Goal: Information Seeking & Learning: Learn about a topic

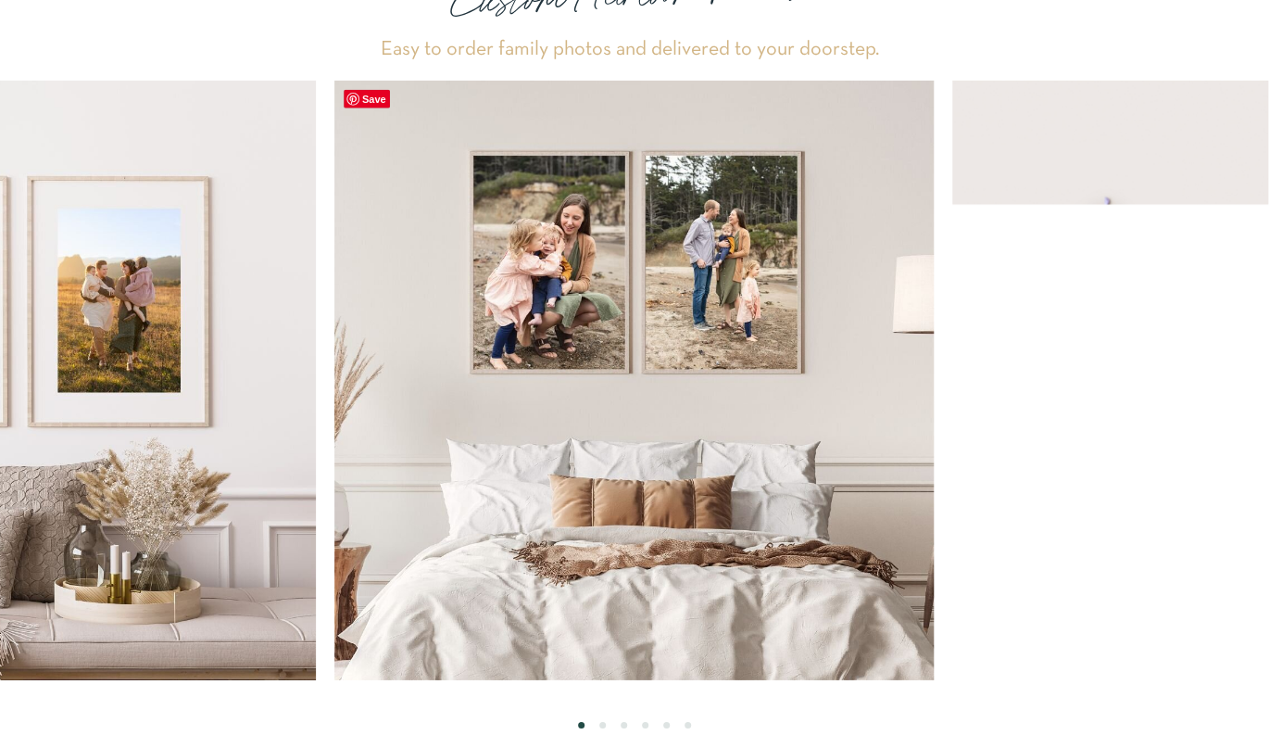
scroll to position [5342, 0]
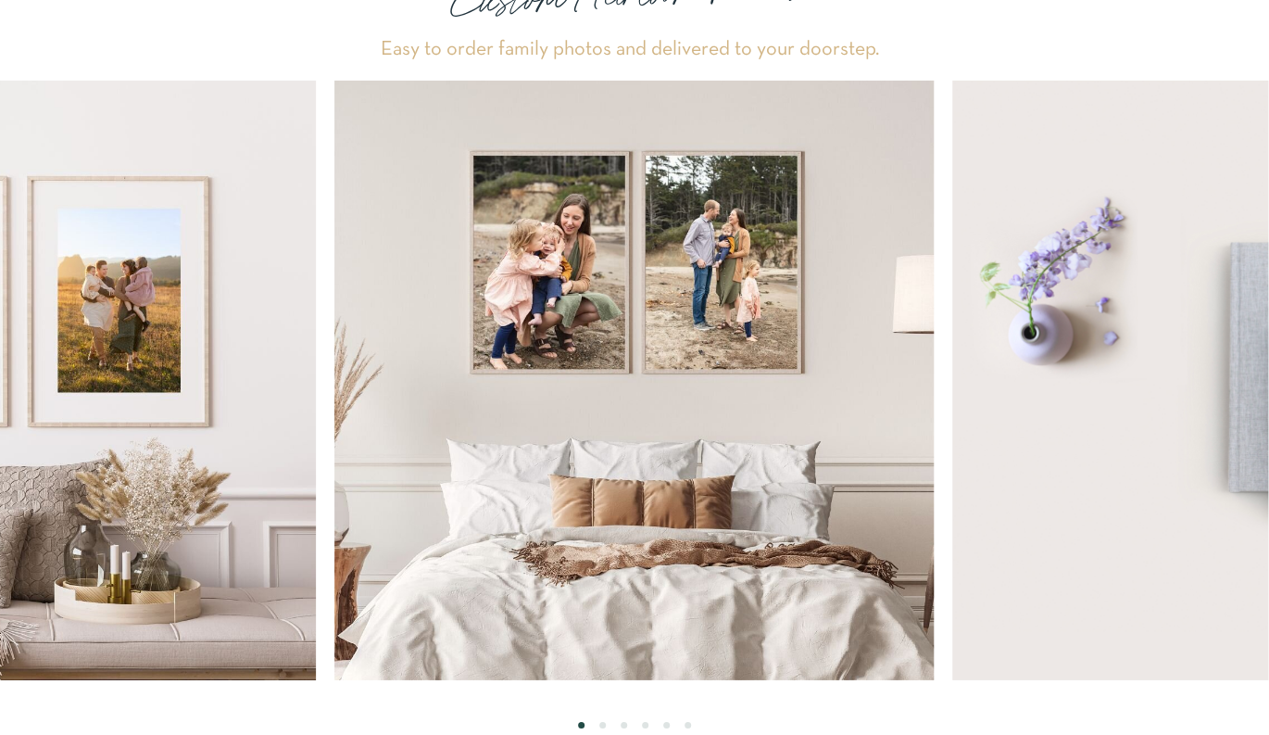
click at [602, 724] on li "Page dot 2" at bounding box center [602, 725] width 6 height 6
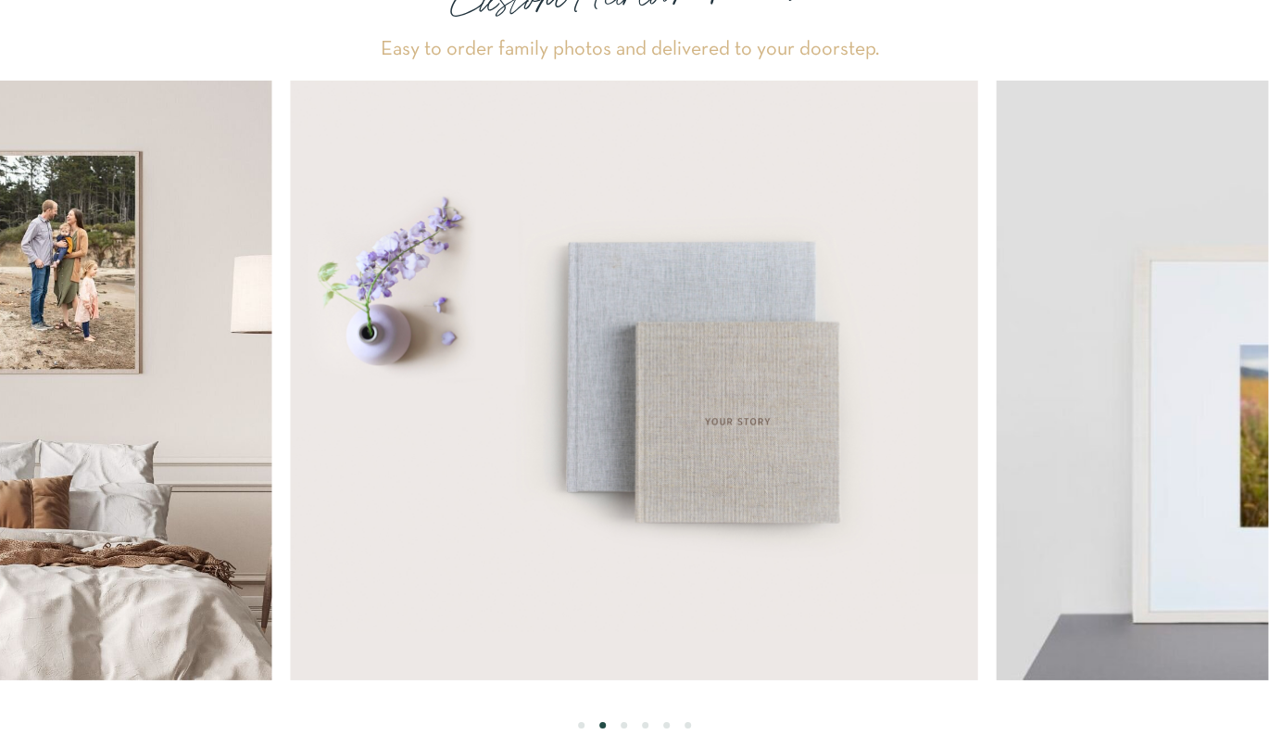
click at [624, 725] on li "Page dot 3" at bounding box center [624, 725] width 6 height 6
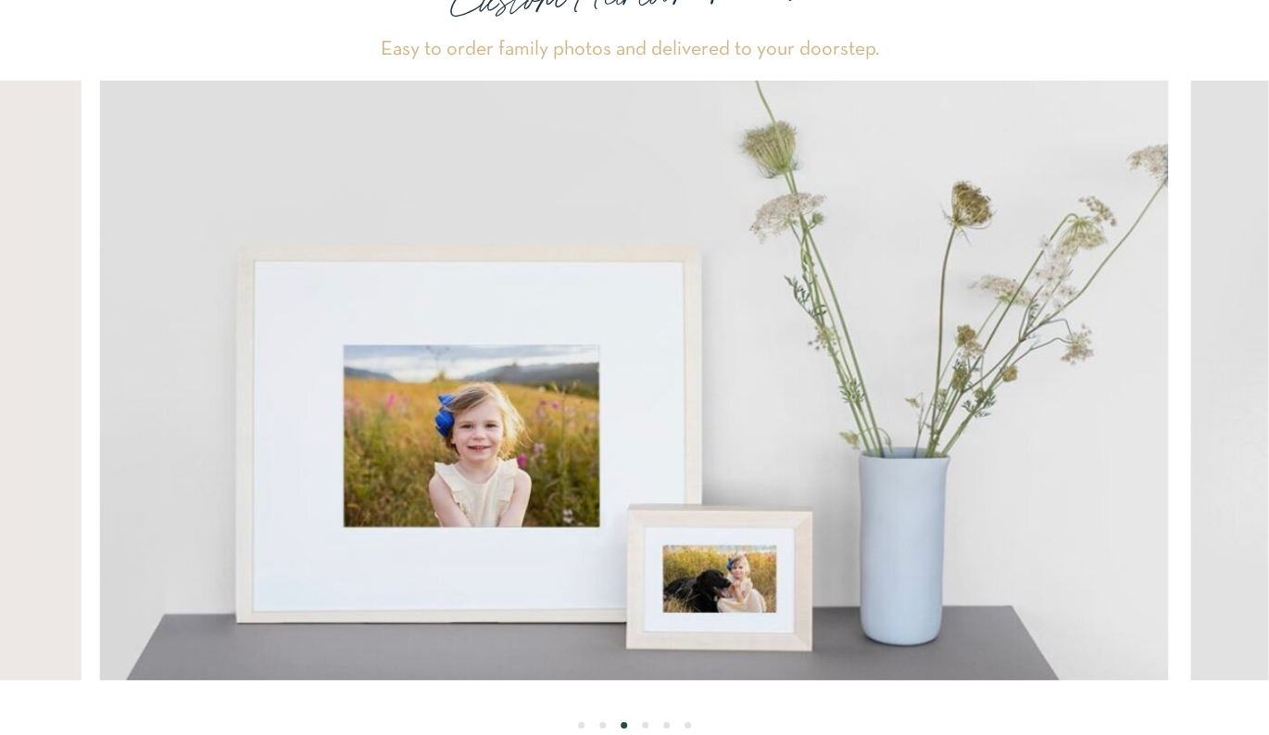
click at [625, 725] on li "Page dot 3" at bounding box center [624, 725] width 6 height 6
click at [643, 724] on li "Page dot 4" at bounding box center [645, 725] width 6 height 6
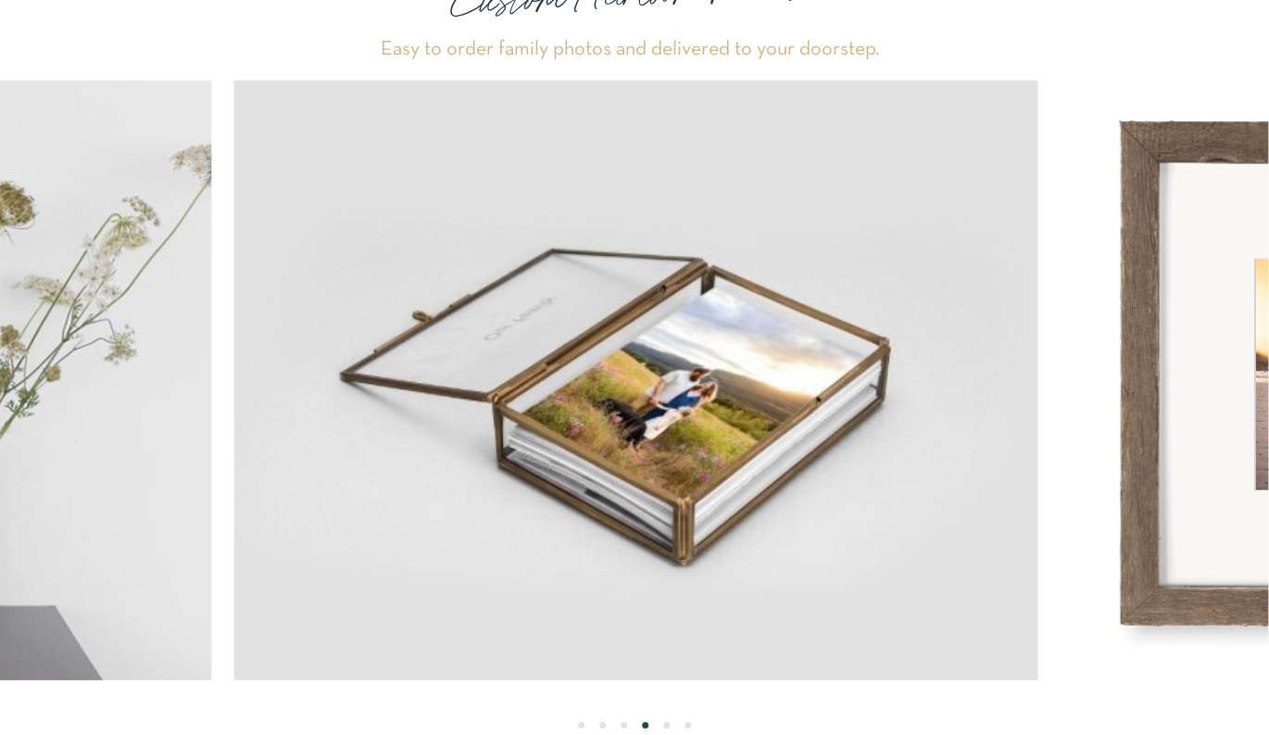
click at [660, 723] on ol at bounding box center [634, 704] width 1268 height 48
click at [667, 725] on li "Page dot 5" at bounding box center [666, 725] width 6 height 6
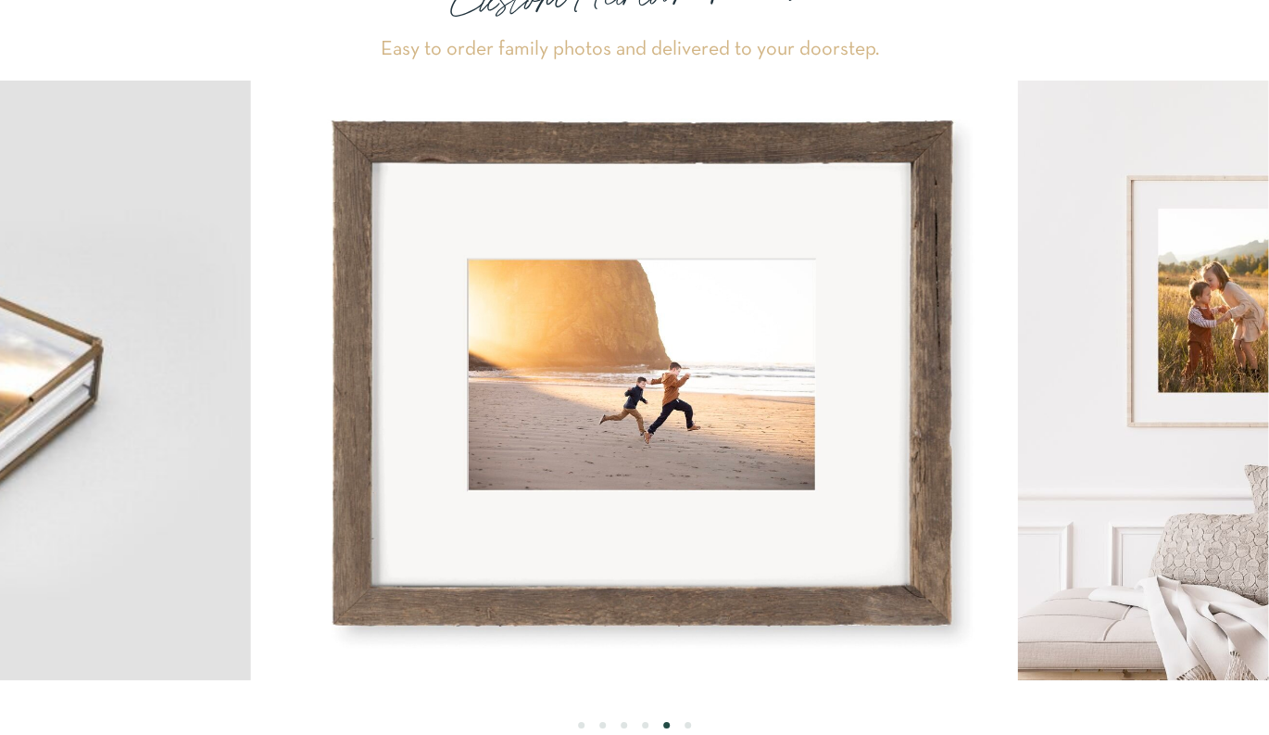
click at [687, 725] on li "Page dot 6" at bounding box center [688, 725] width 6 height 6
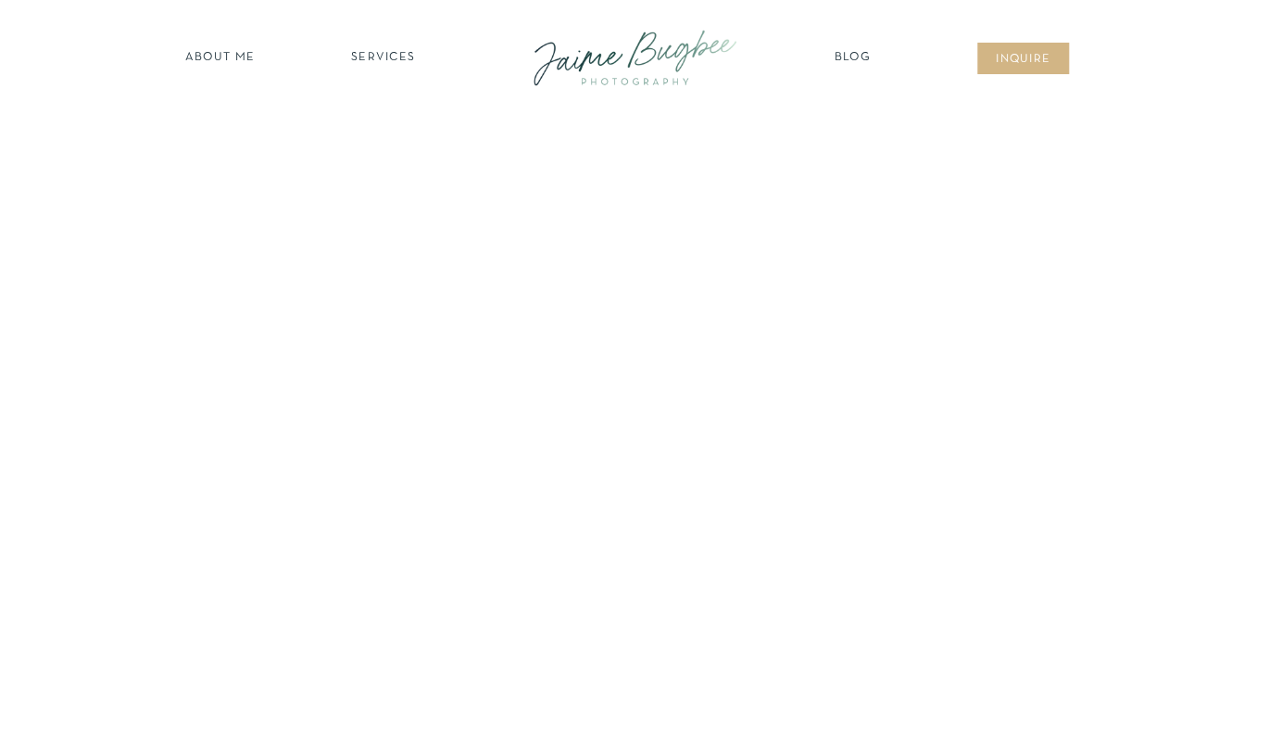
scroll to position [0, 0]
click at [389, 56] on nav "SERVICES" at bounding box center [383, 58] width 105 height 19
click at [384, 185] on nav "BUSINESSES" at bounding box center [383, 187] width 142 height 18
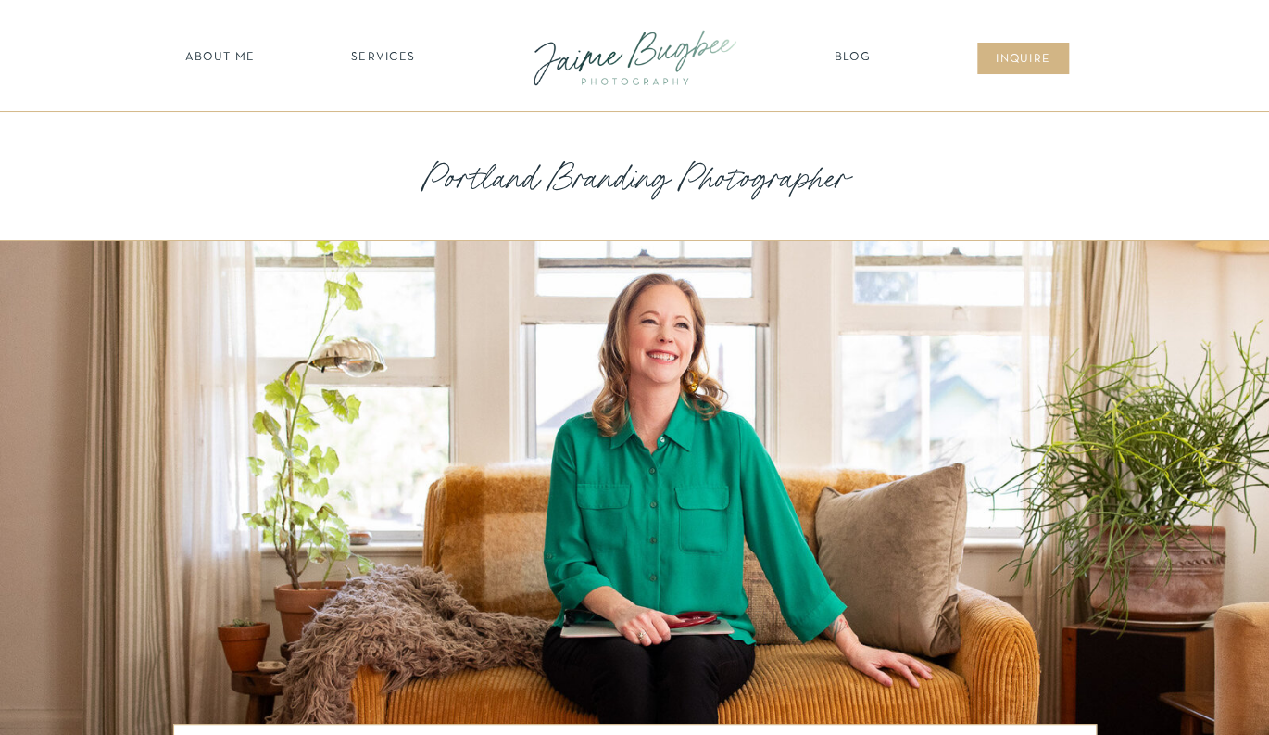
click at [366, 56] on nav "SERVICES" at bounding box center [383, 58] width 105 height 19
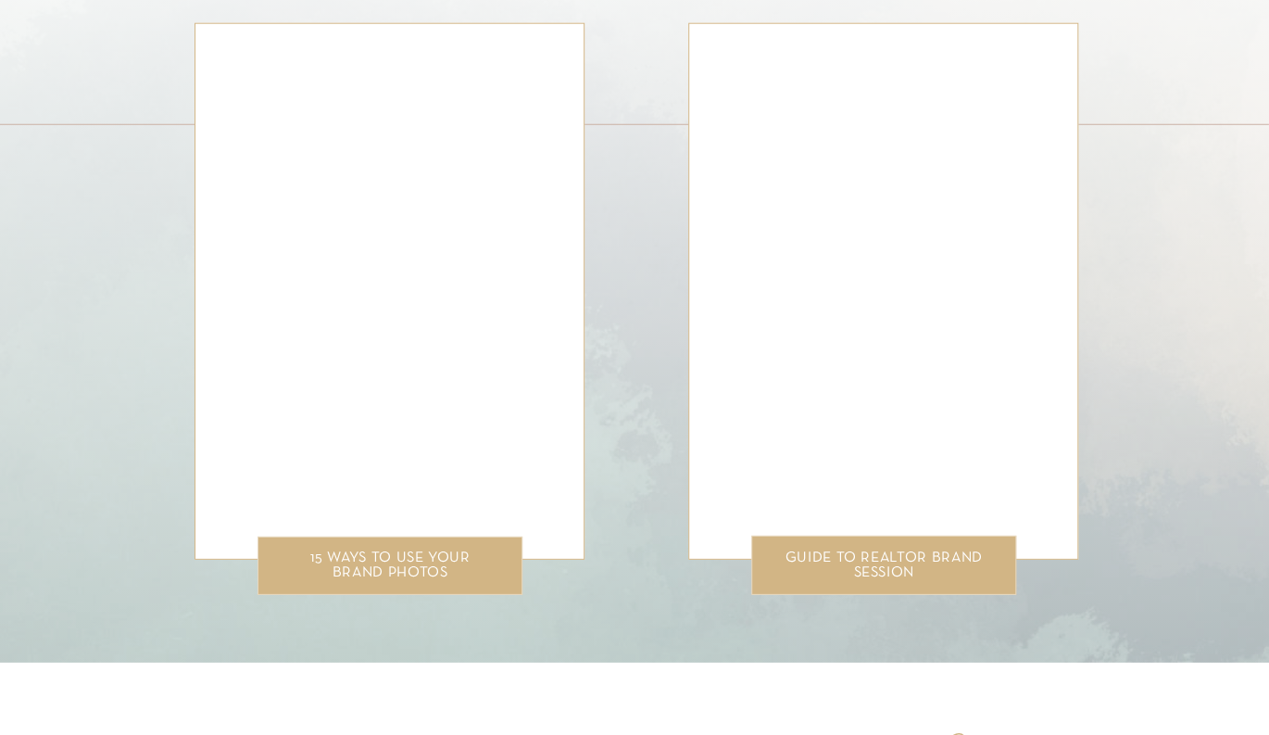
scroll to position [5295, 0]
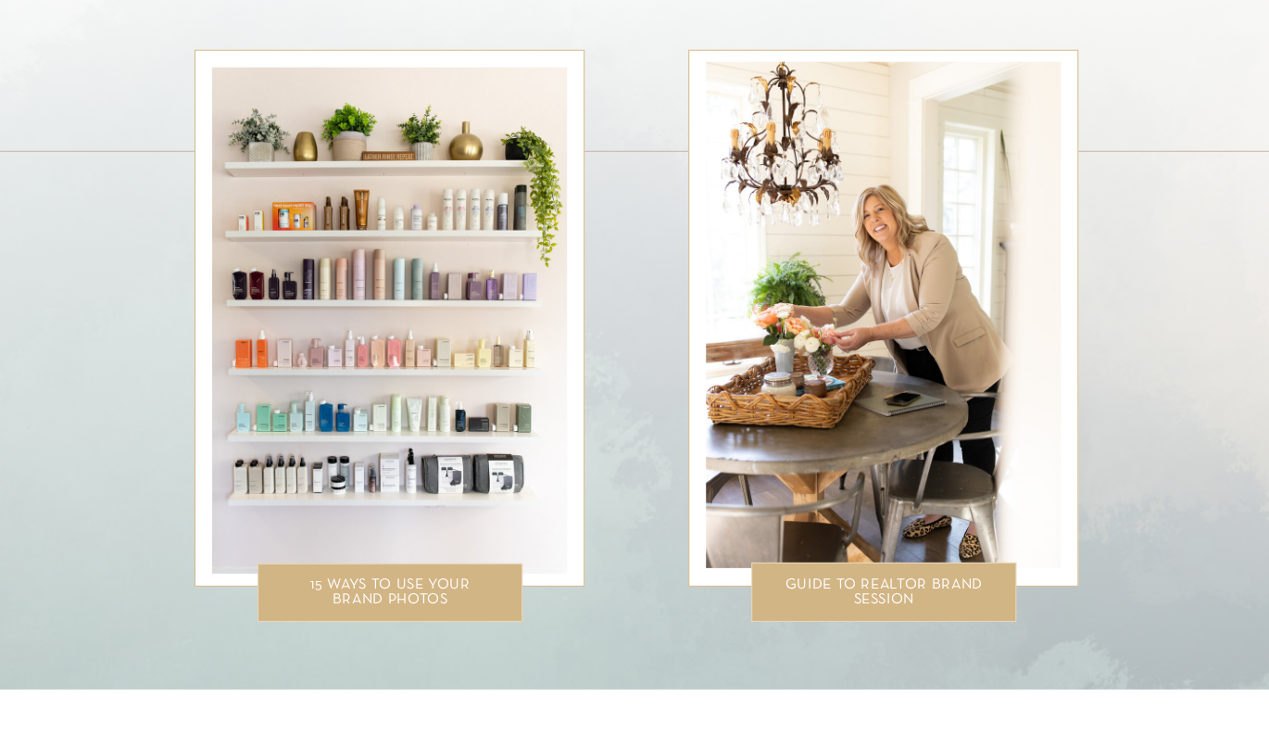
click at [871, 585] on div "guide to realtor brand session" at bounding box center [883, 591] width 211 height 28
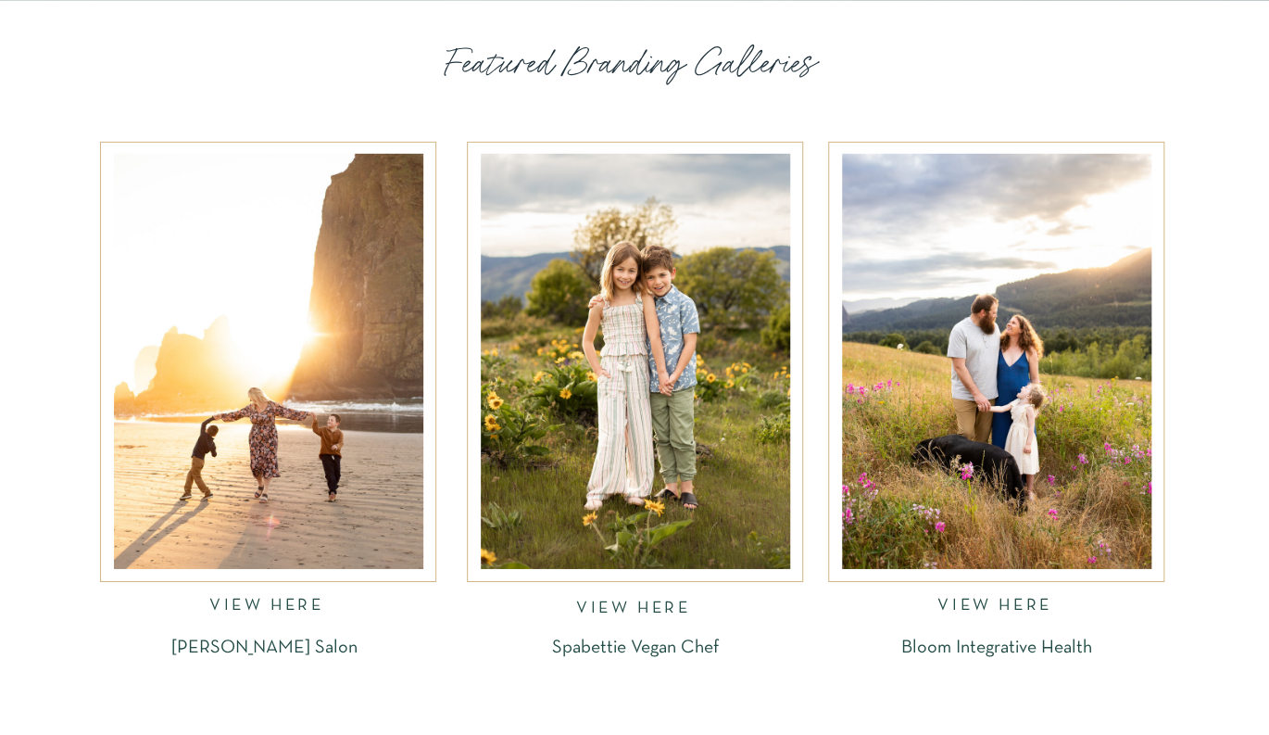
scroll to position [2481, 0]
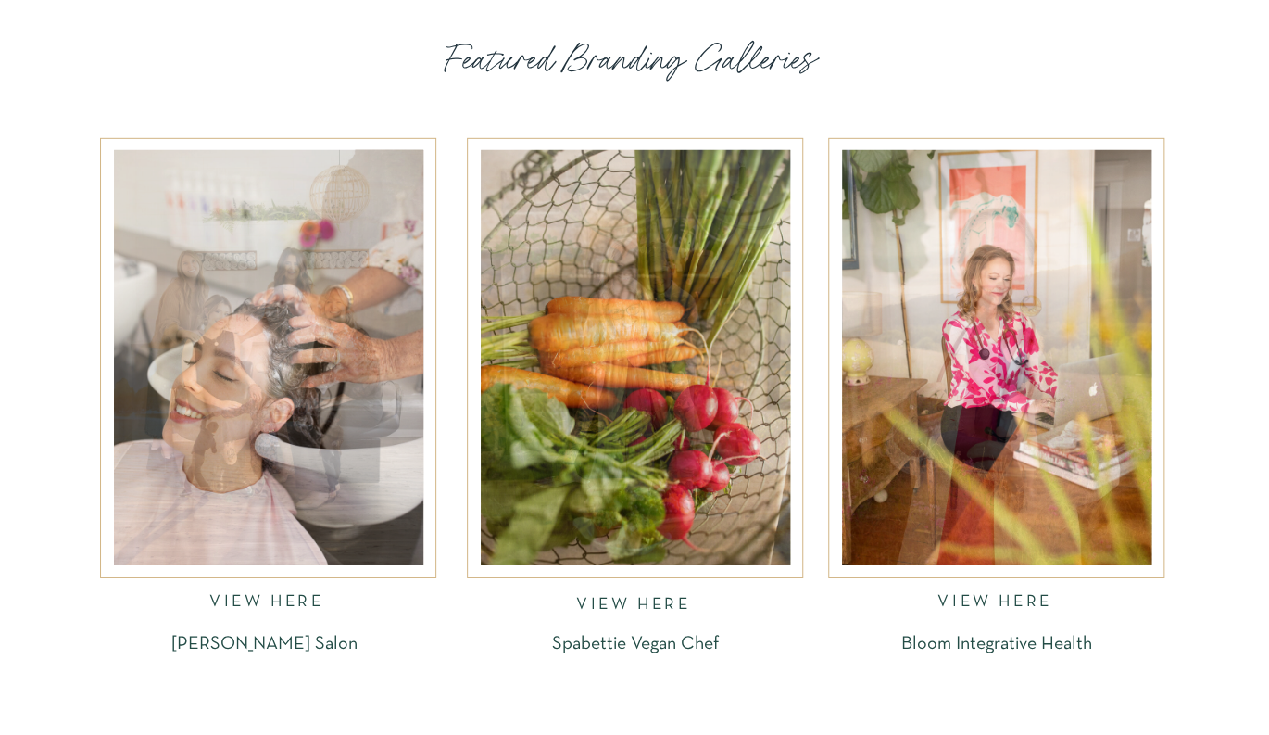
click at [997, 643] on p "Bloom Integrative Health" at bounding box center [996, 642] width 288 height 15
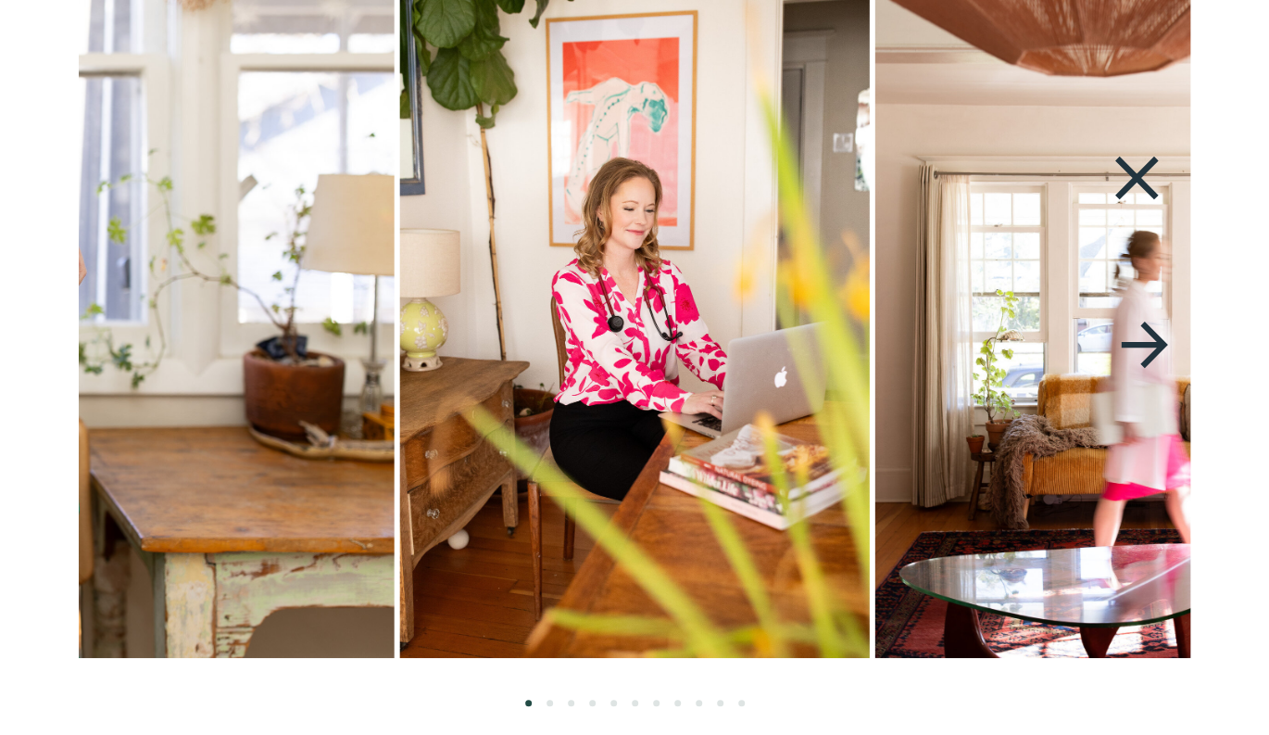
click at [1151, 334] on icon at bounding box center [1144, 344] width 46 height 46
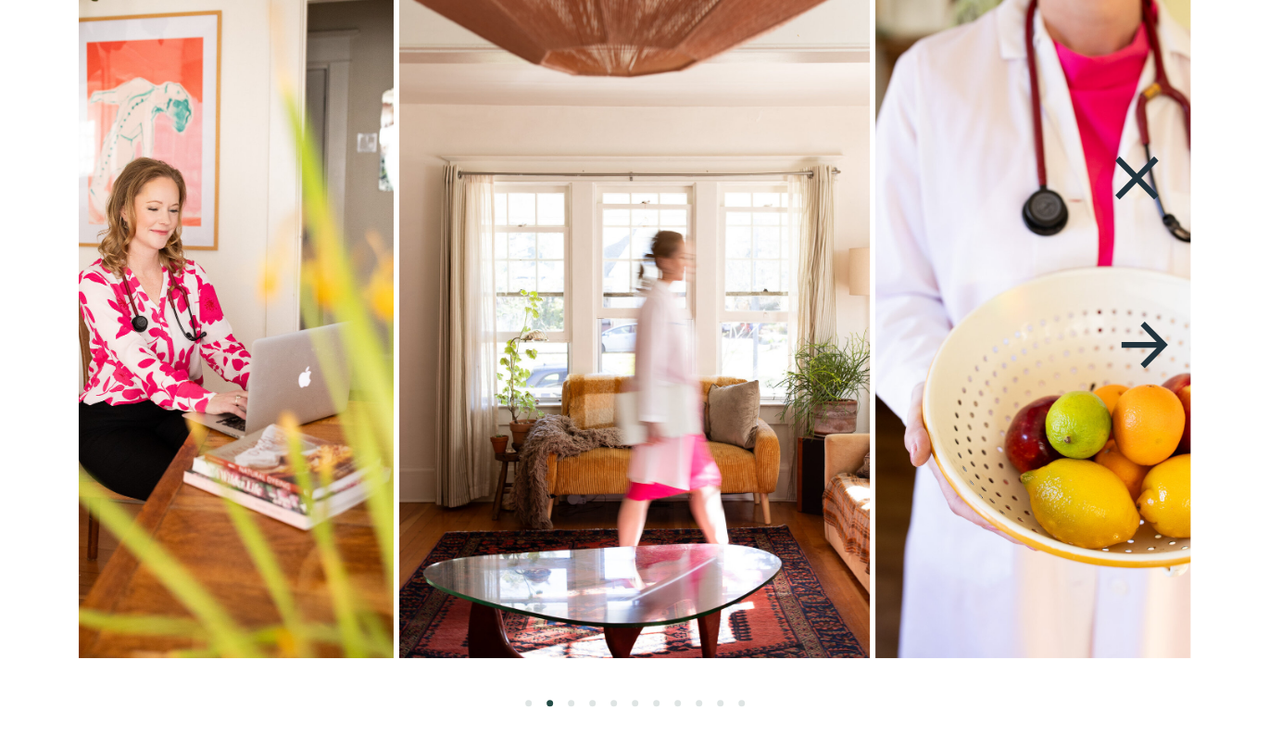
click at [1151, 336] on icon at bounding box center [1144, 344] width 46 height 46
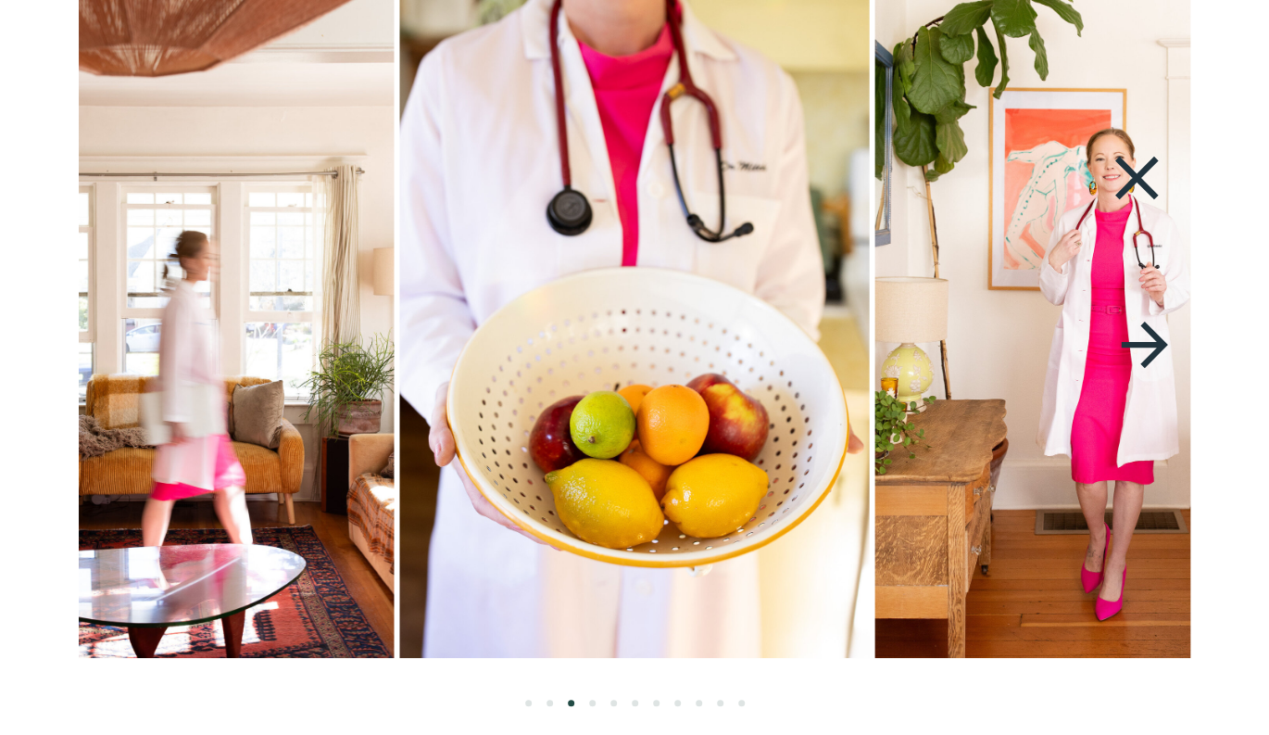
click at [1151, 337] on icon at bounding box center [1144, 345] width 69 height 78
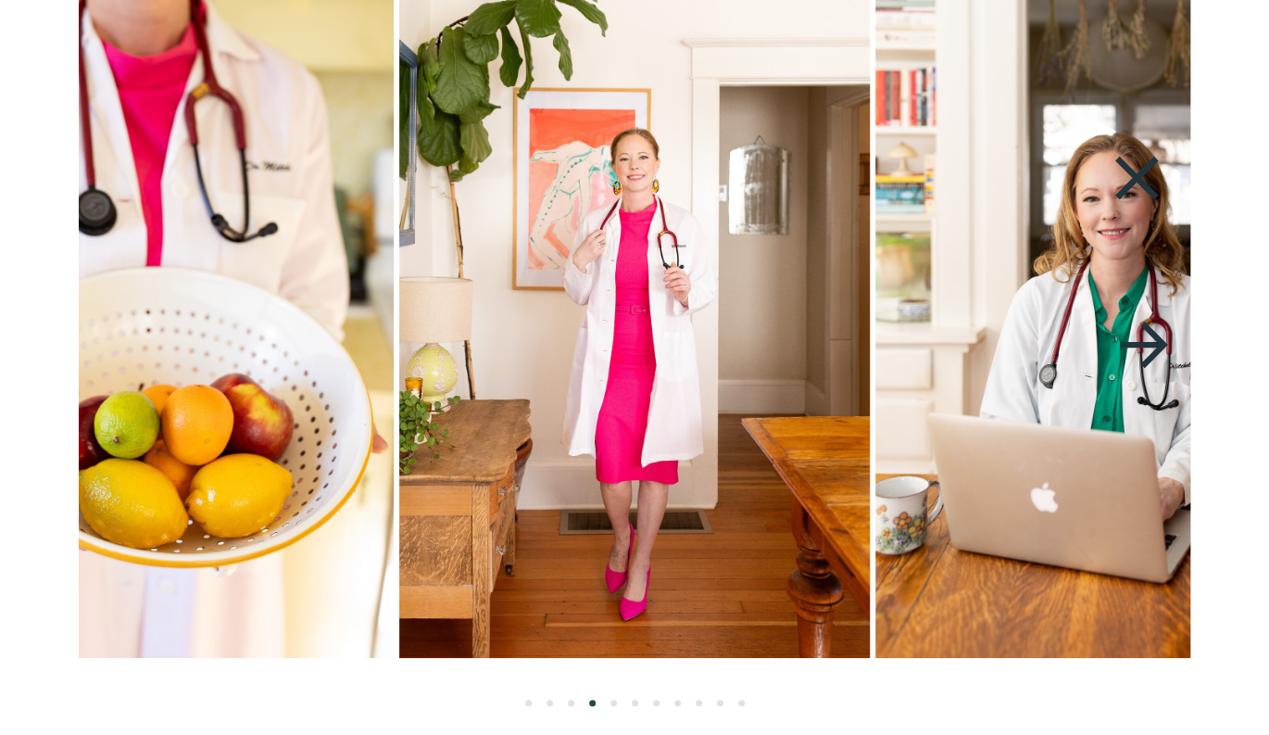
click at [1151, 337] on icon at bounding box center [1144, 345] width 69 height 78
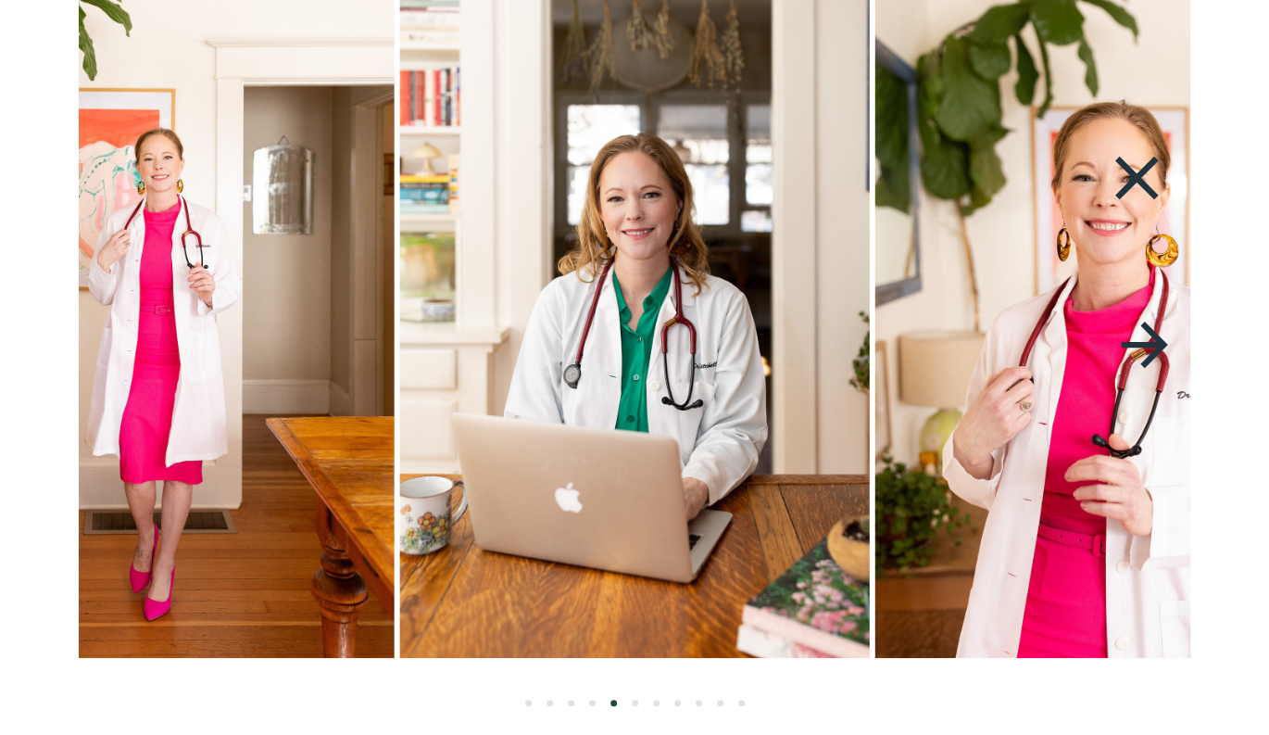
click at [1151, 338] on icon at bounding box center [1144, 345] width 69 height 78
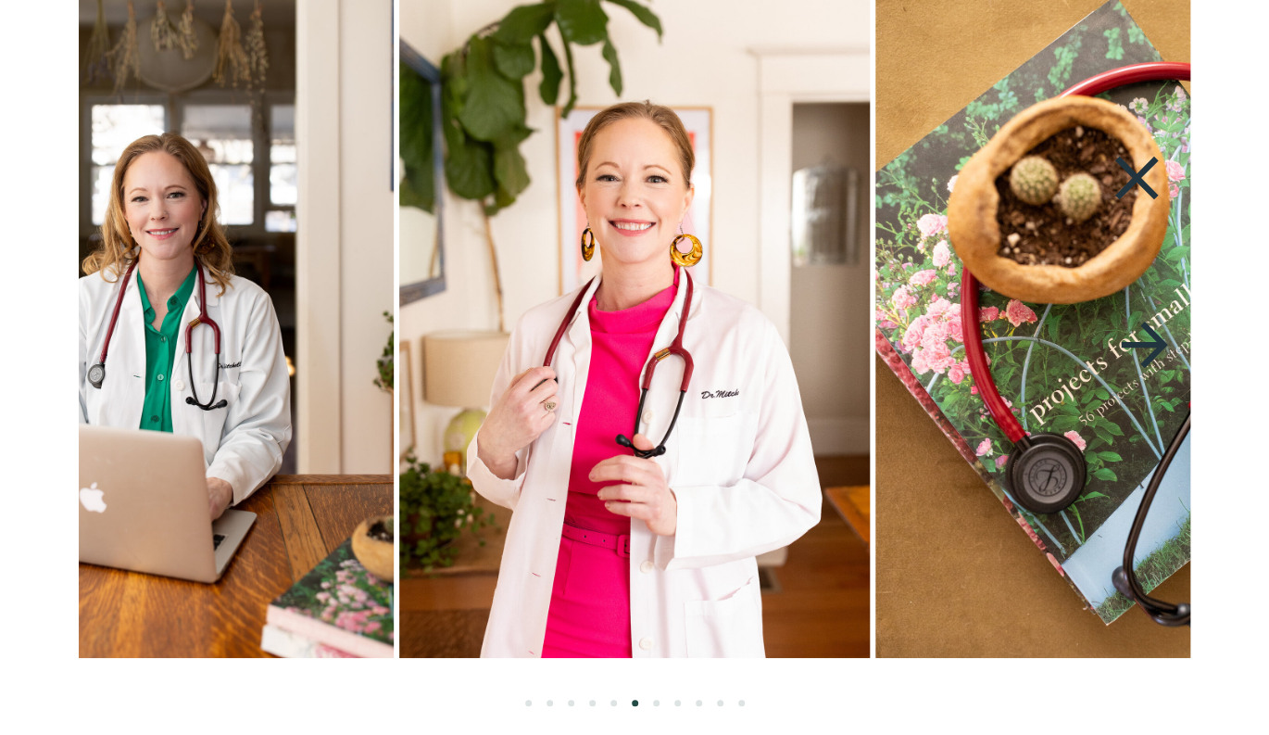
click at [1152, 338] on icon at bounding box center [1144, 345] width 69 height 78
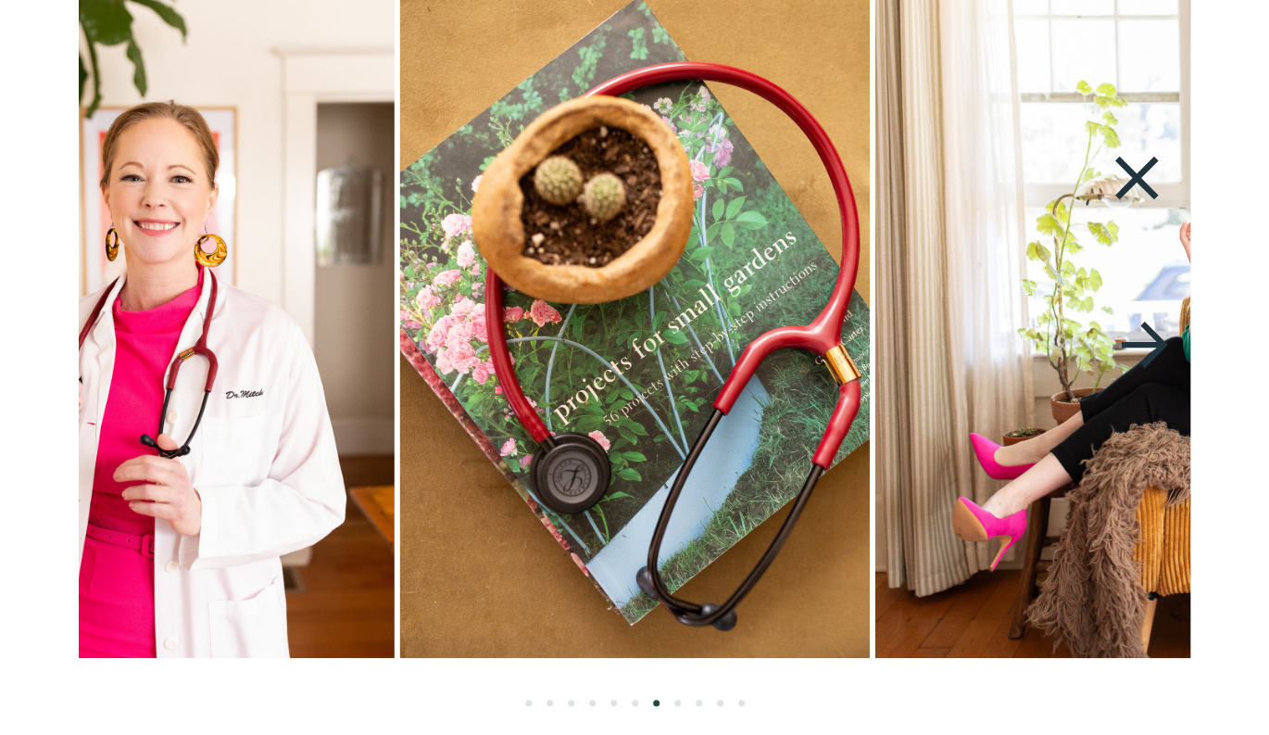
click at [1152, 339] on icon at bounding box center [1144, 345] width 69 height 78
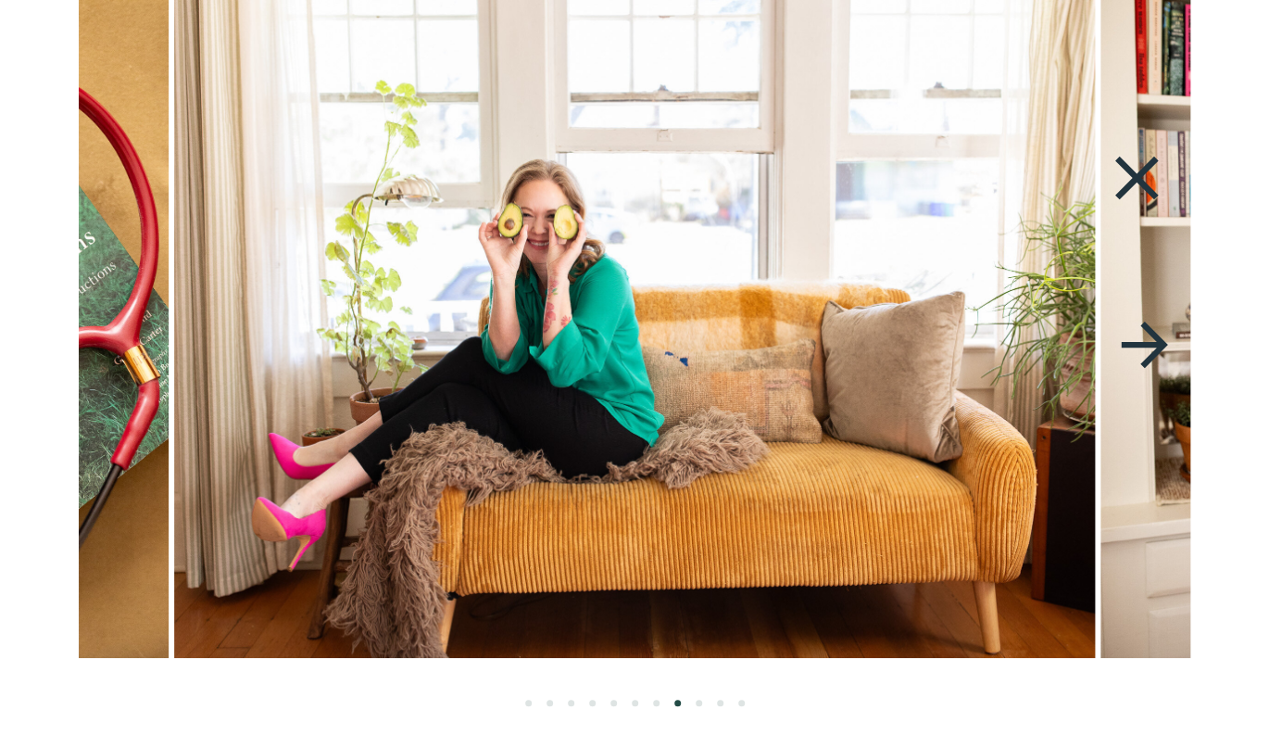
click at [1152, 340] on icon at bounding box center [1144, 345] width 69 height 78
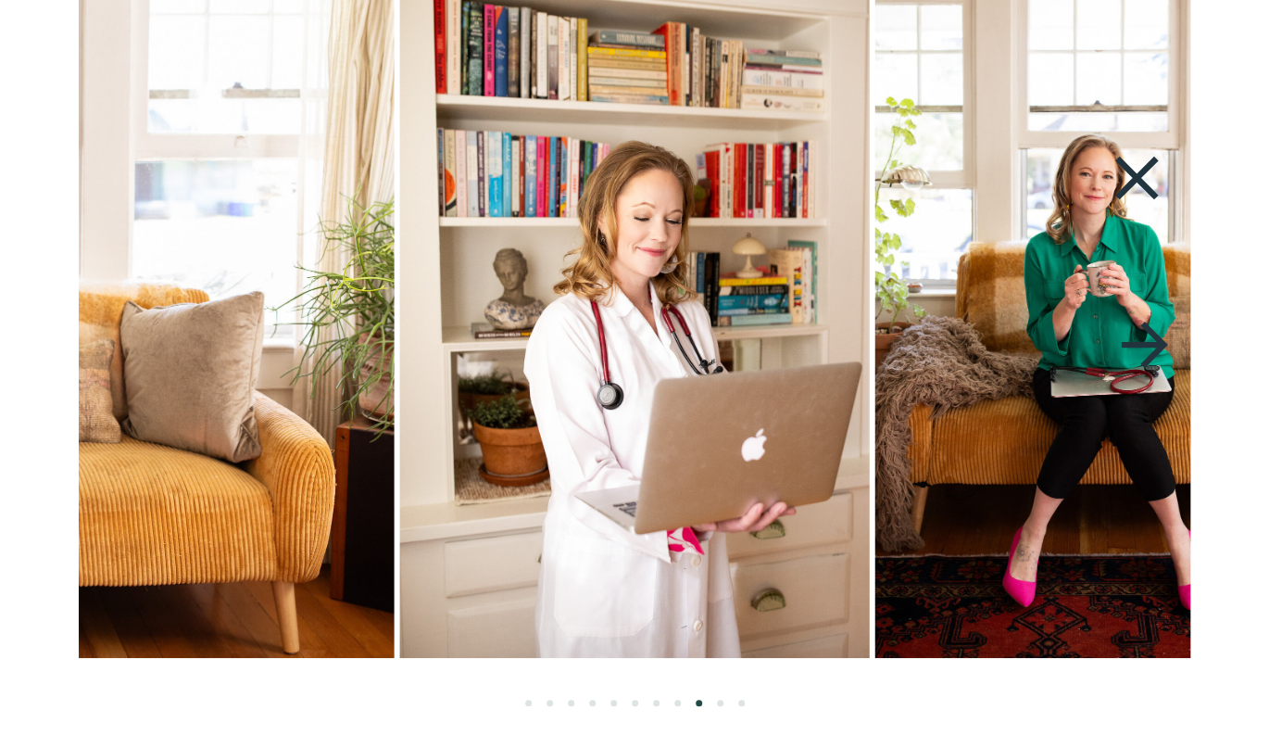
click at [1141, 176] on icon at bounding box center [1137, 179] width 44 height 44
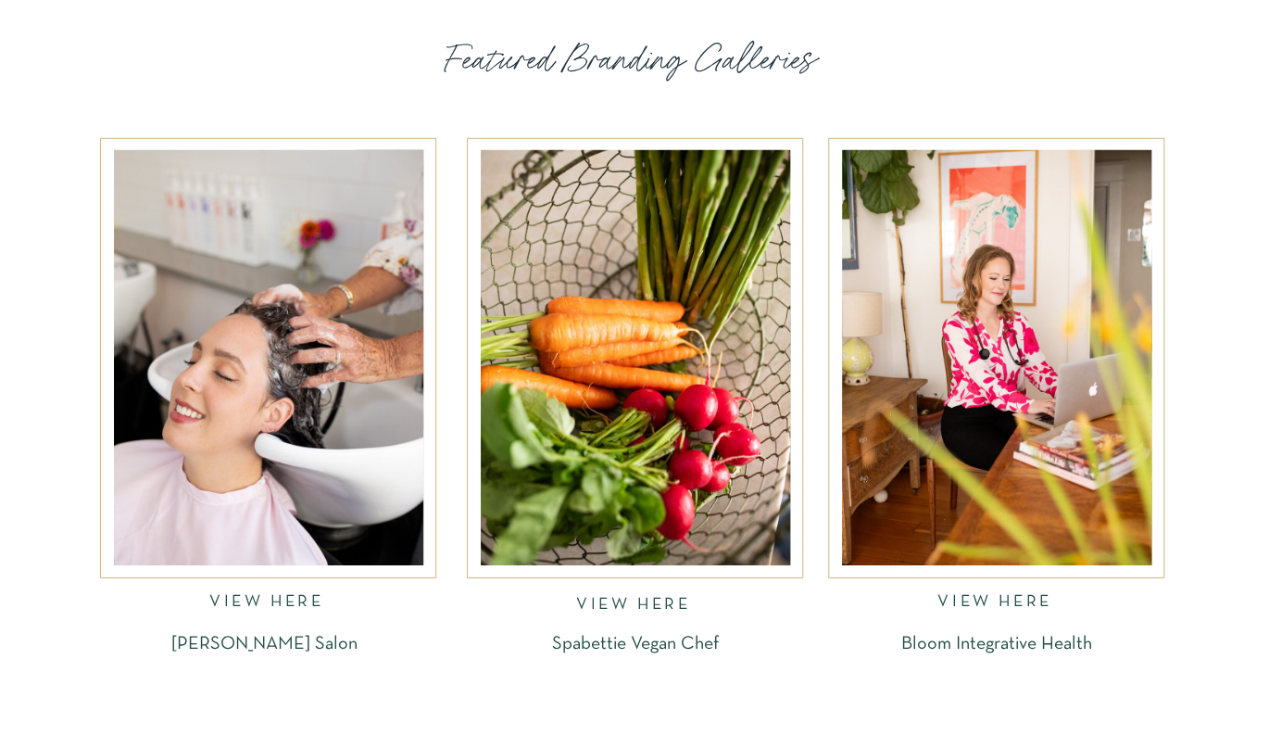
scroll to position [2479, 0]
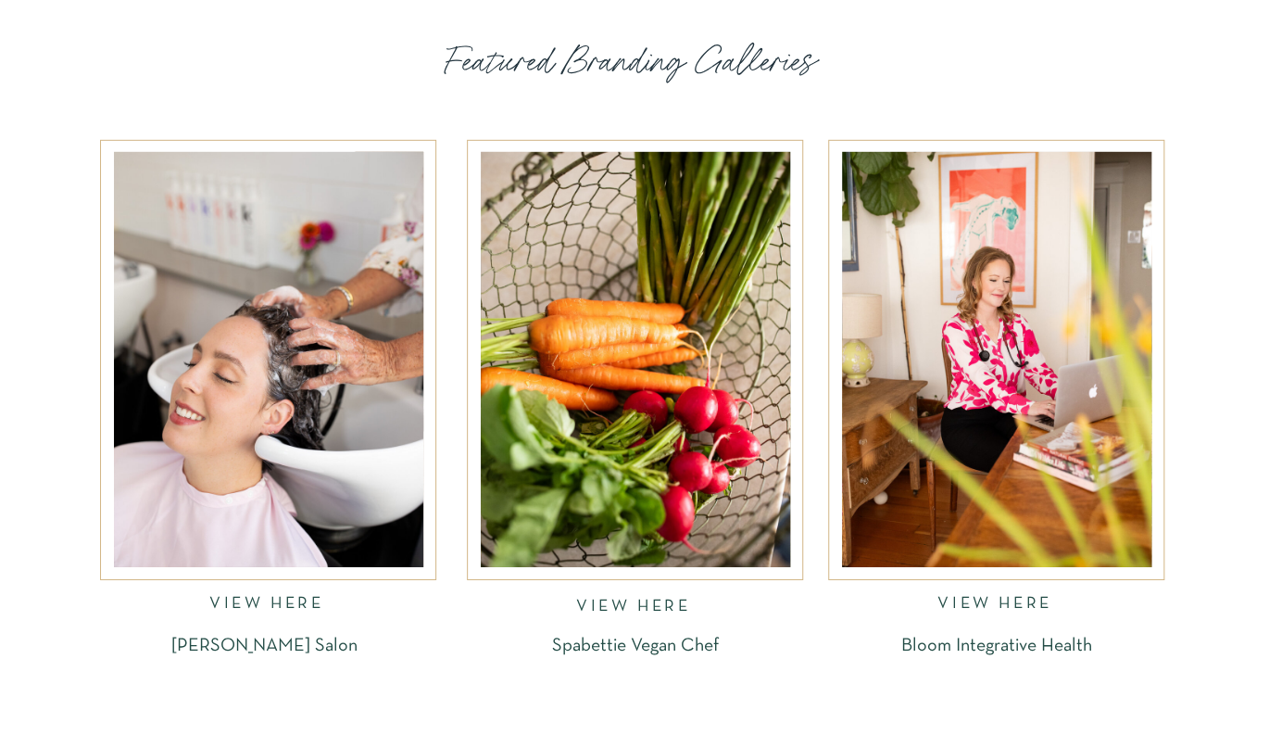
click at [971, 601] on nav "VIEW HERE" at bounding box center [996, 606] width 119 height 21
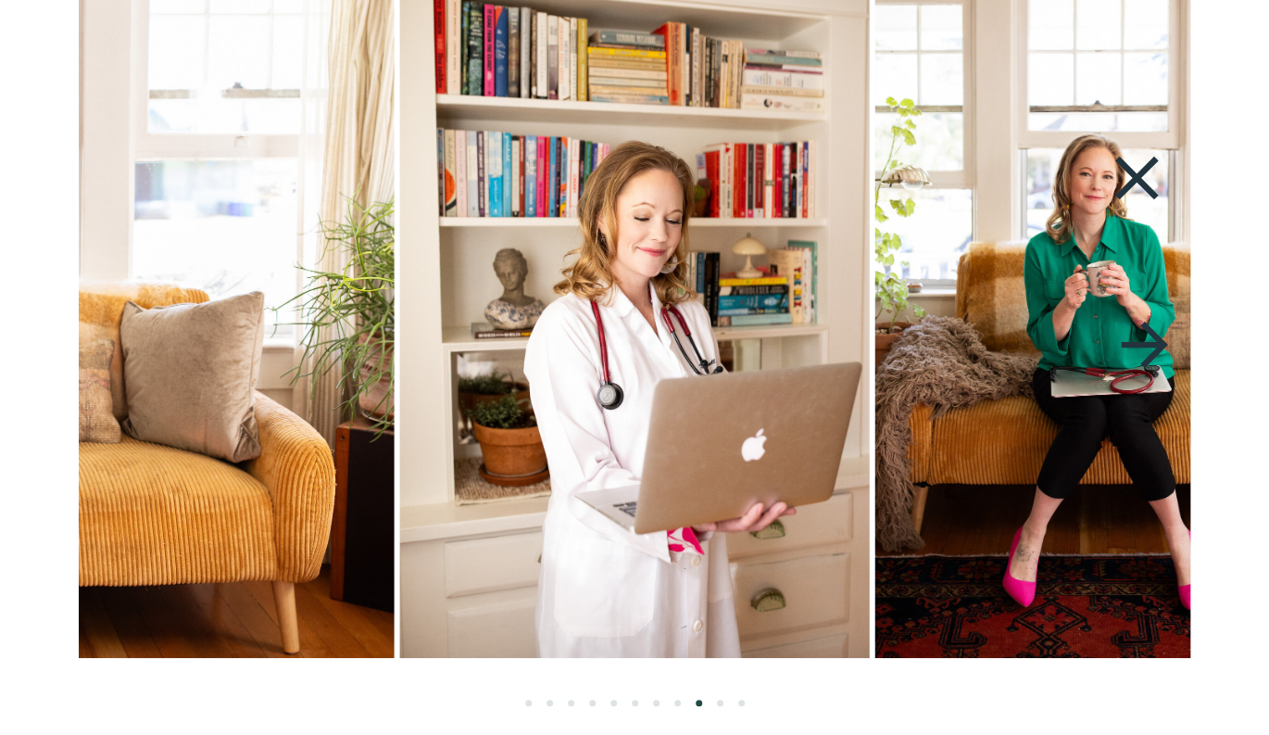
click at [1146, 340] on icon at bounding box center [1144, 345] width 69 height 78
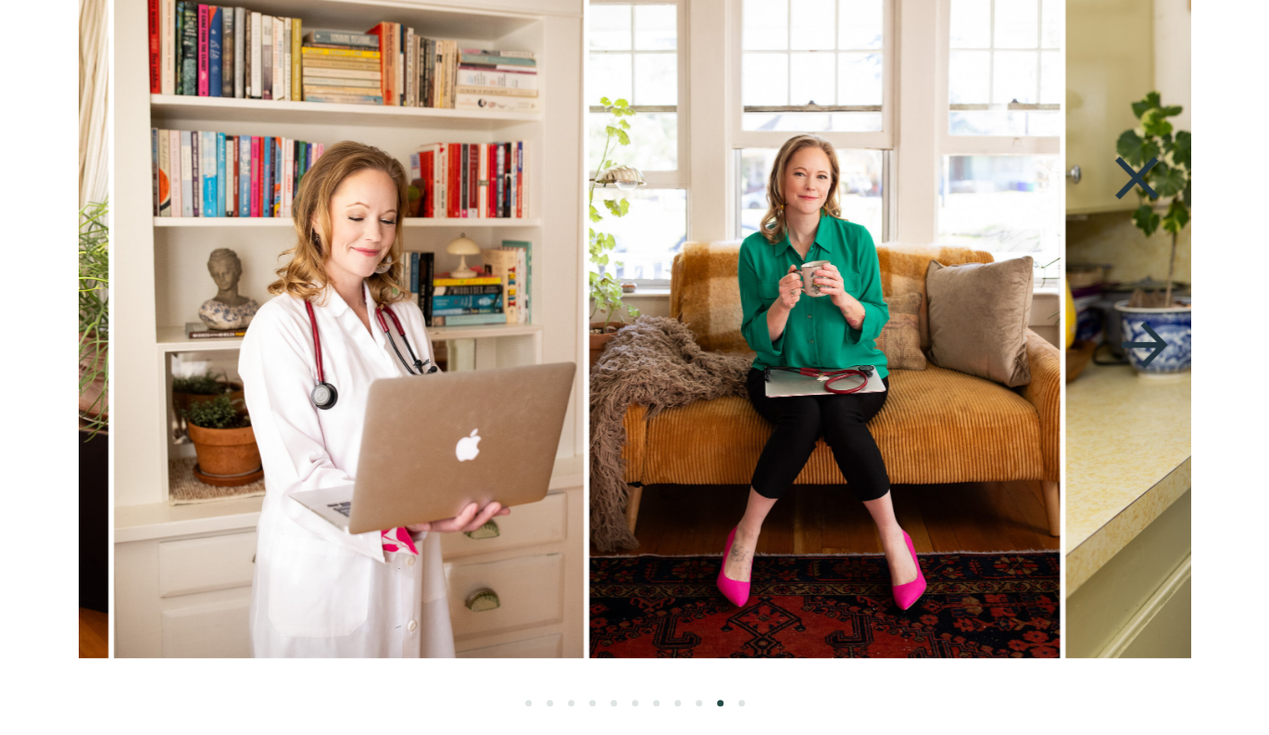
click at [1146, 340] on icon at bounding box center [1144, 345] width 69 height 78
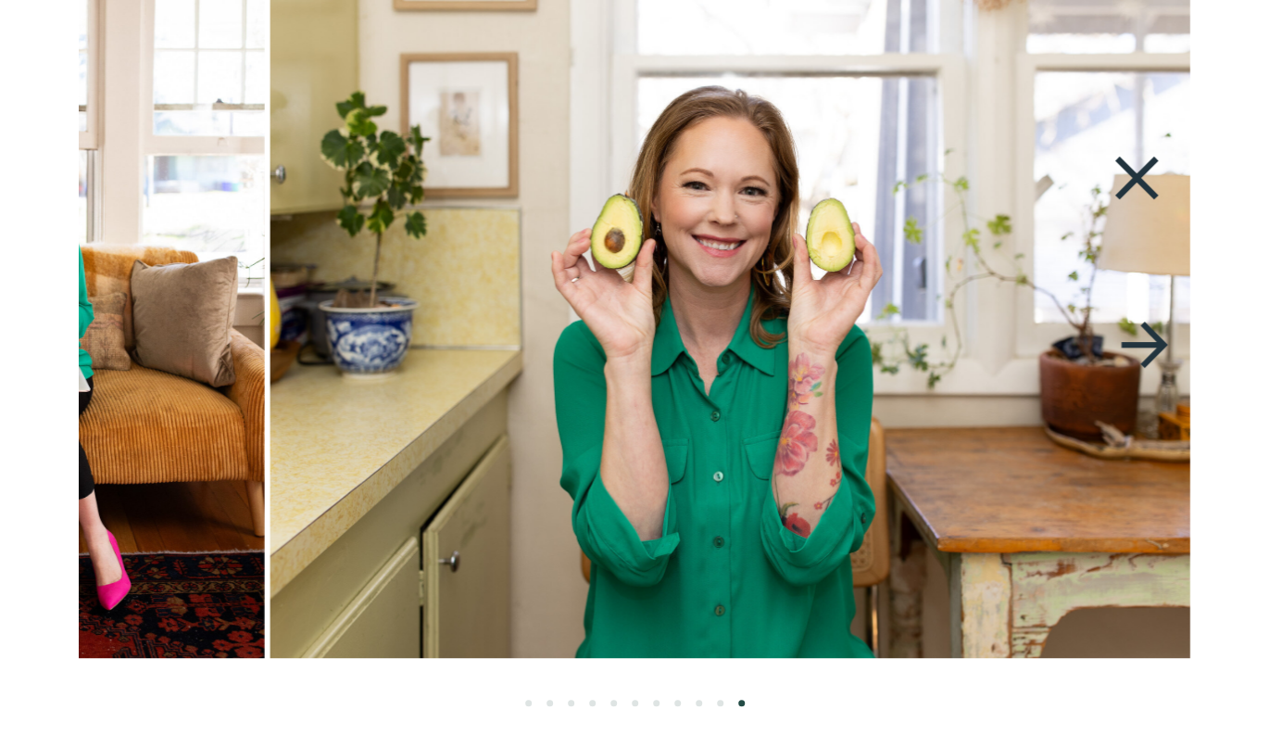
click at [1146, 340] on icon at bounding box center [1144, 345] width 69 height 78
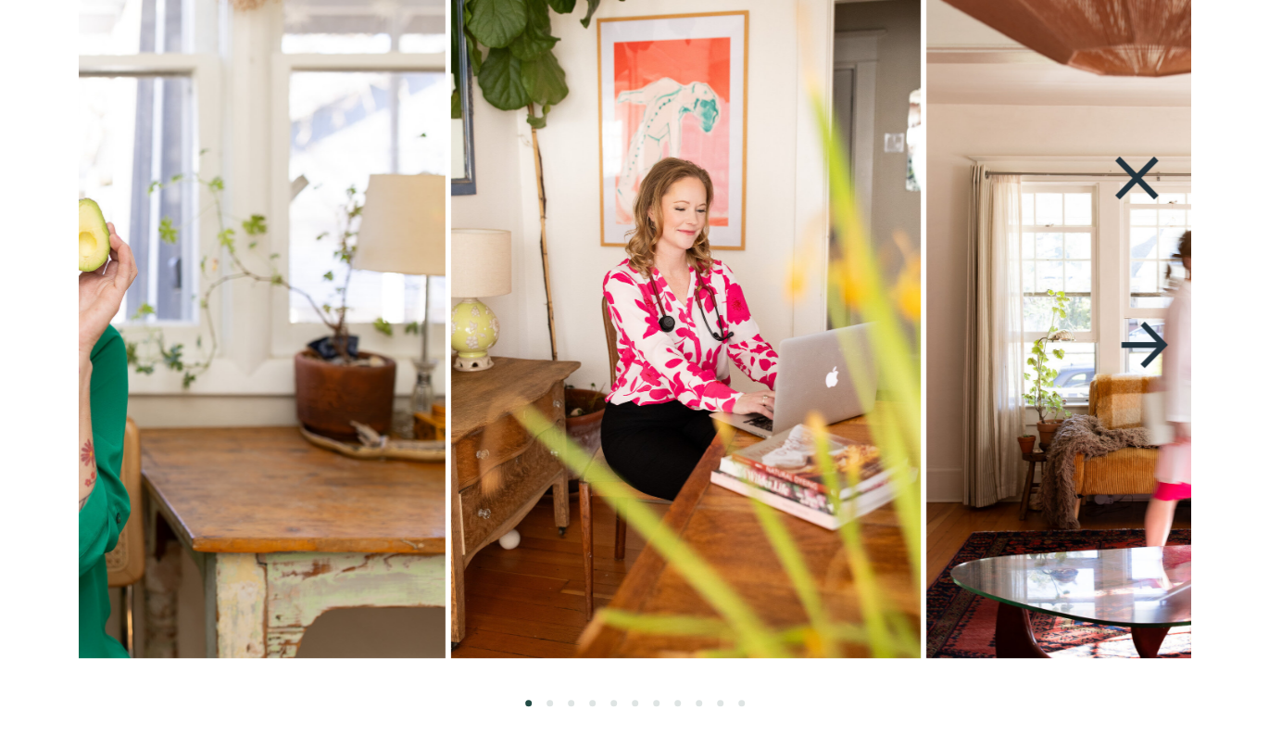
click at [1146, 340] on icon at bounding box center [1144, 345] width 69 height 78
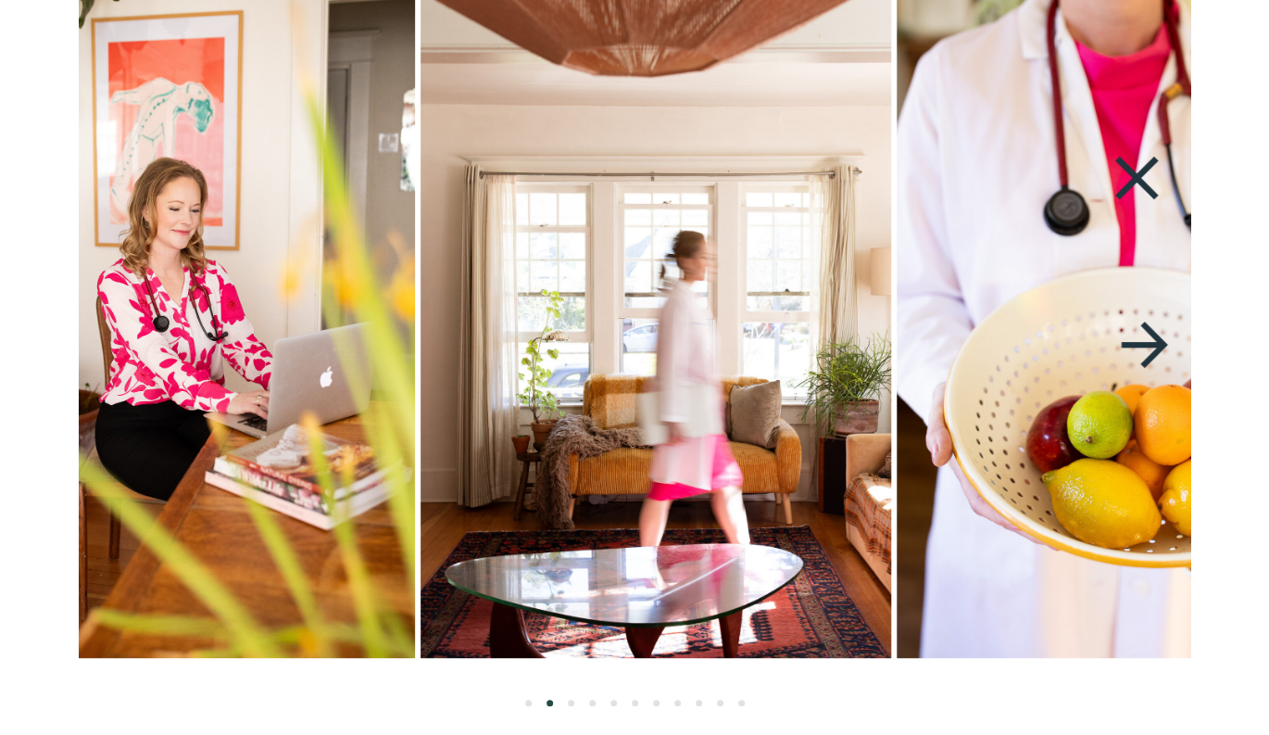
click at [1146, 340] on icon at bounding box center [1144, 345] width 69 height 78
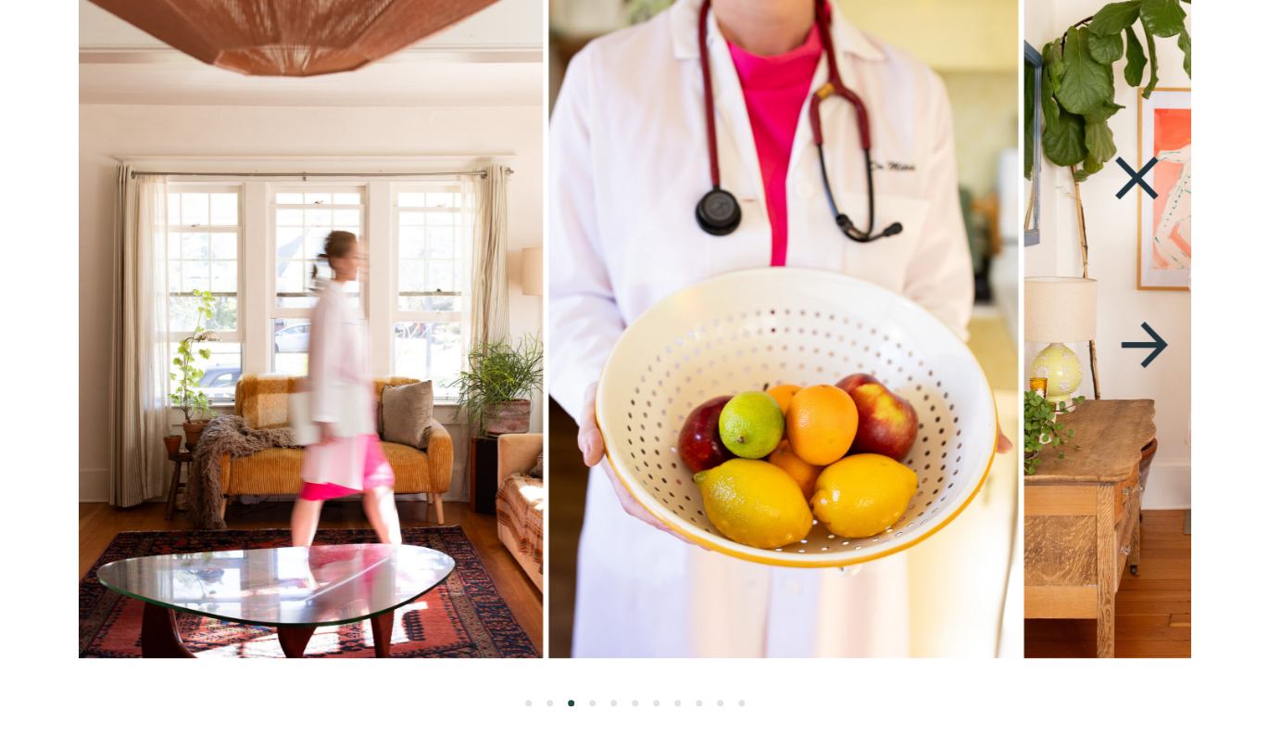
click at [1146, 340] on icon at bounding box center [1144, 345] width 69 height 78
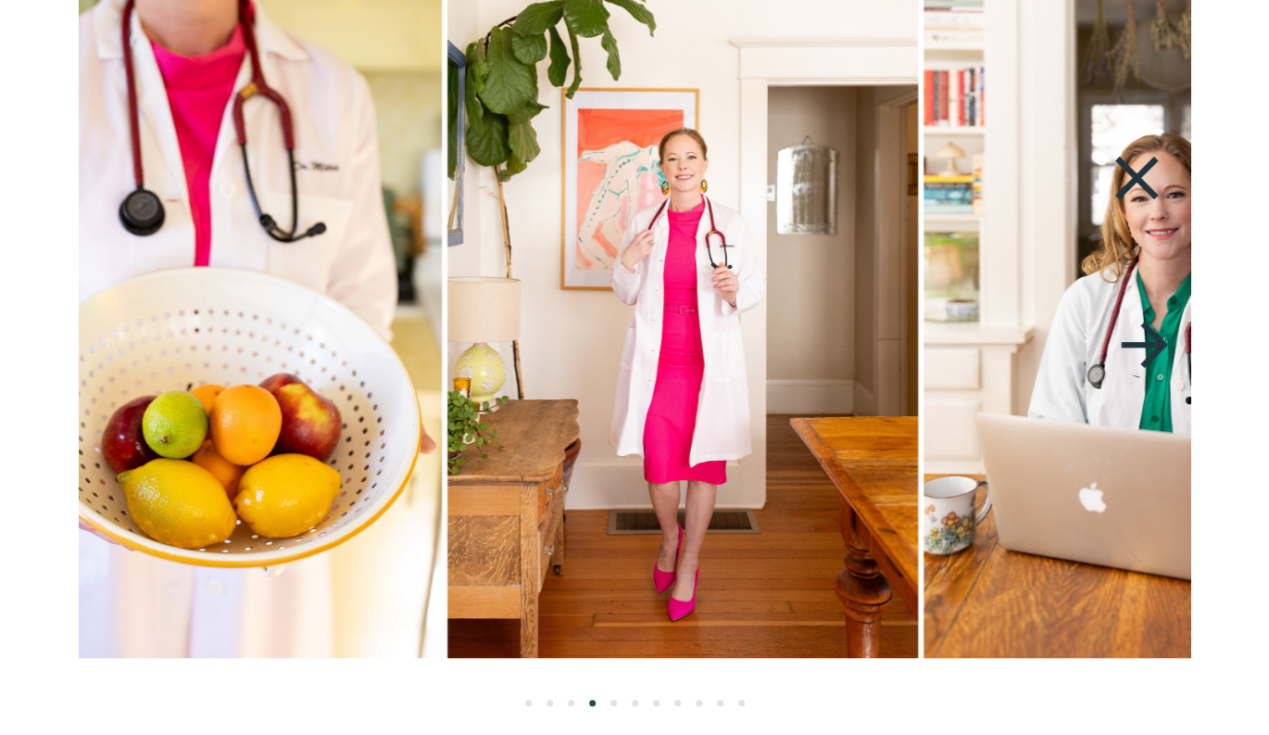
click at [1146, 340] on icon at bounding box center [1144, 345] width 69 height 78
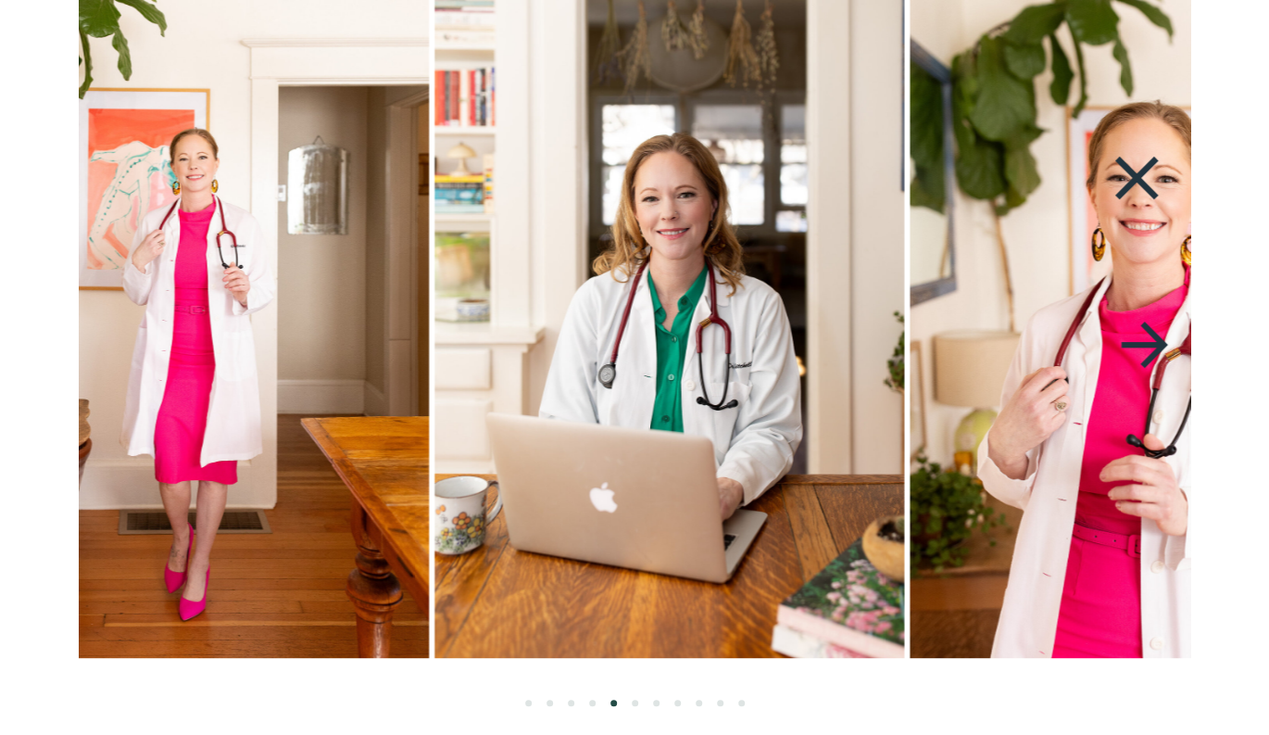
click at [1146, 340] on icon at bounding box center [1144, 345] width 69 height 78
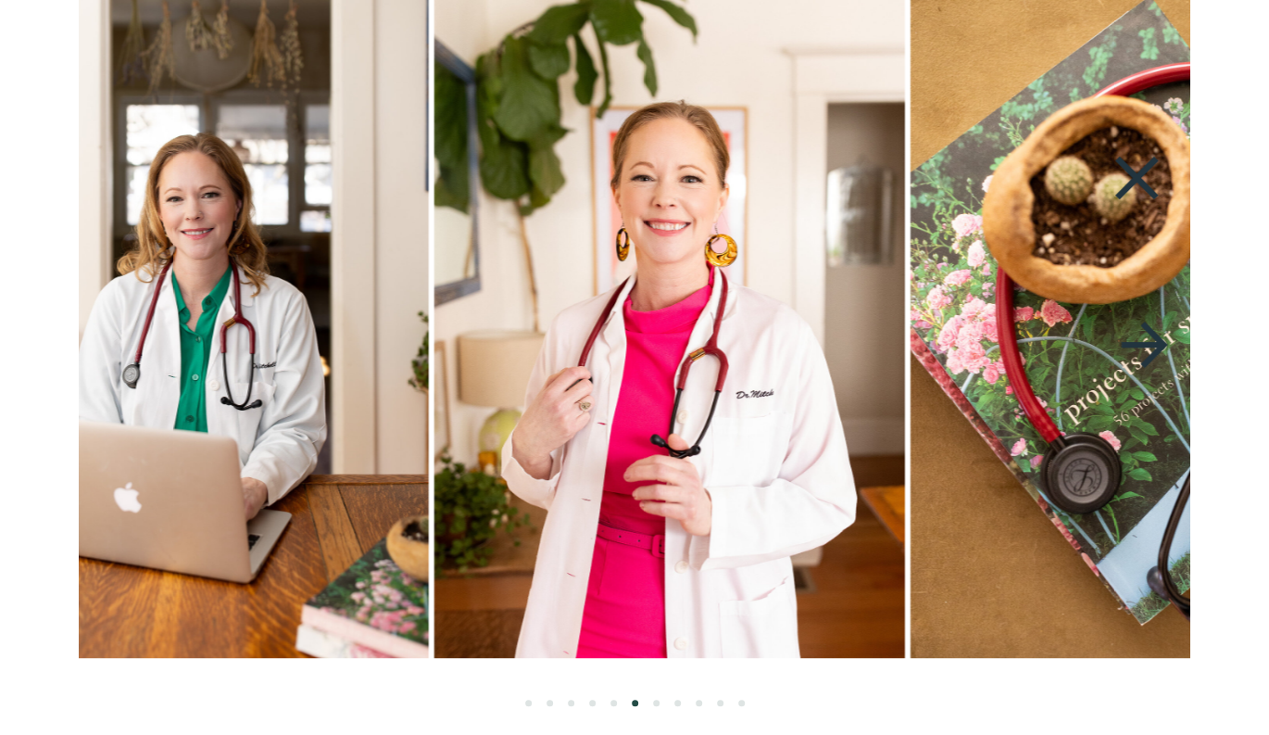
click at [1146, 340] on icon at bounding box center [1144, 345] width 69 height 78
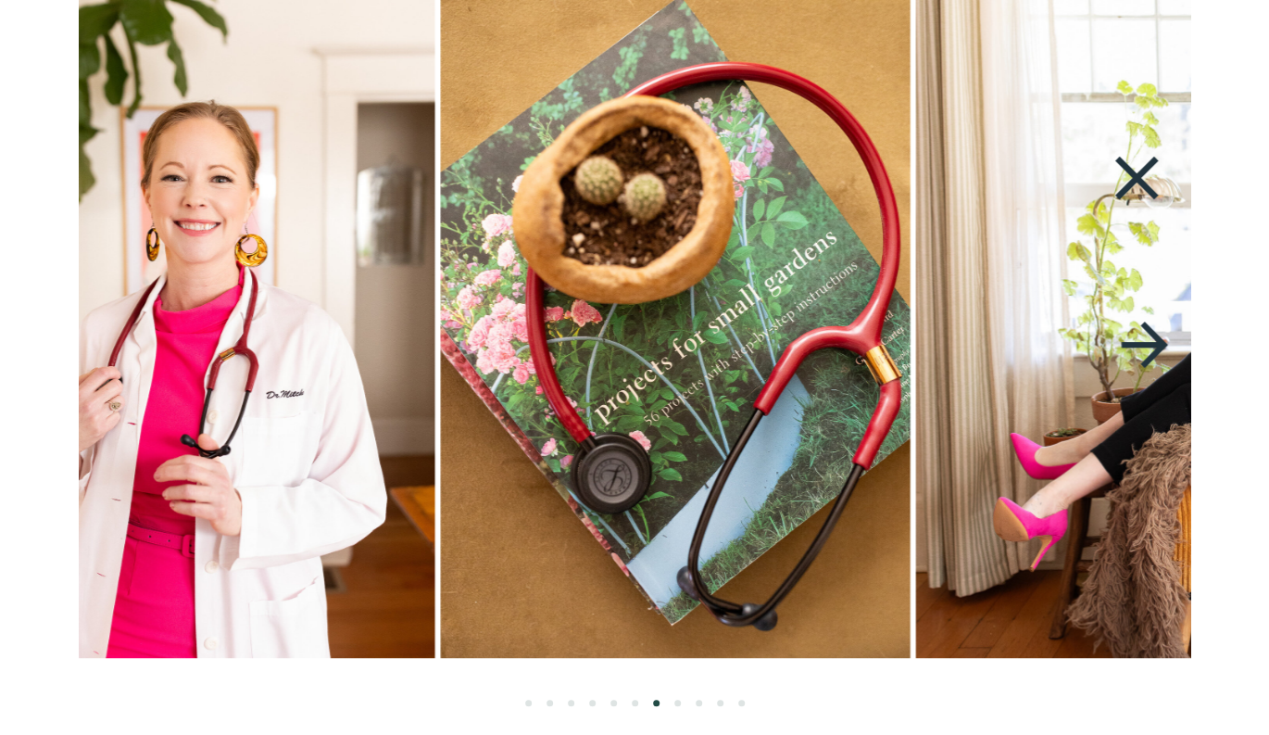
click at [1146, 340] on icon at bounding box center [1144, 345] width 69 height 78
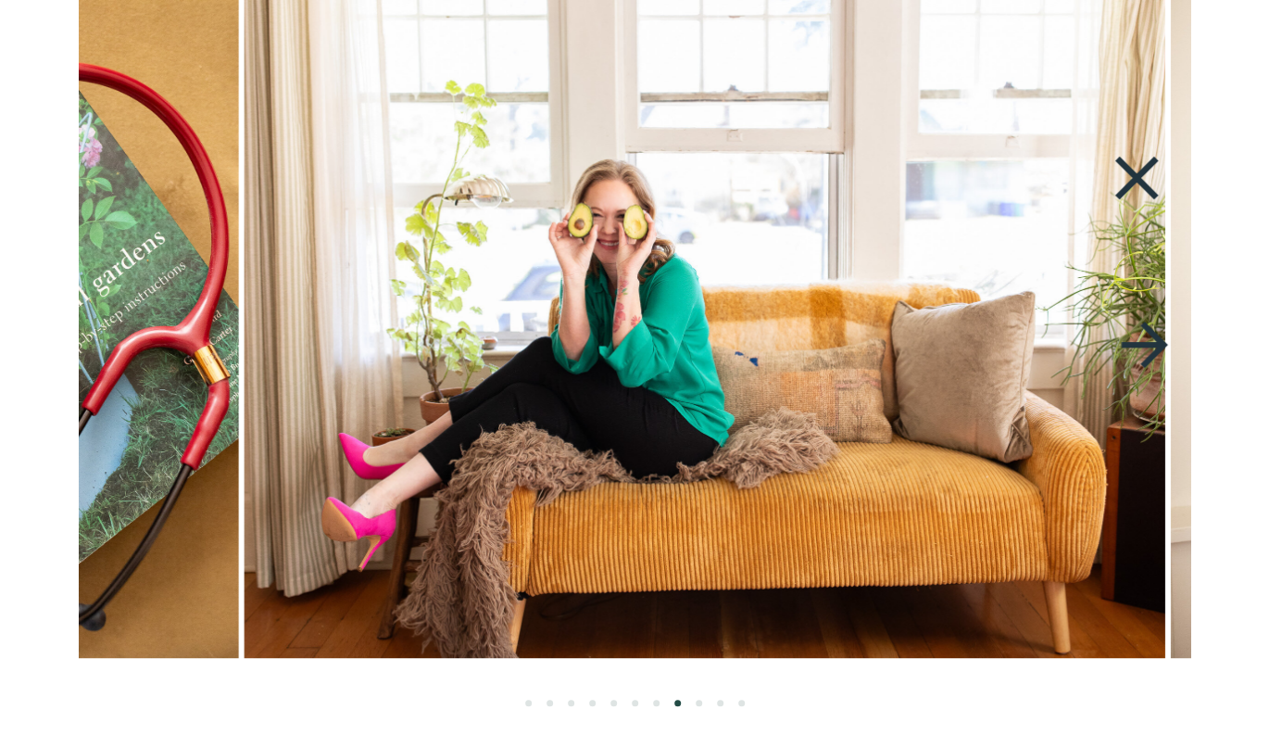
click at [1146, 340] on icon at bounding box center [1144, 345] width 69 height 78
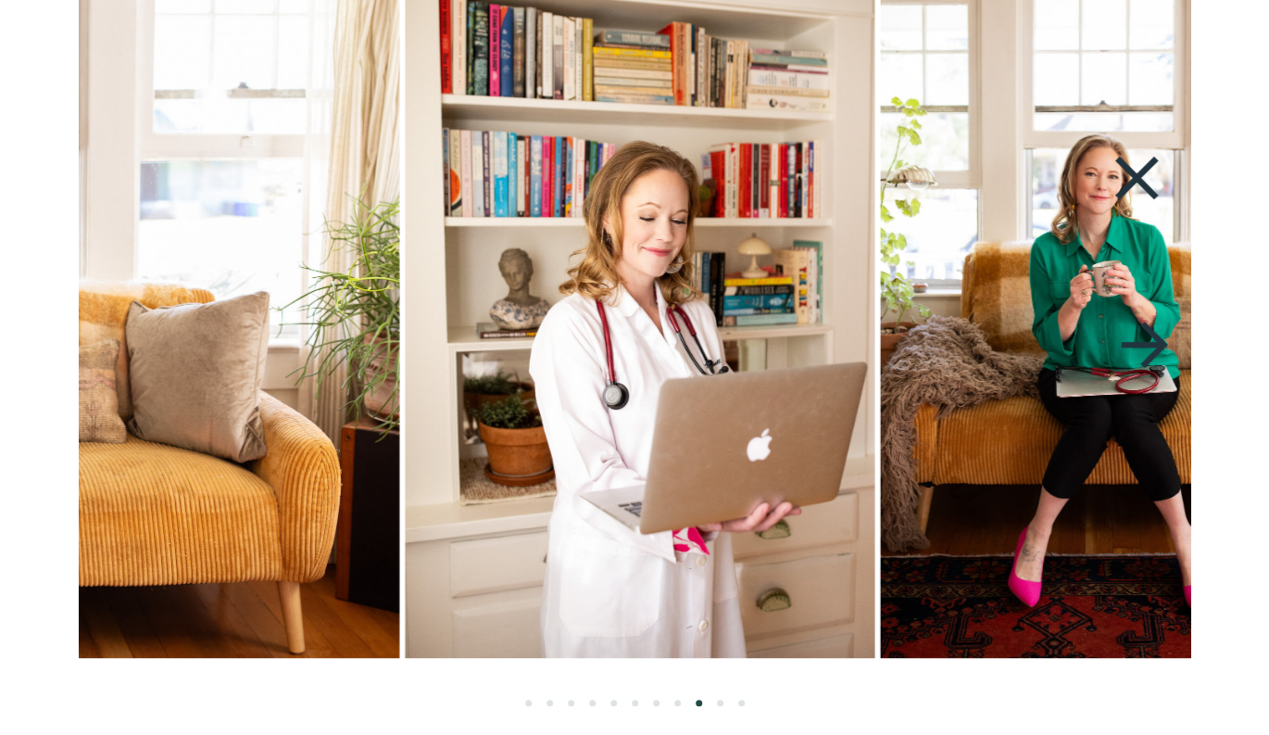
click at [1146, 340] on icon at bounding box center [1144, 345] width 69 height 78
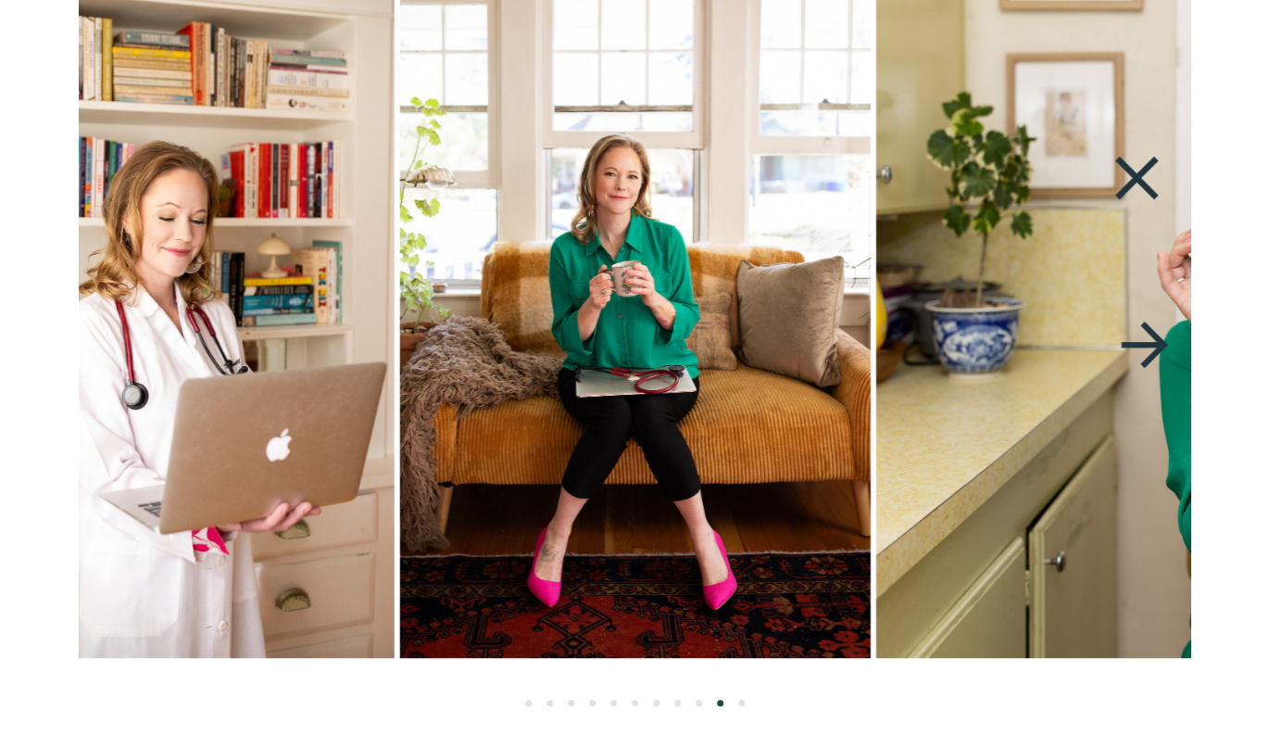
click at [1146, 340] on icon at bounding box center [1144, 345] width 69 height 78
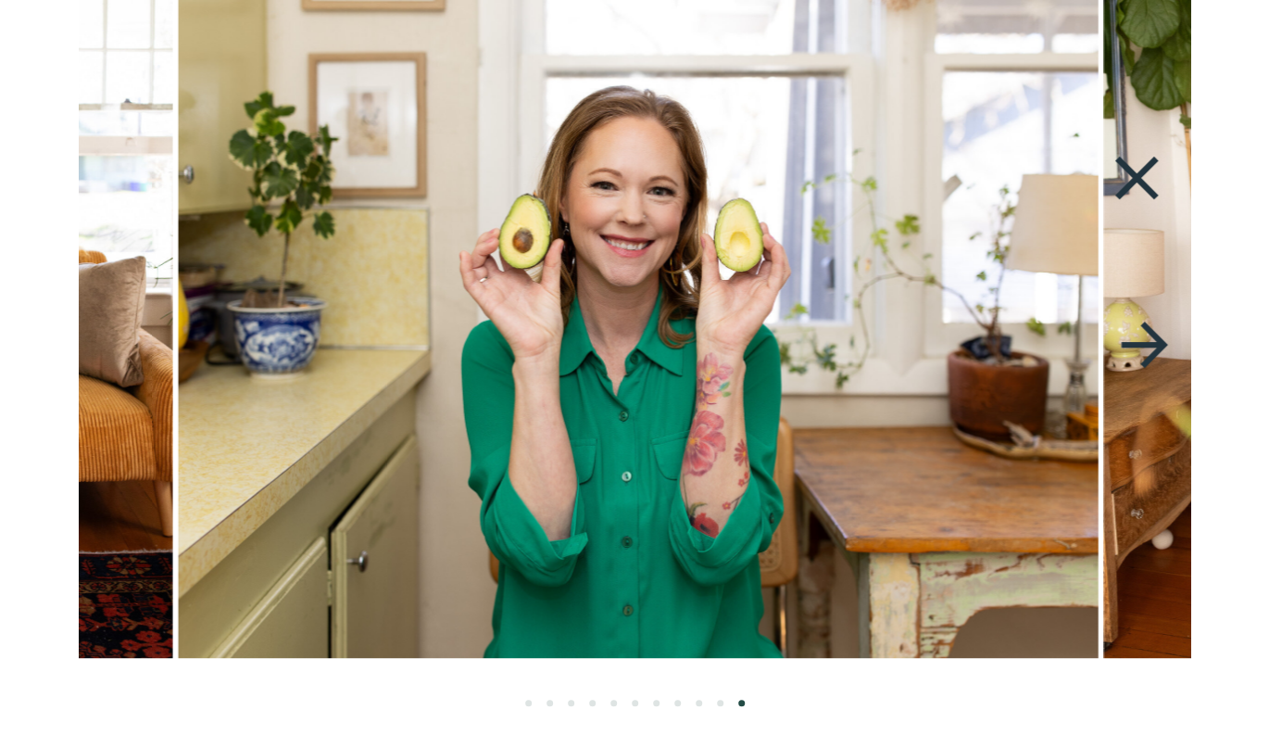
click at [1146, 340] on icon at bounding box center [1144, 345] width 69 height 78
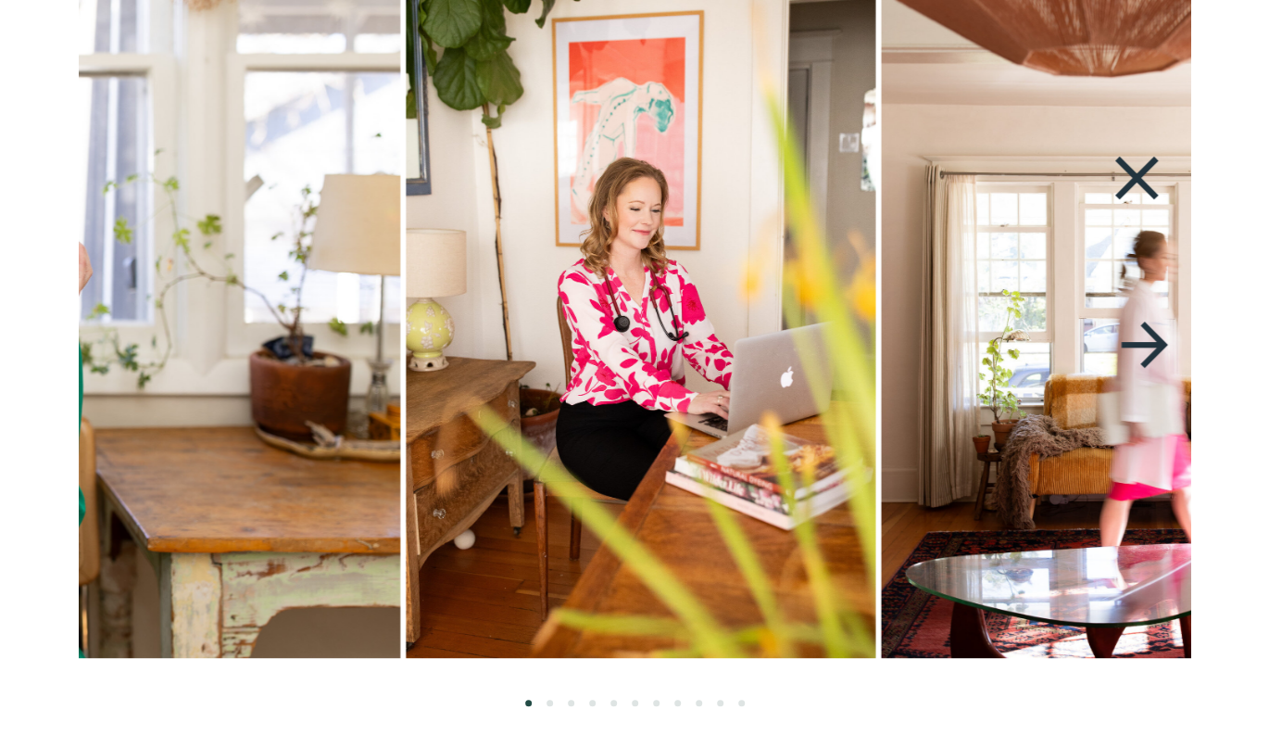
click at [1146, 340] on icon at bounding box center [1144, 345] width 69 height 78
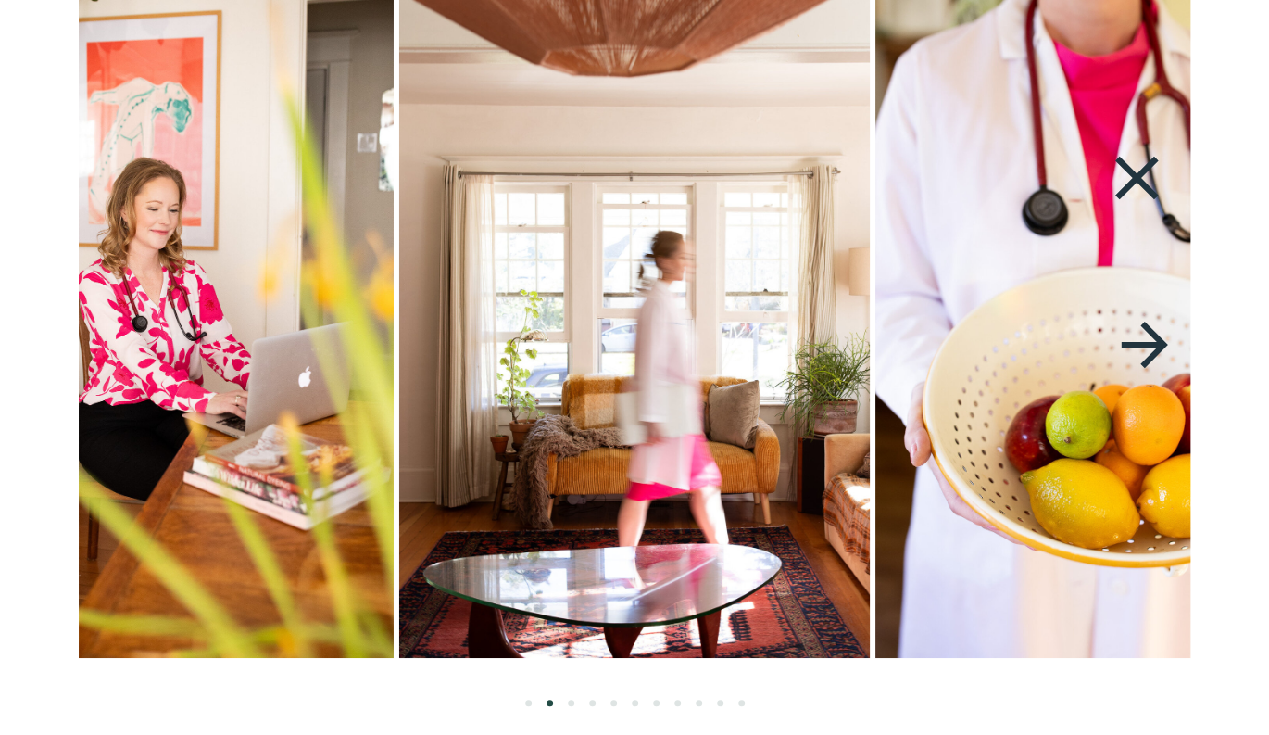
click at [1138, 170] on icon at bounding box center [1136, 178] width 85 height 74
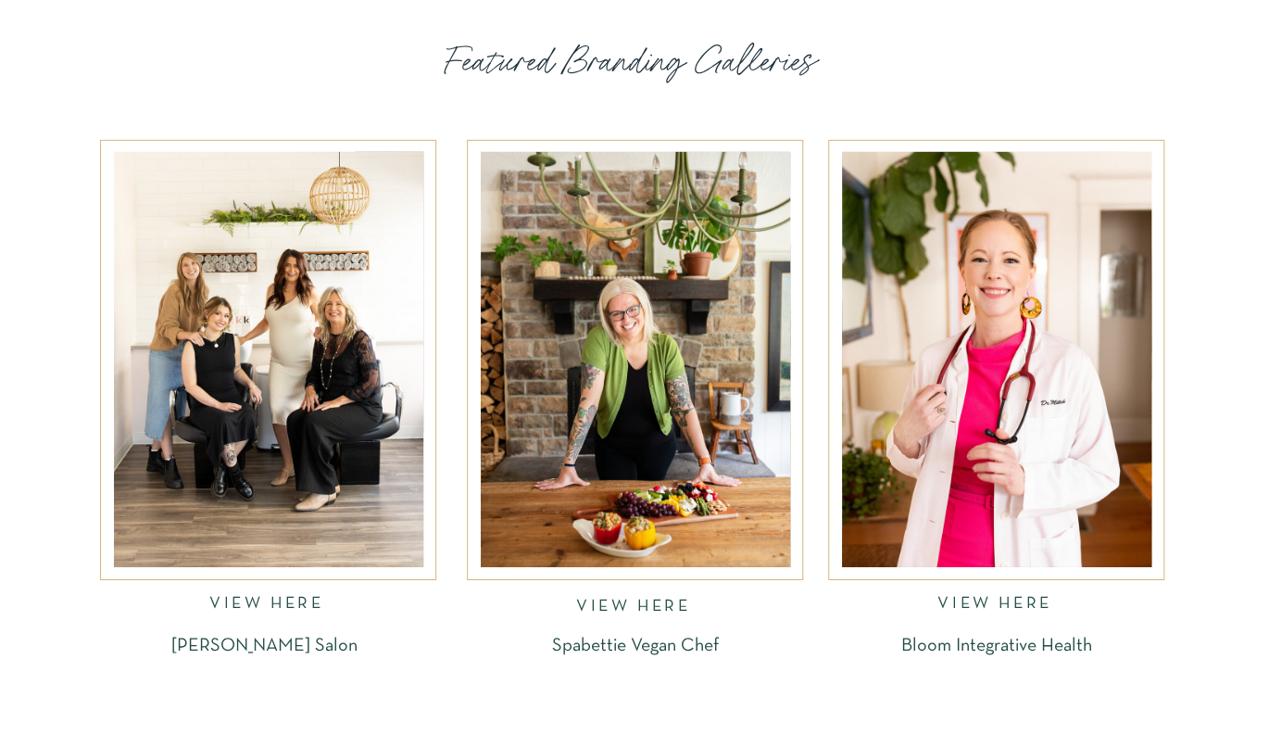
scroll to position [2477, 0]
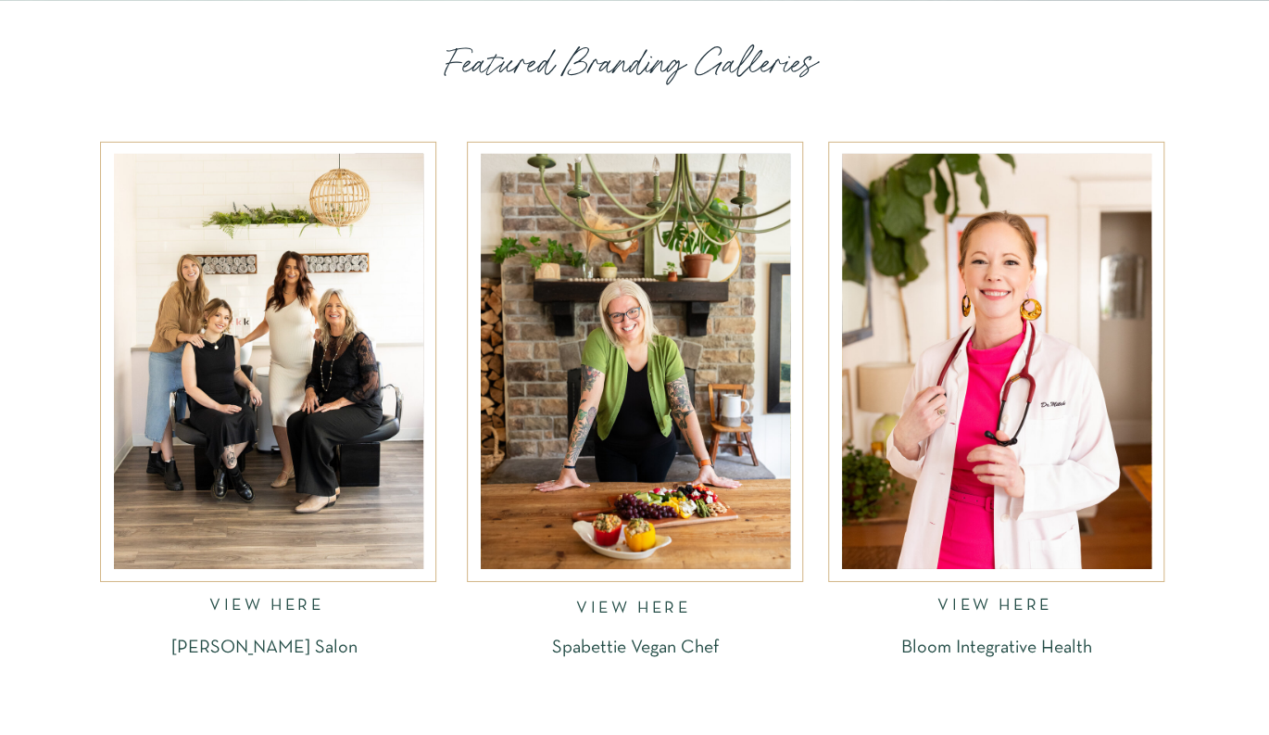
click at [256, 649] on p "Jeffrey Allen Salon" at bounding box center [264, 648] width 288 height 21
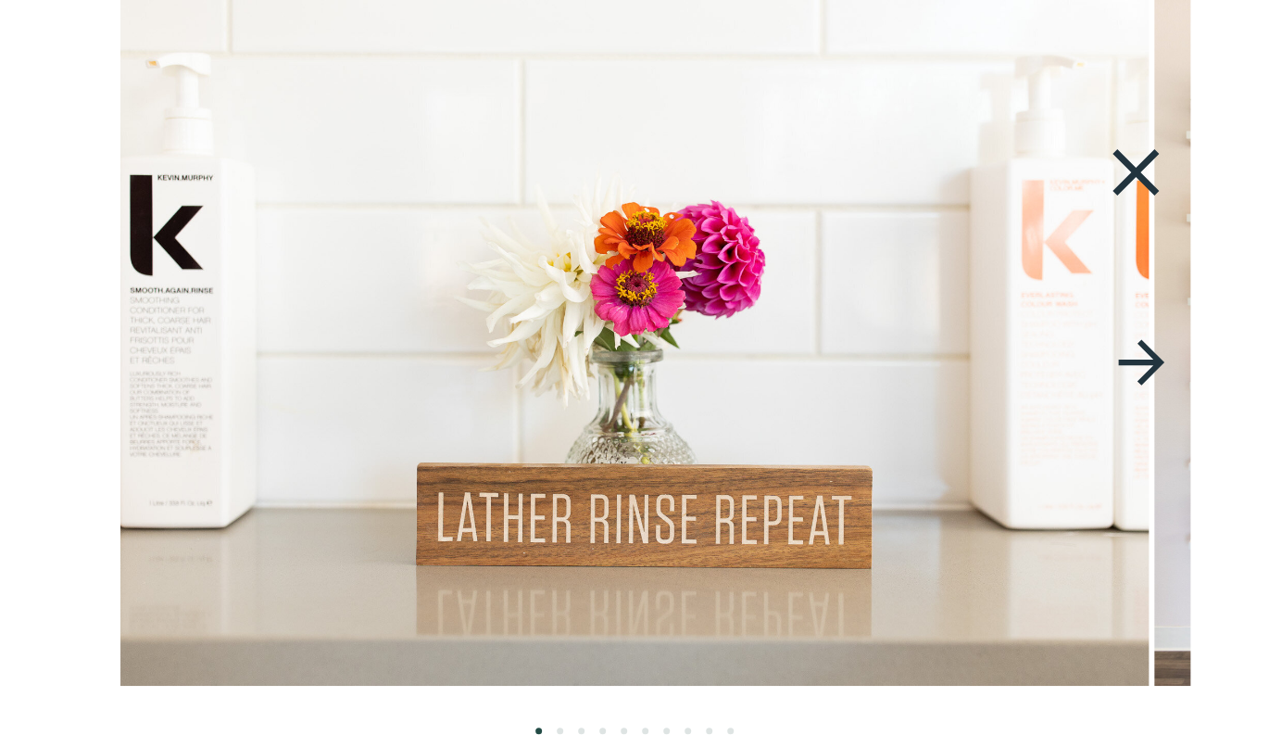
click at [1149, 362] on icon at bounding box center [1140, 361] width 45 height 45
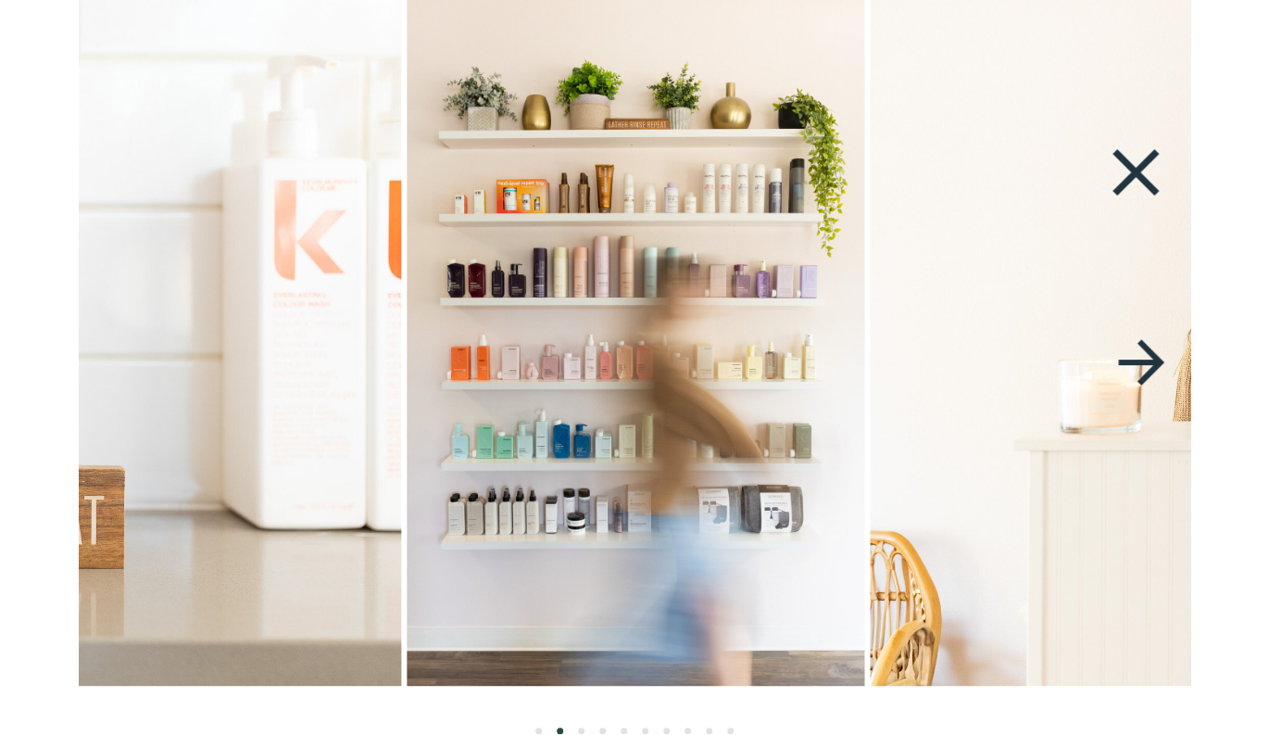
click at [1149, 362] on icon at bounding box center [1140, 361] width 45 height 45
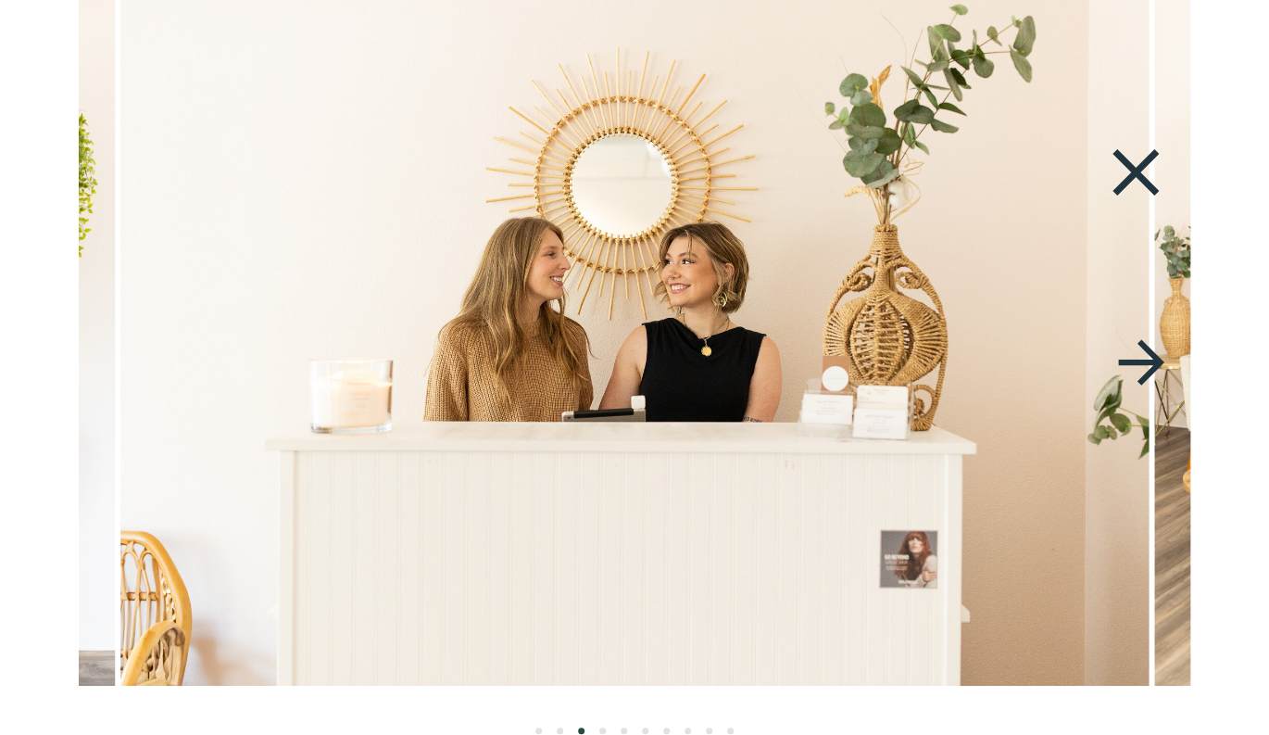
click at [1149, 364] on icon at bounding box center [1140, 361] width 45 height 45
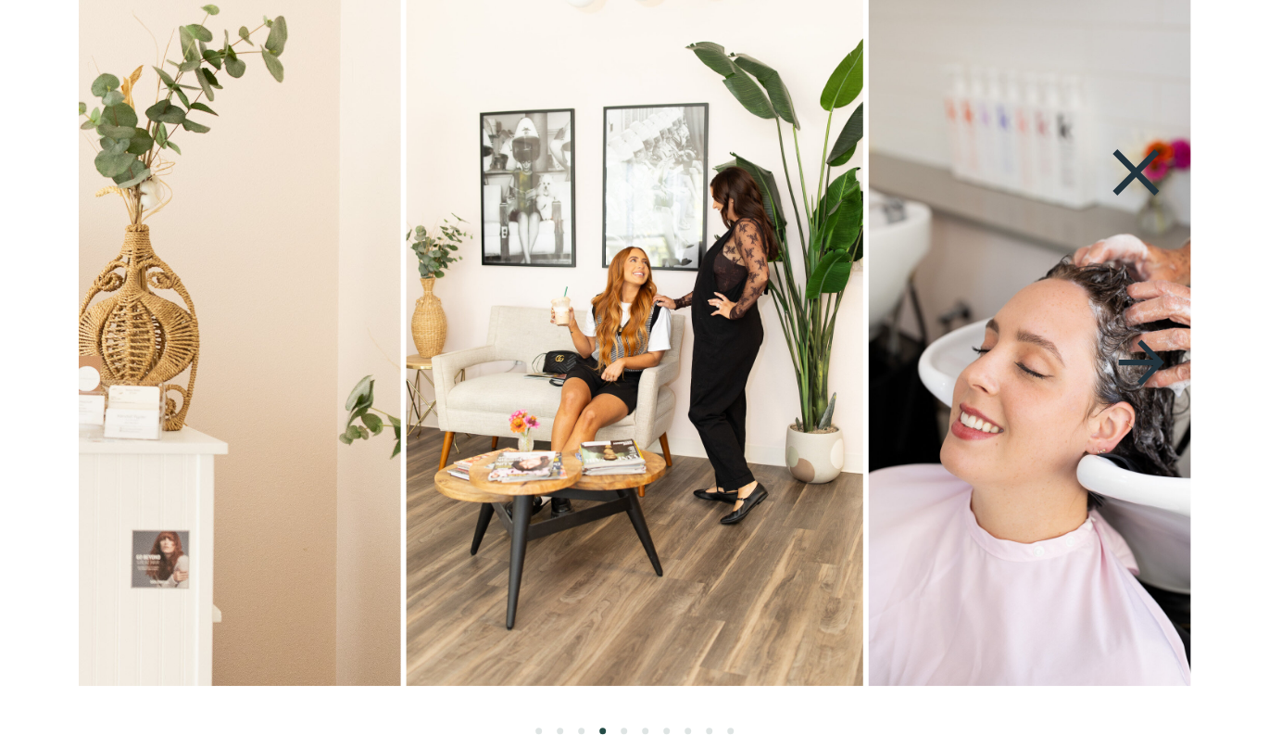
click at [1149, 364] on icon at bounding box center [1140, 361] width 45 height 45
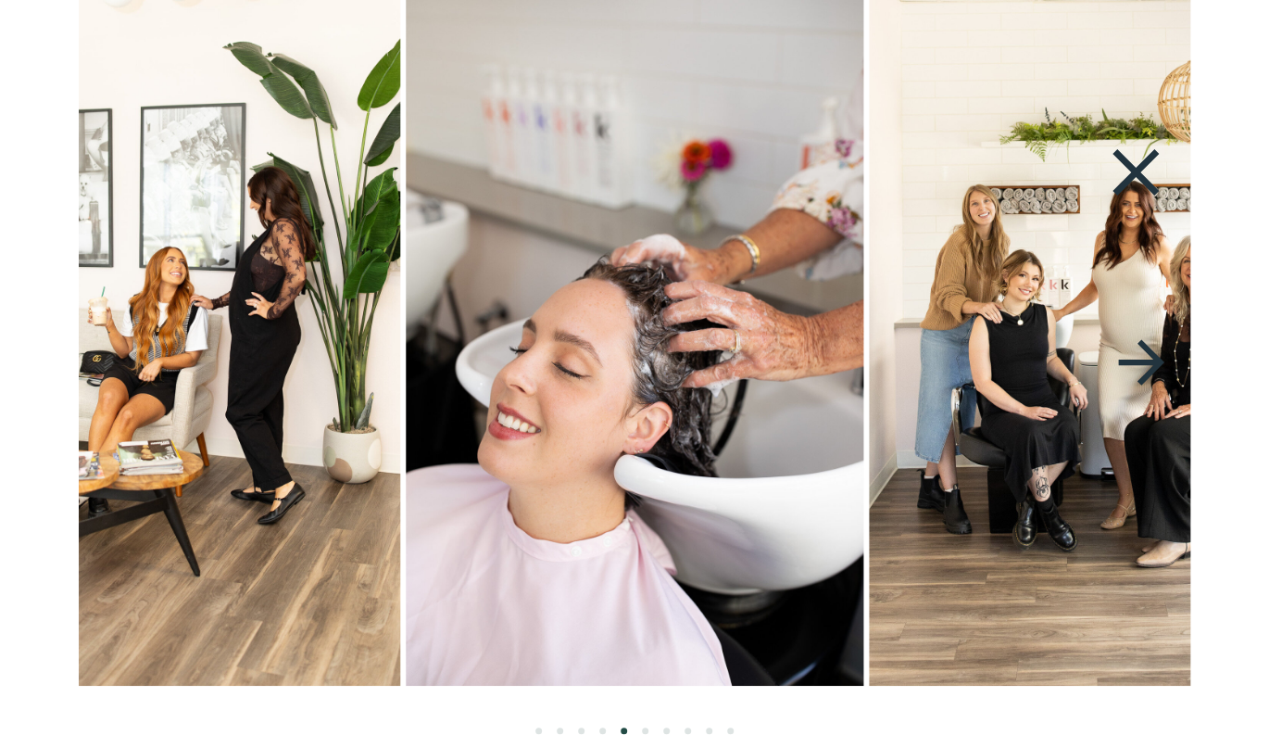
click at [1149, 361] on icon at bounding box center [1140, 361] width 45 height 45
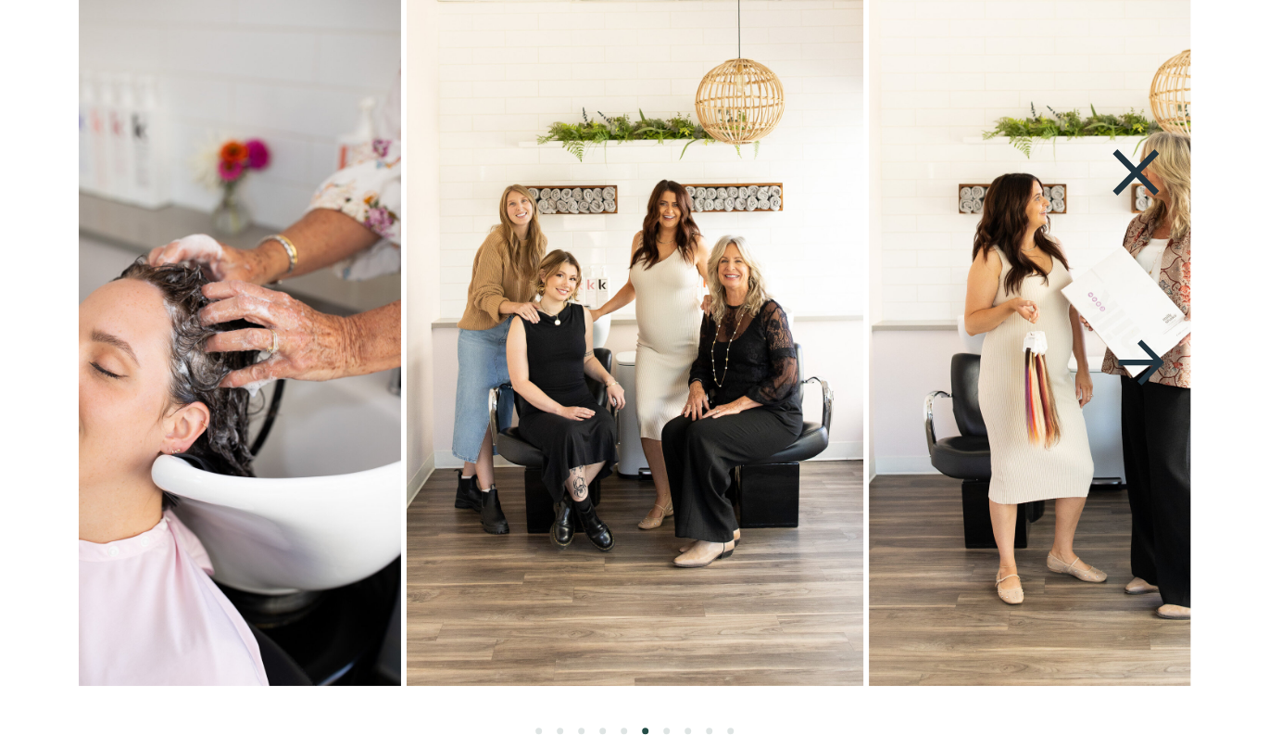
click at [1149, 361] on icon at bounding box center [1140, 361] width 45 height 45
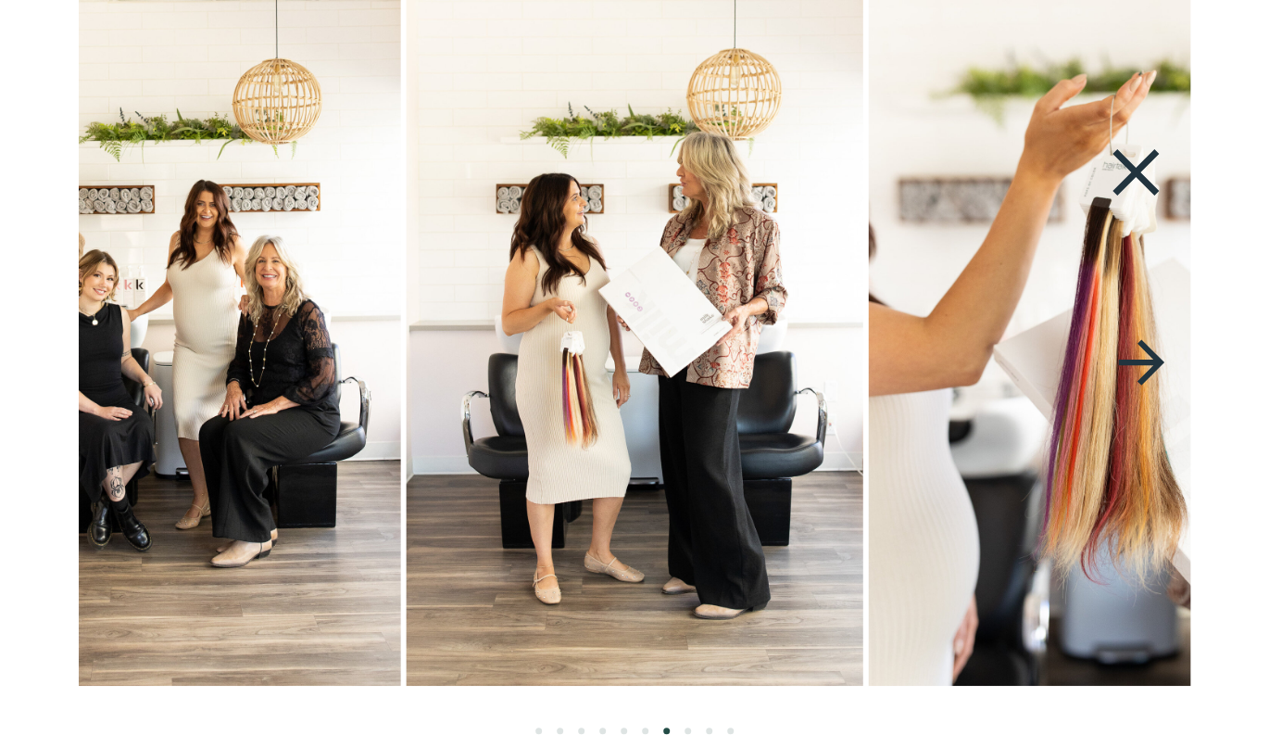
click at [1149, 362] on icon at bounding box center [1140, 361] width 45 height 45
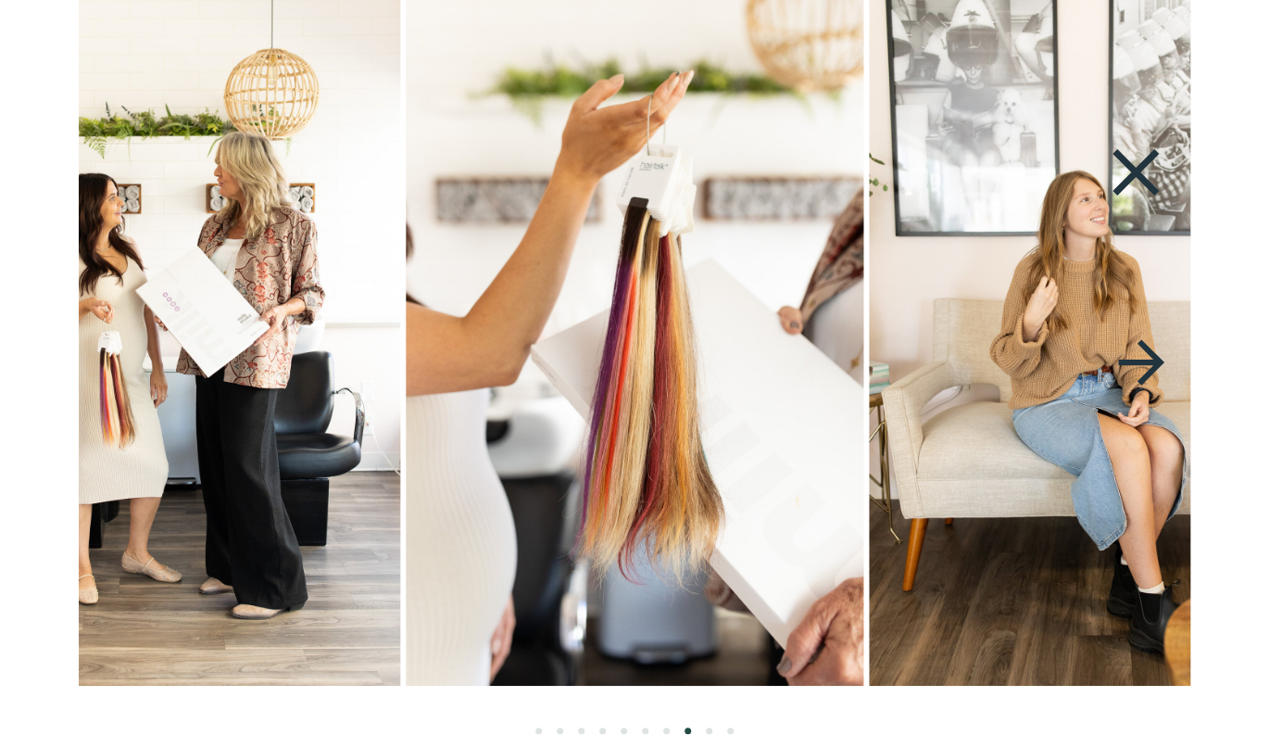
click at [1149, 364] on icon at bounding box center [1140, 361] width 45 height 45
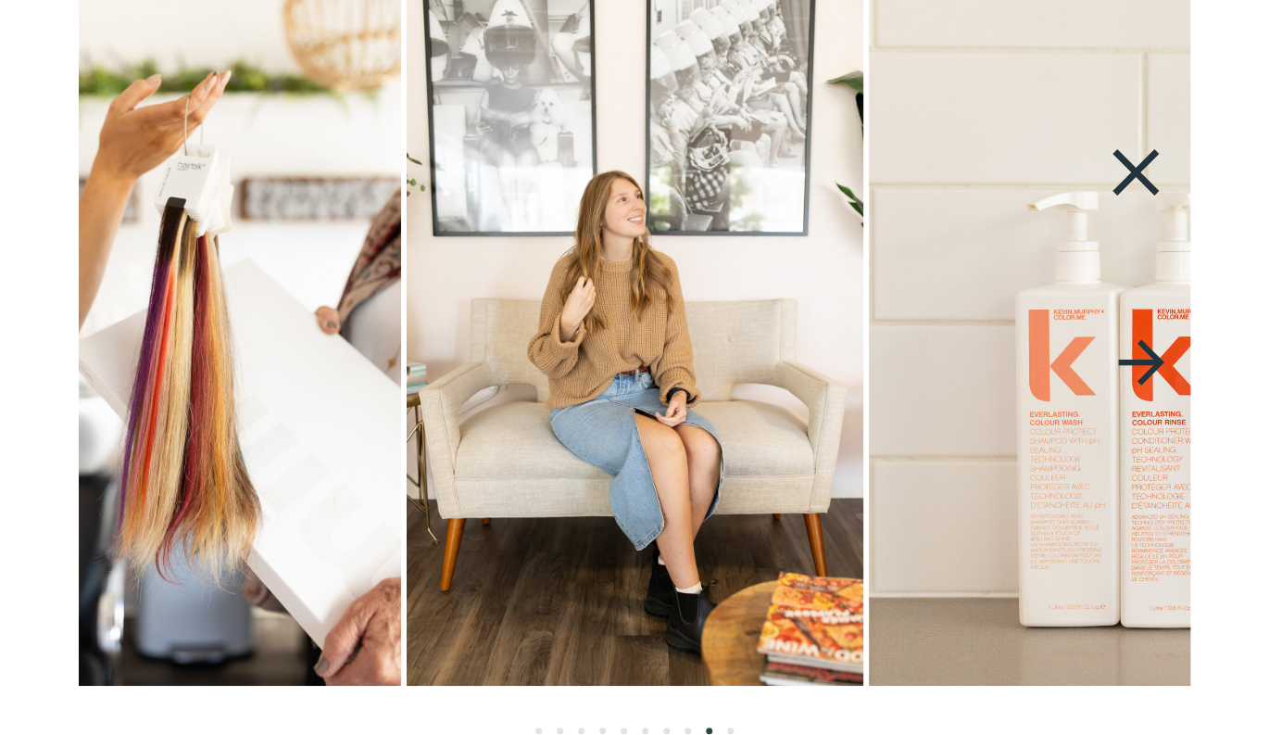
click at [1149, 366] on icon at bounding box center [1141, 362] width 69 height 72
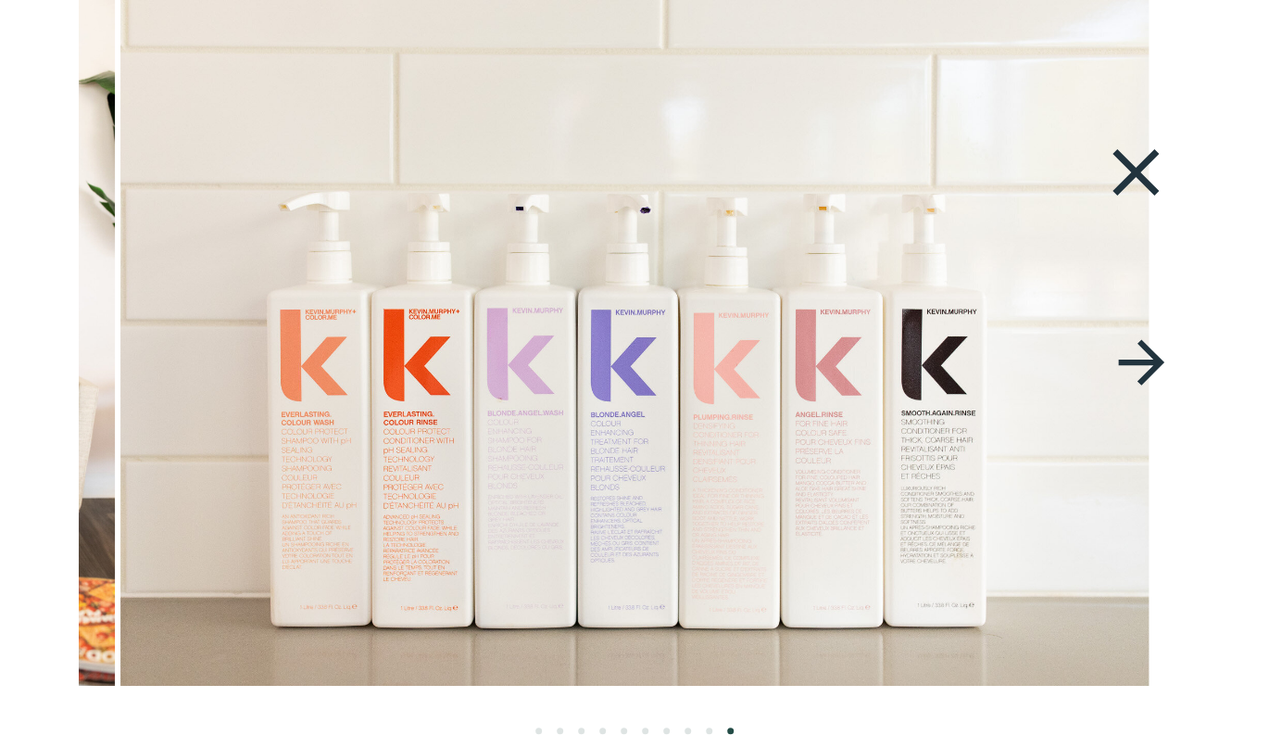
click at [1149, 369] on icon at bounding box center [1141, 362] width 69 height 72
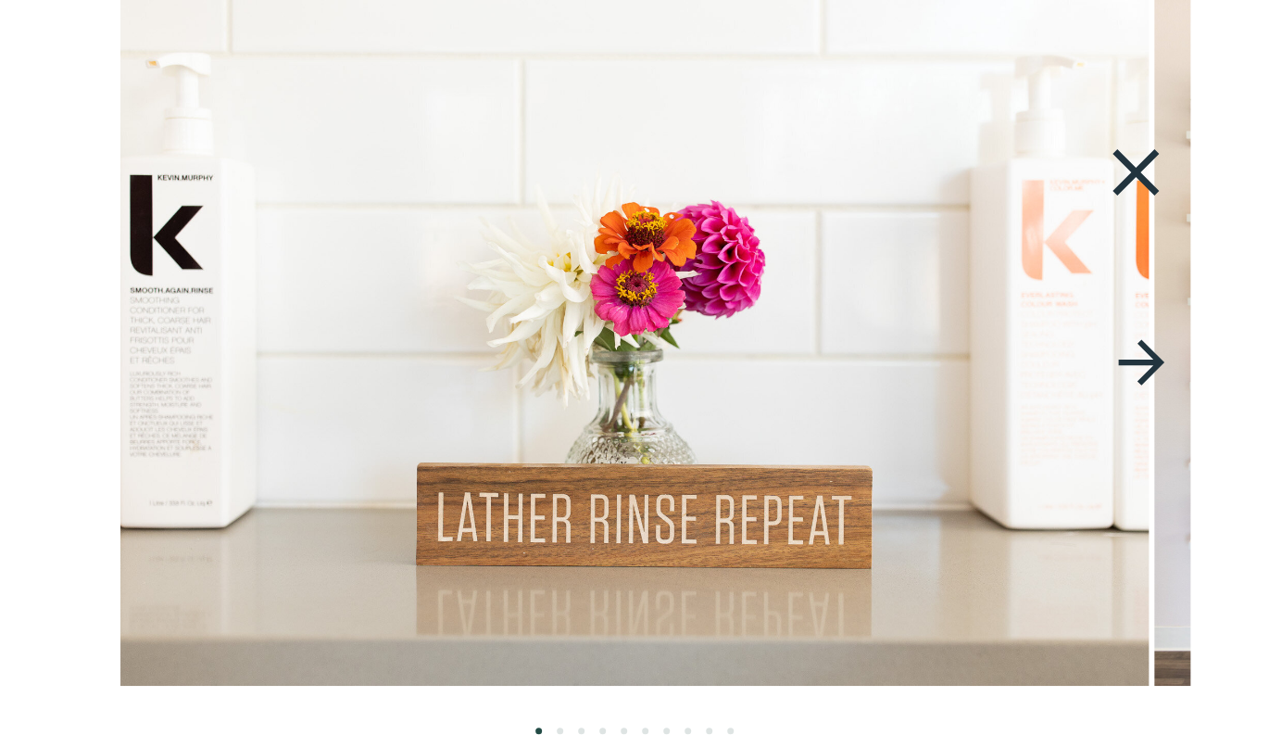
click at [1138, 170] on icon at bounding box center [1136, 172] width 46 height 46
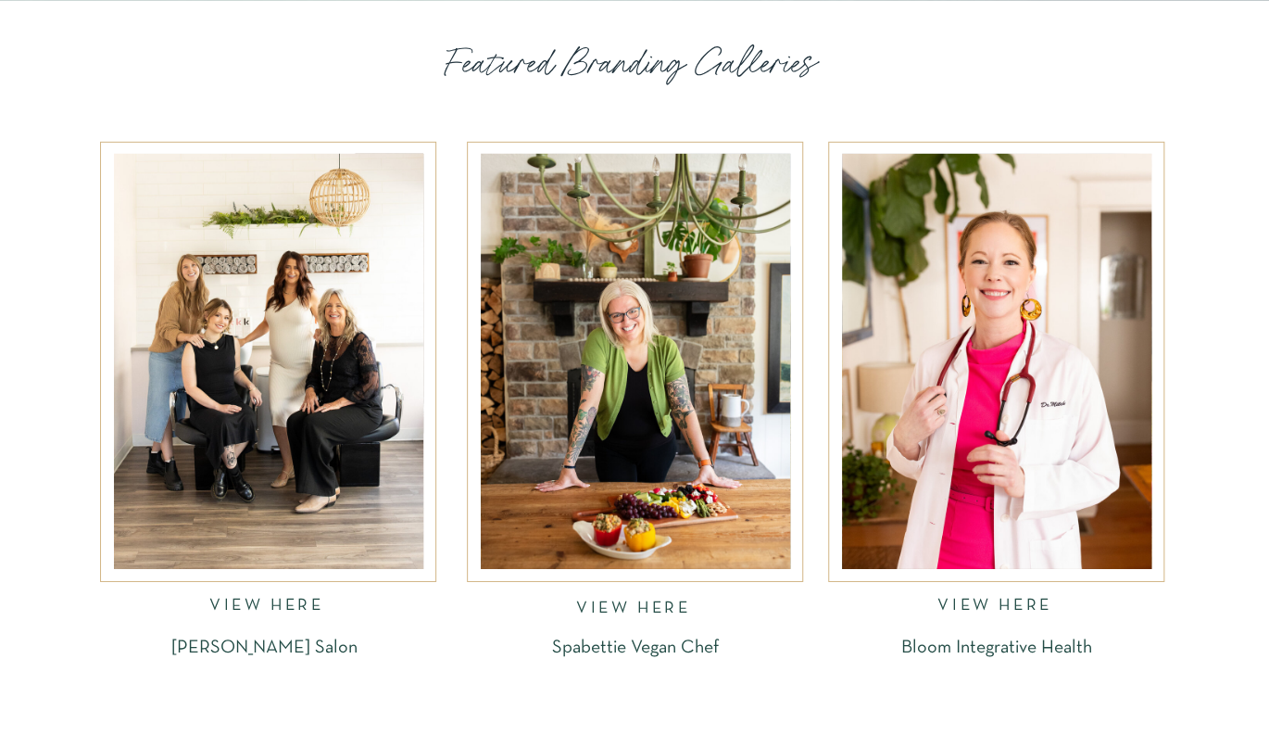
scroll to position [2479, 0]
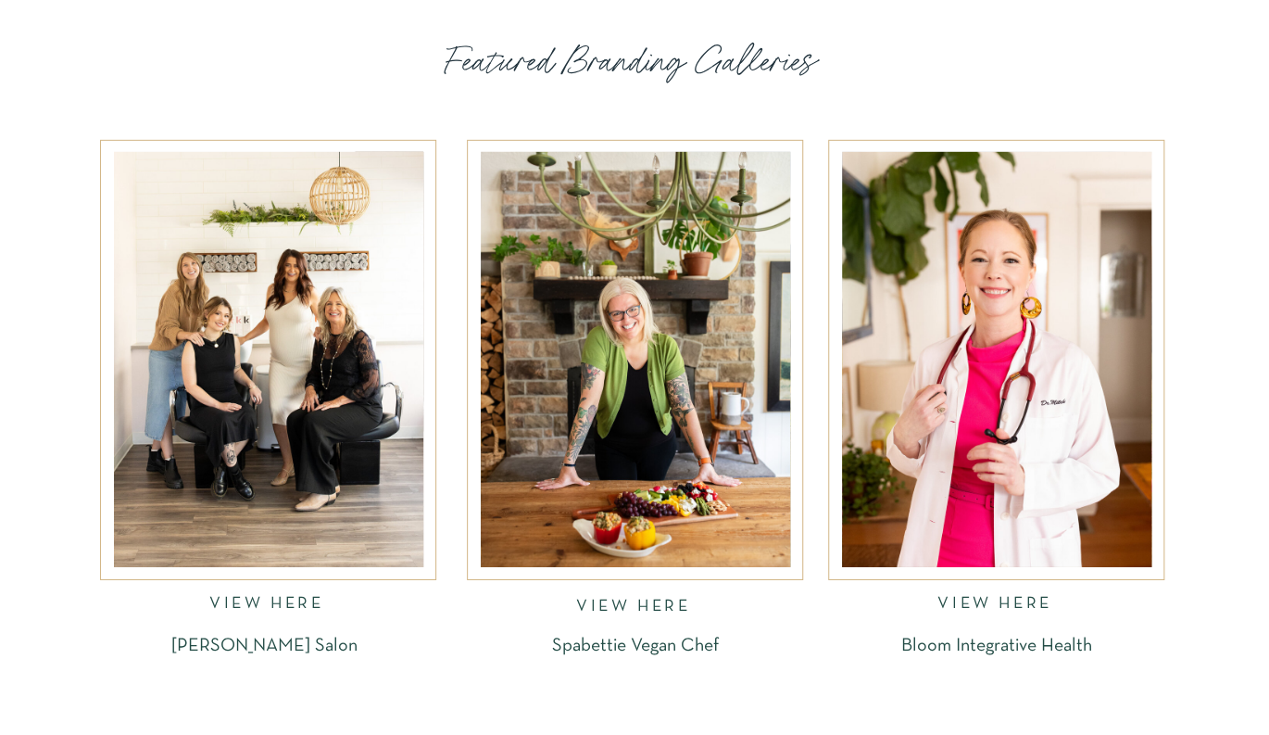
click at [637, 648] on p "Spabettie Vegan Chef" at bounding box center [635, 652] width 288 height 32
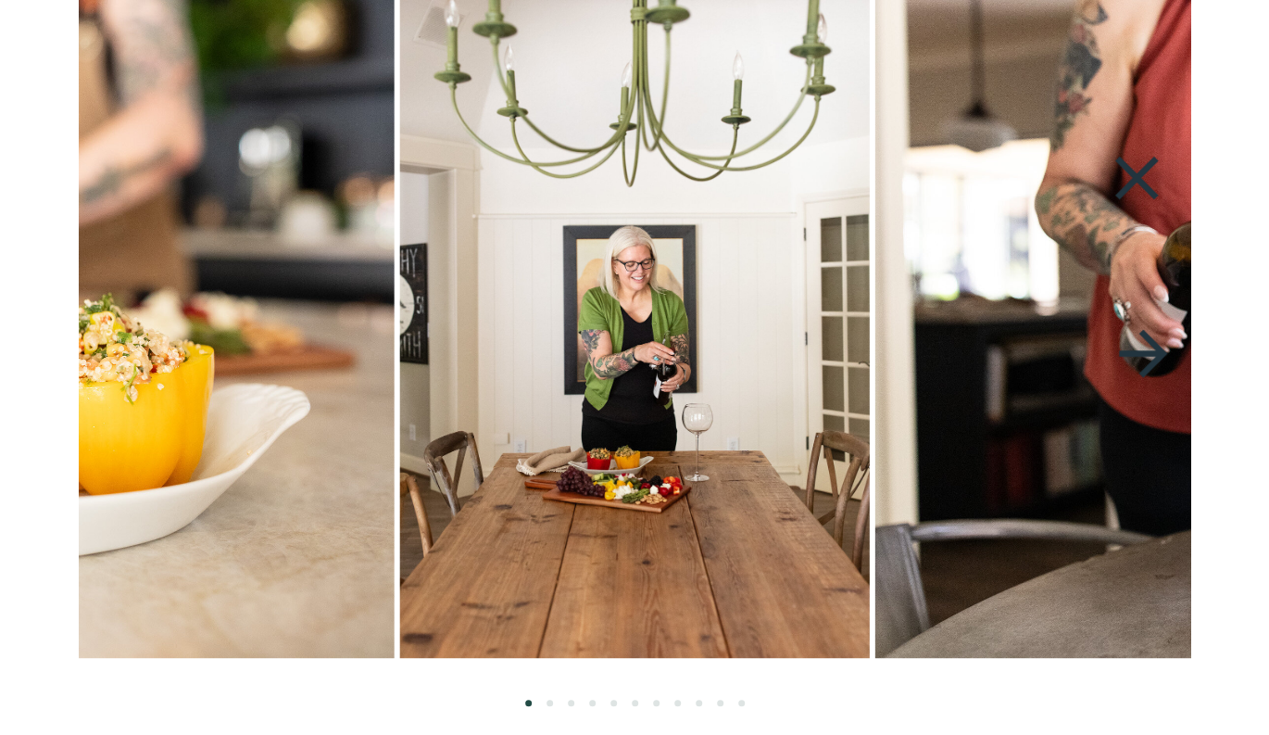
click at [1154, 343] on icon at bounding box center [1143, 353] width 48 height 48
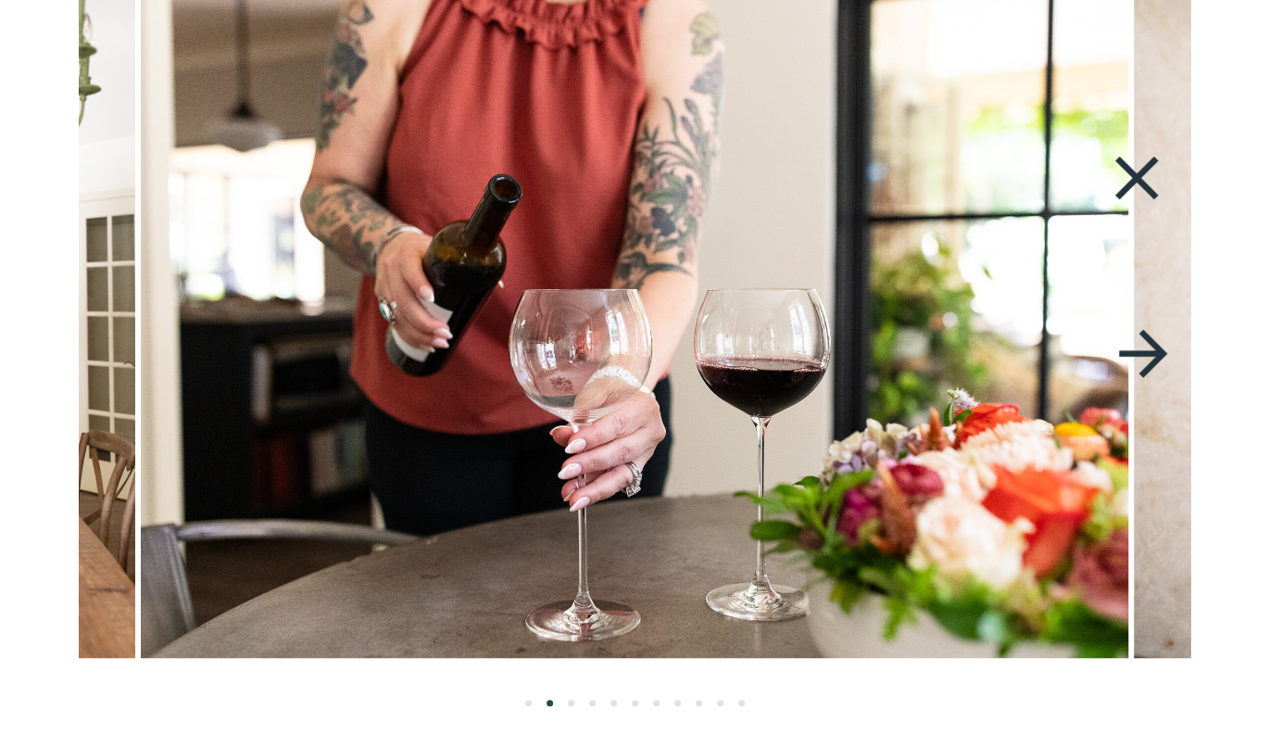
click at [1154, 345] on icon at bounding box center [1143, 353] width 48 height 48
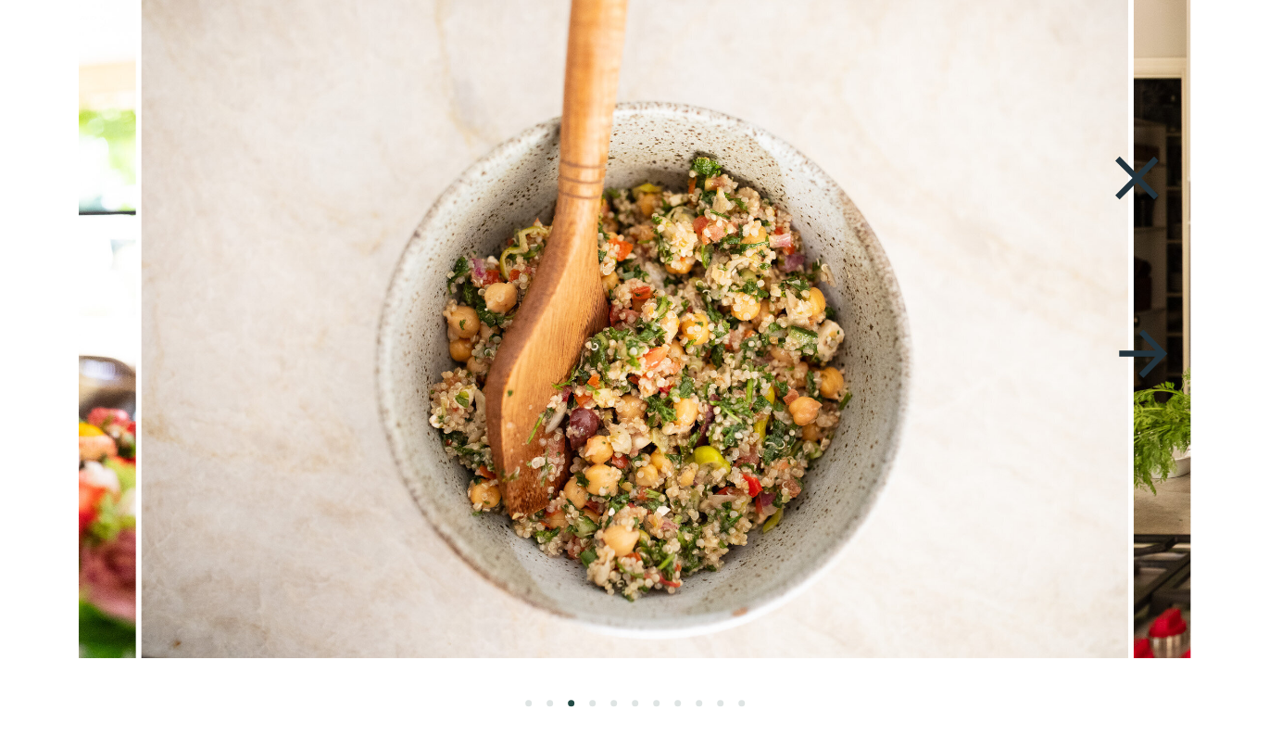
click at [547, 704] on li "Page dot 2" at bounding box center [550, 702] width 6 height 6
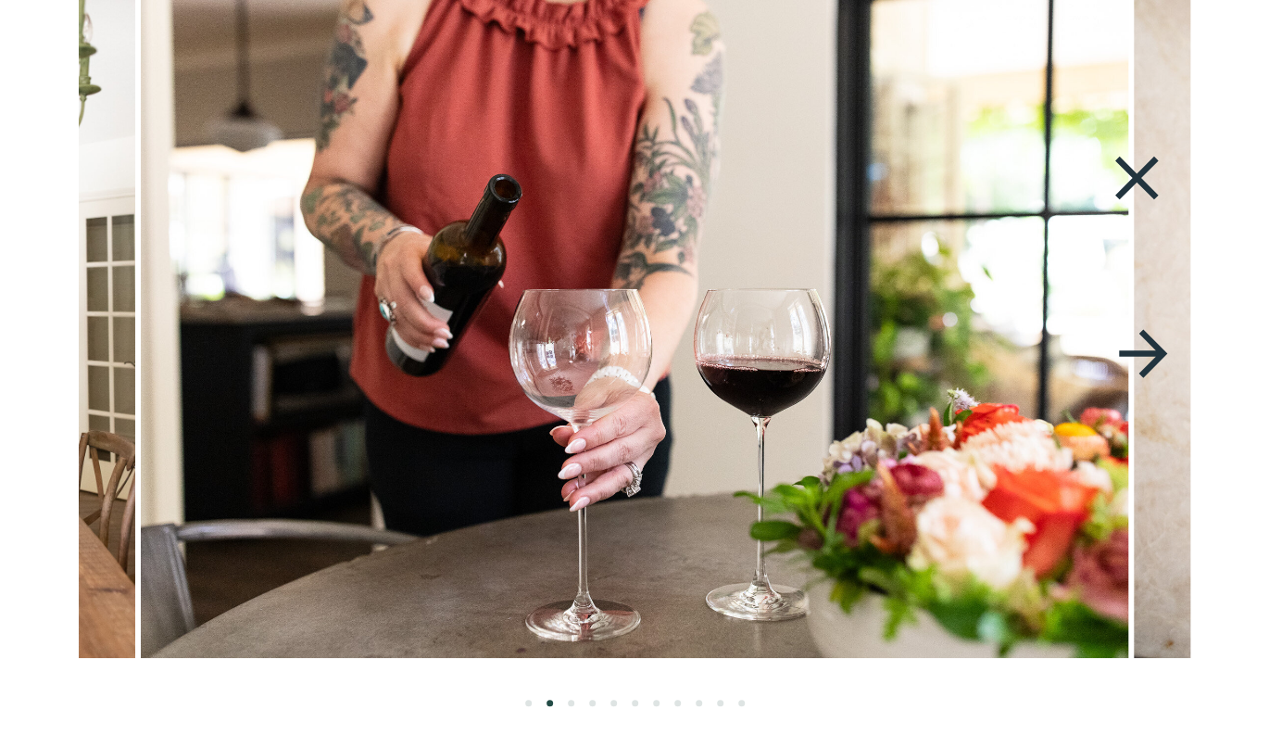
click at [1156, 357] on icon at bounding box center [1143, 353] width 48 height 48
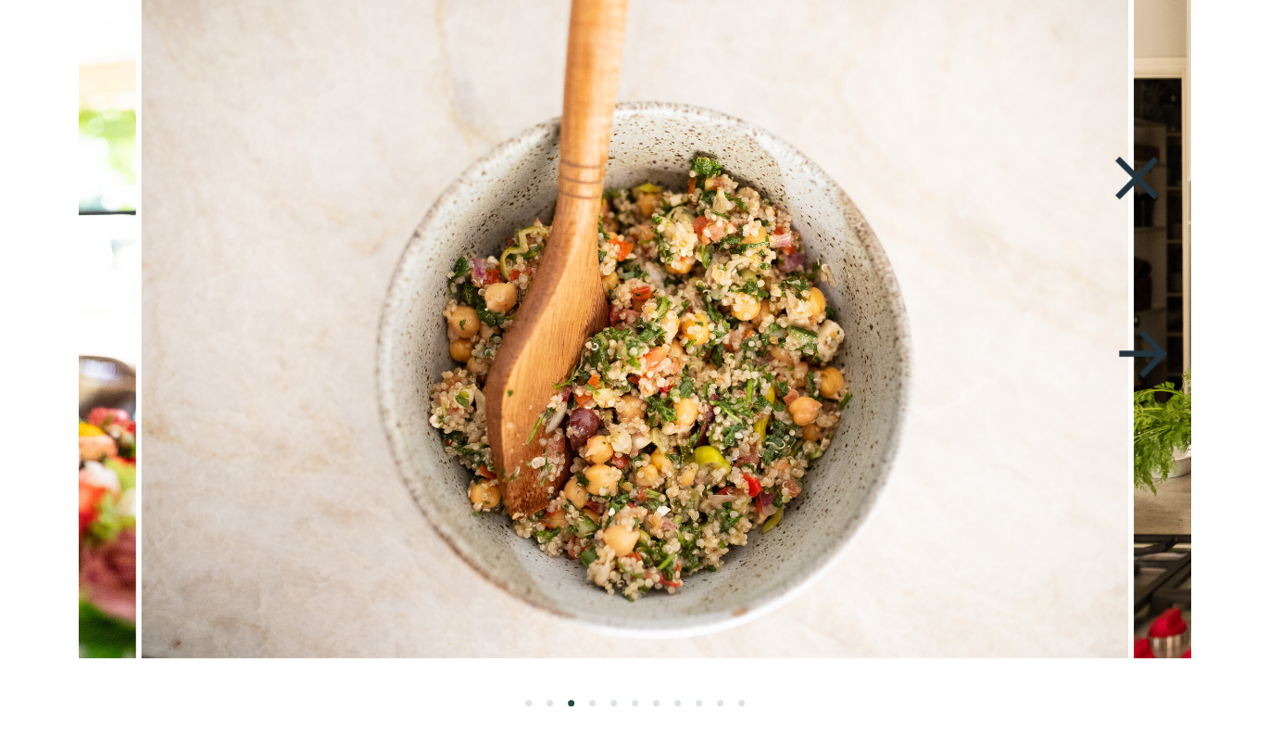
click at [1156, 357] on icon at bounding box center [1143, 353] width 48 height 48
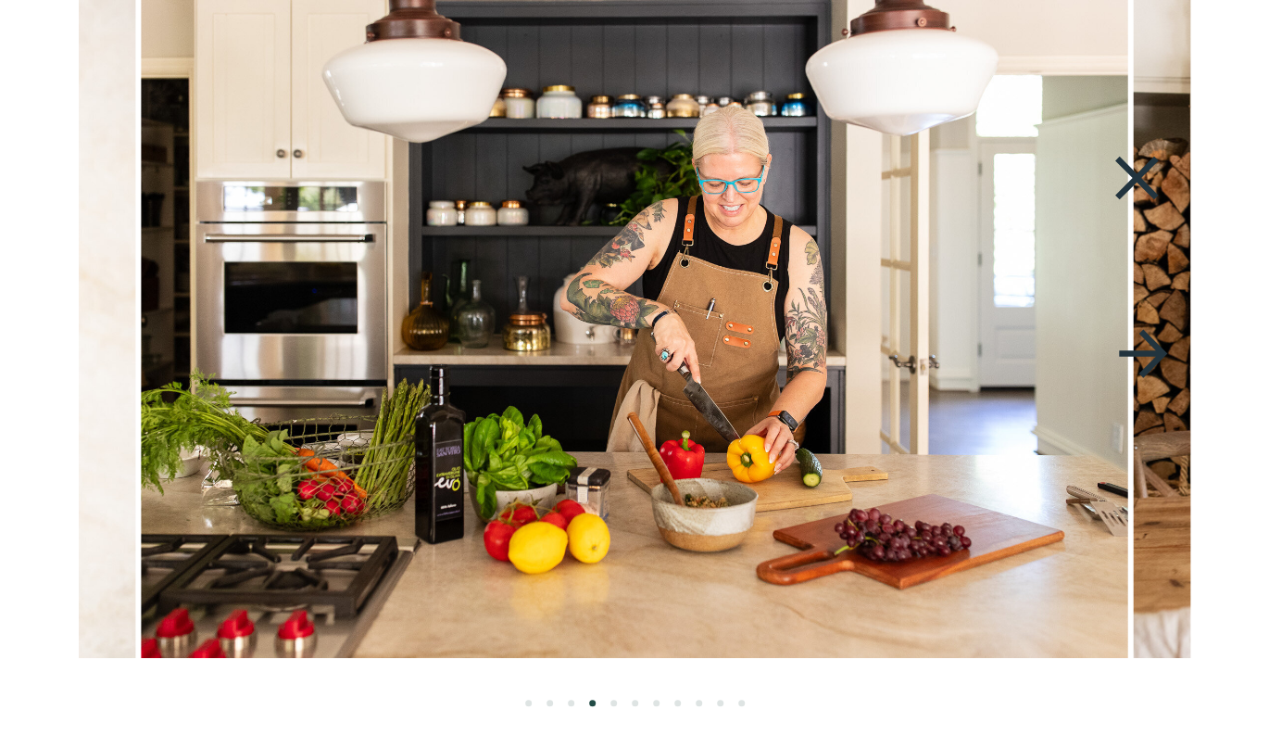
click at [1156, 358] on icon at bounding box center [1143, 353] width 48 height 48
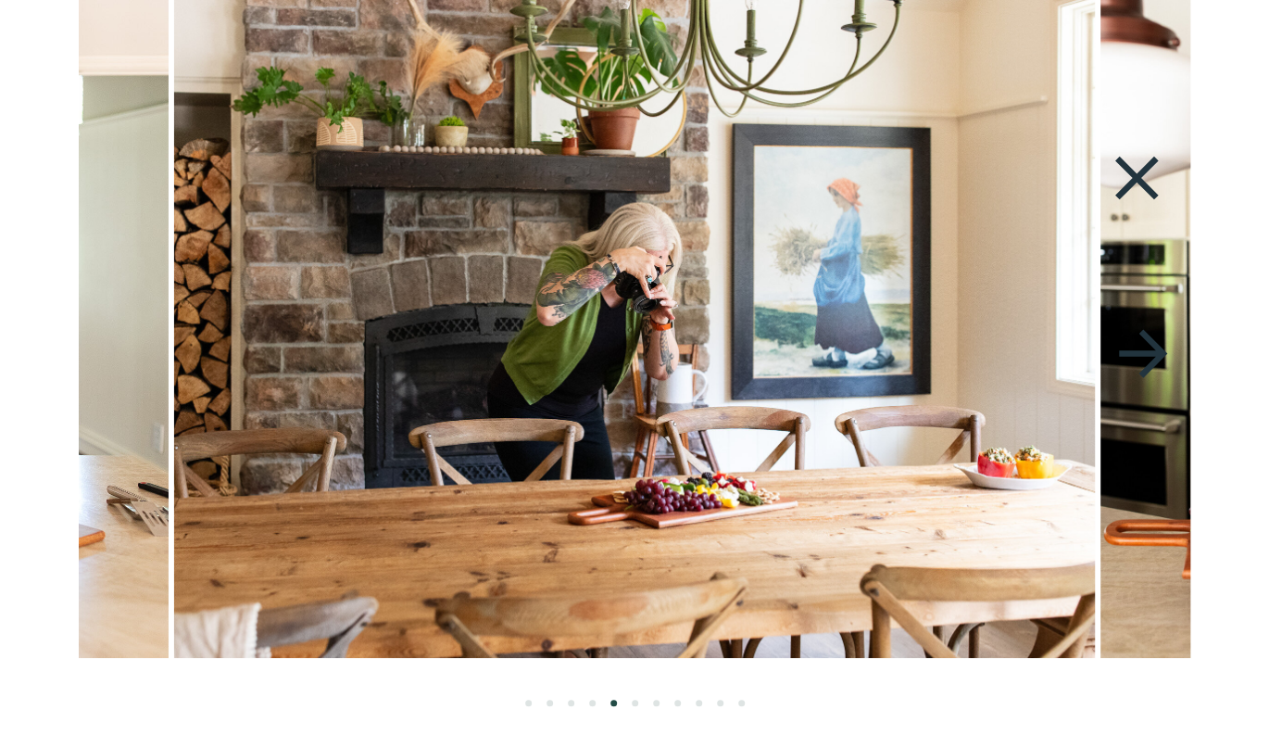
click at [1156, 359] on icon at bounding box center [1143, 353] width 48 height 48
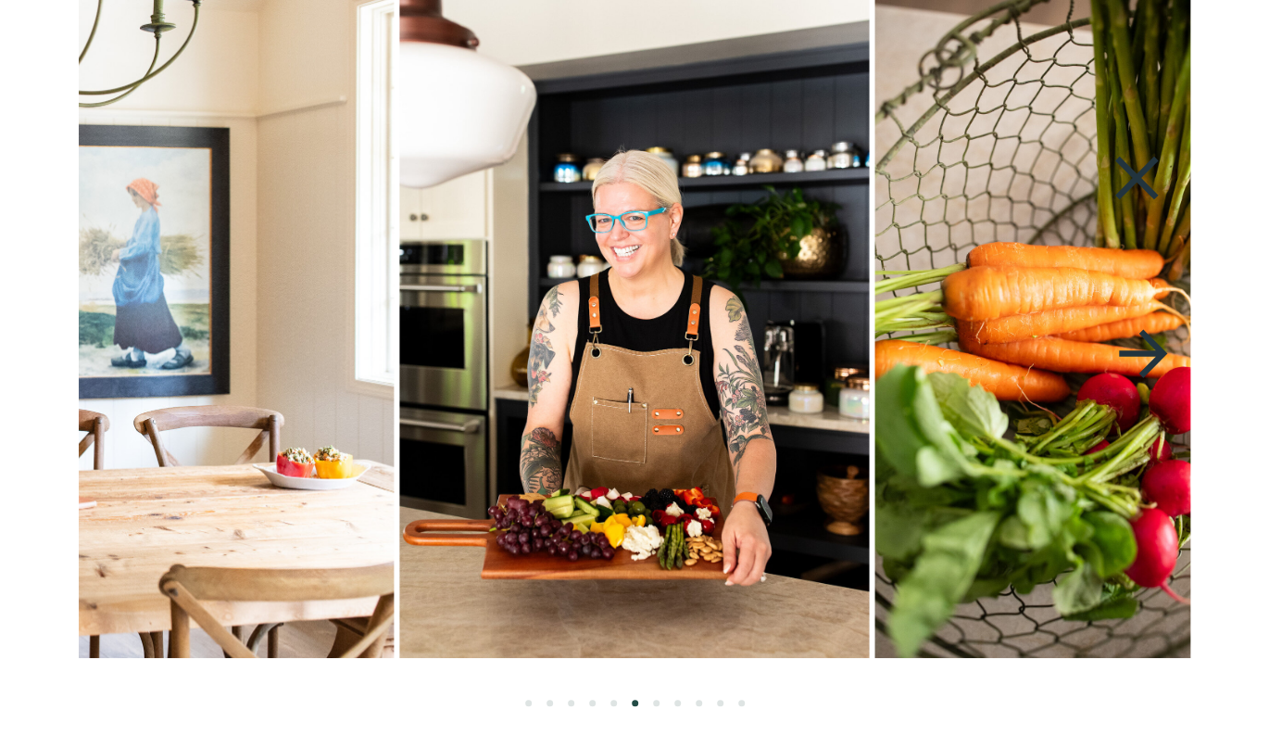
click at [1156, 360] on icon at bounding box center [1143, 353] width 48 height 48
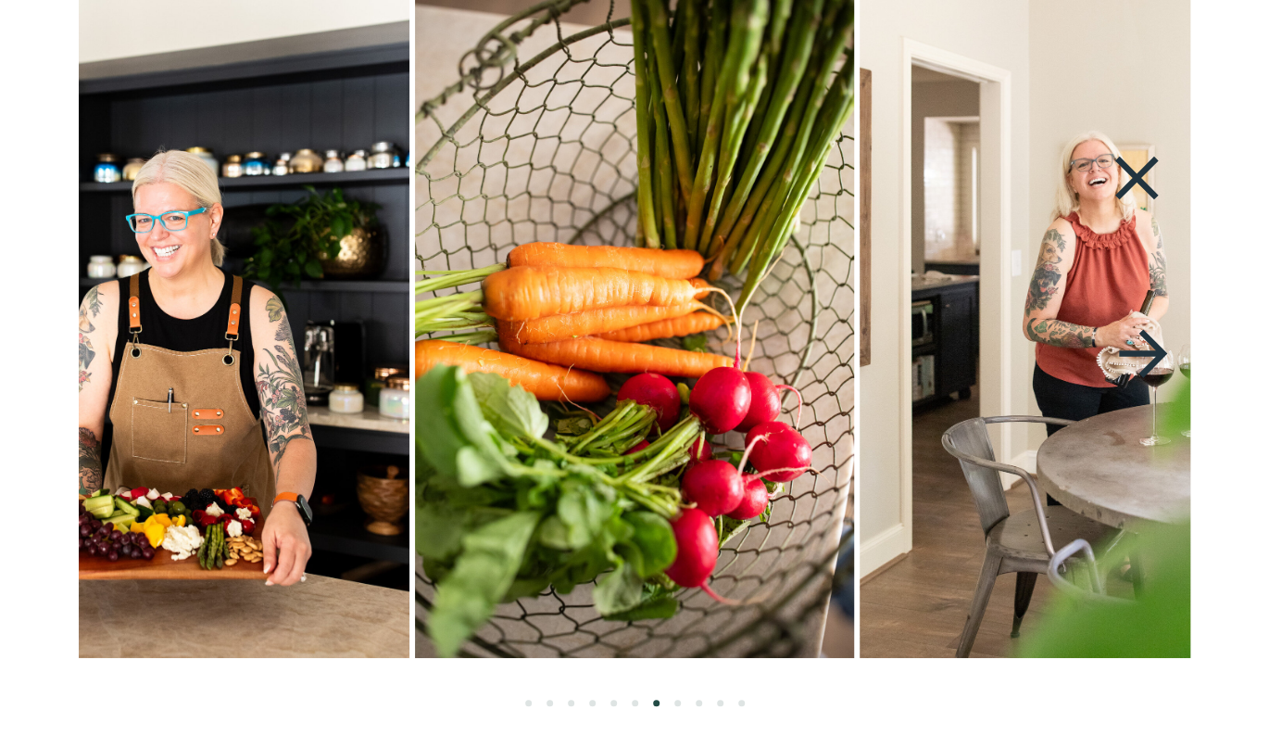
click at [1156, 362] on icon at bounding box center [1143, 353] width 48 height 48
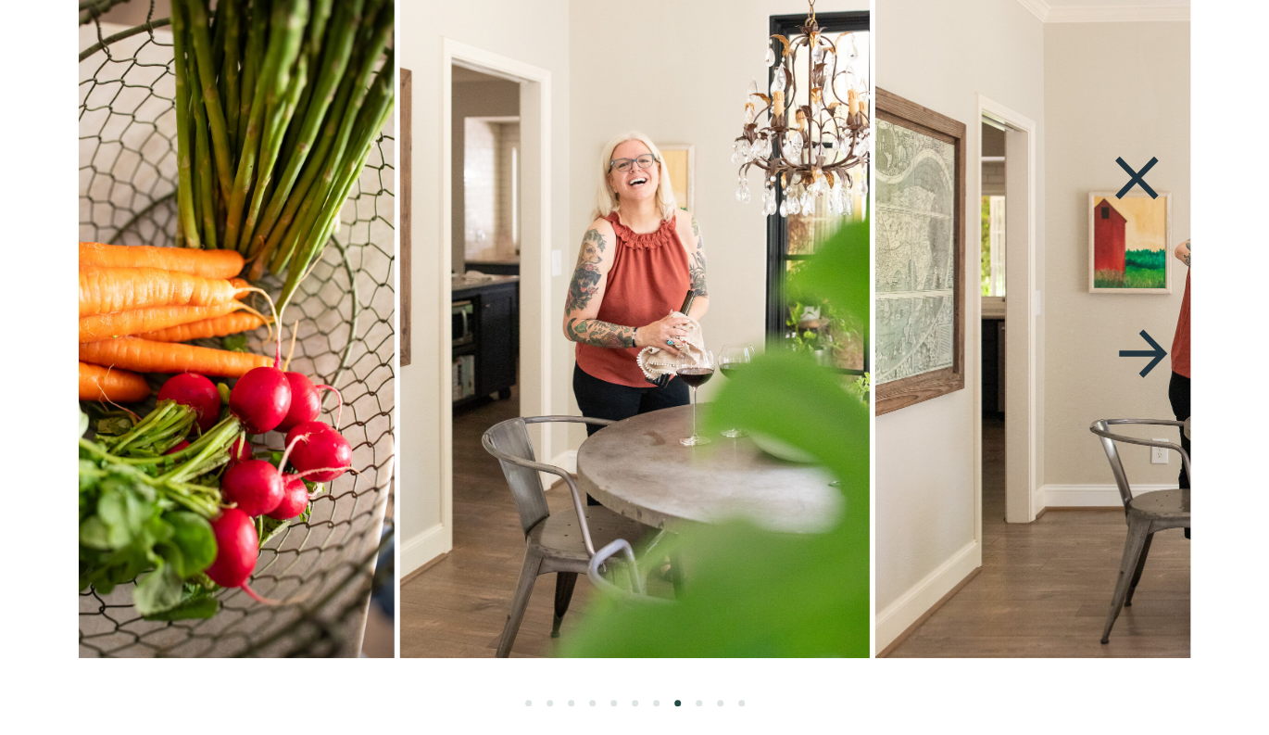
click at [1156, 364] on icon at bounding box center [1143, 353] width 72 height 75
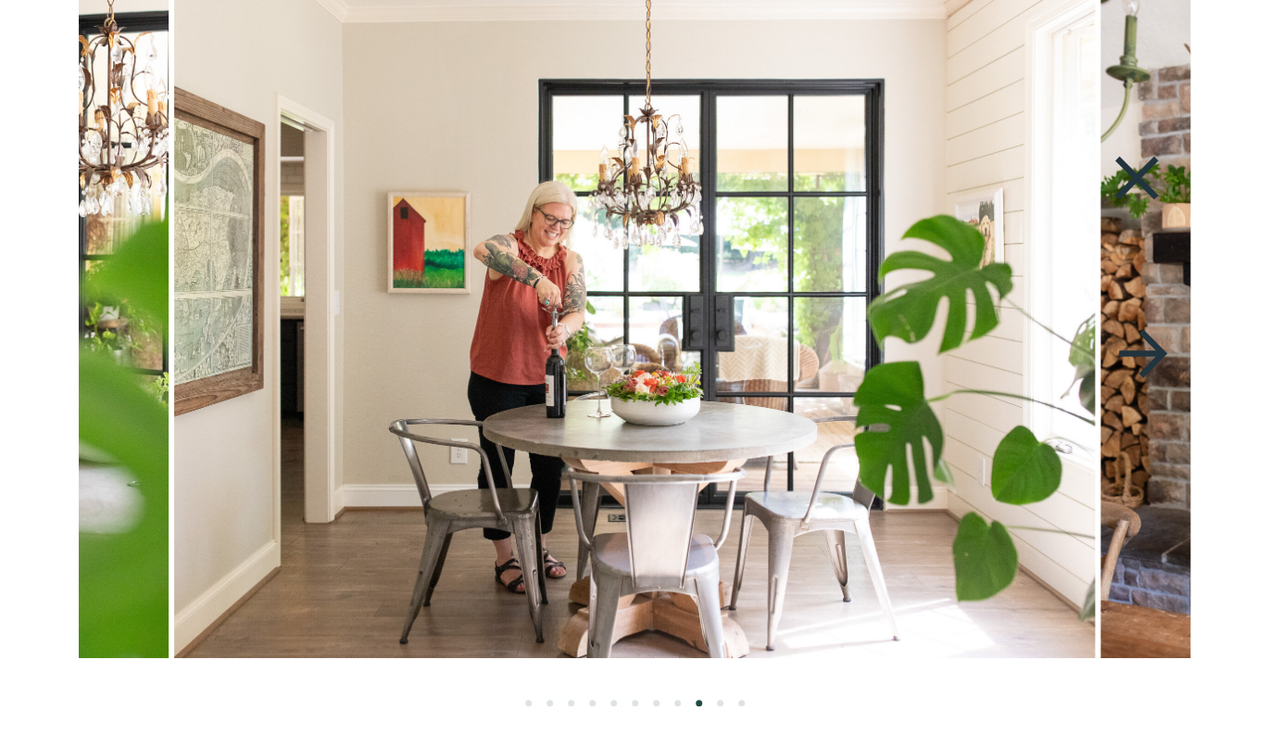
click at [1156, 366] on icon at bounding box center [1143, 353] width 72 height 75
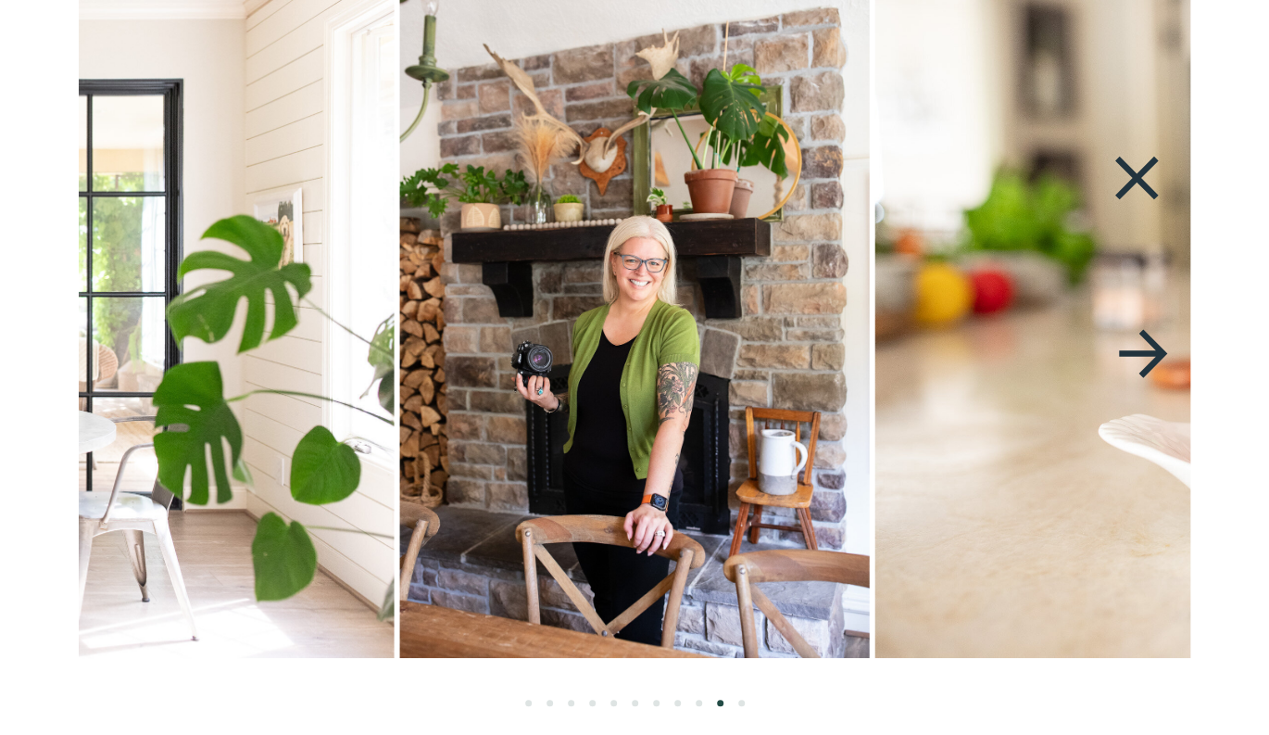
click at [1156, 365] on icon at bounding box center [1143, 353] width 72 height 75
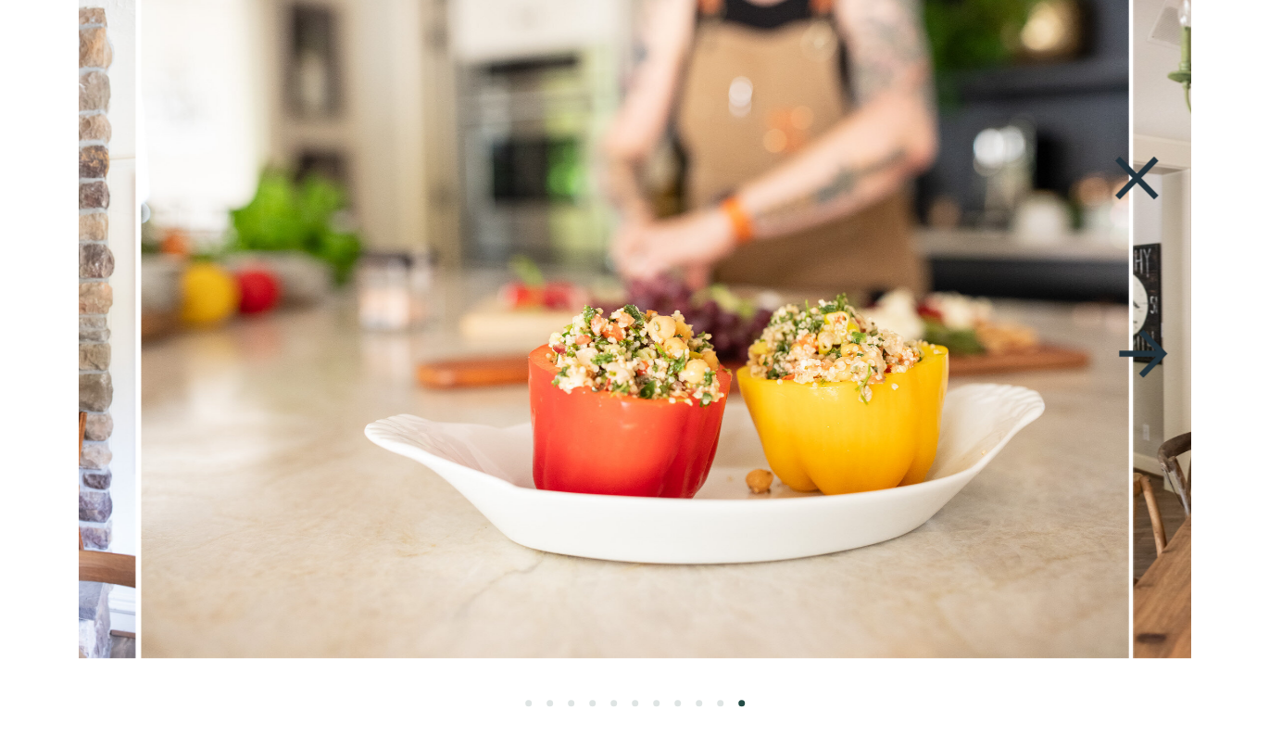
click at [1156, 366] on icon at bounding box center [1143, 353] width 72 height 75
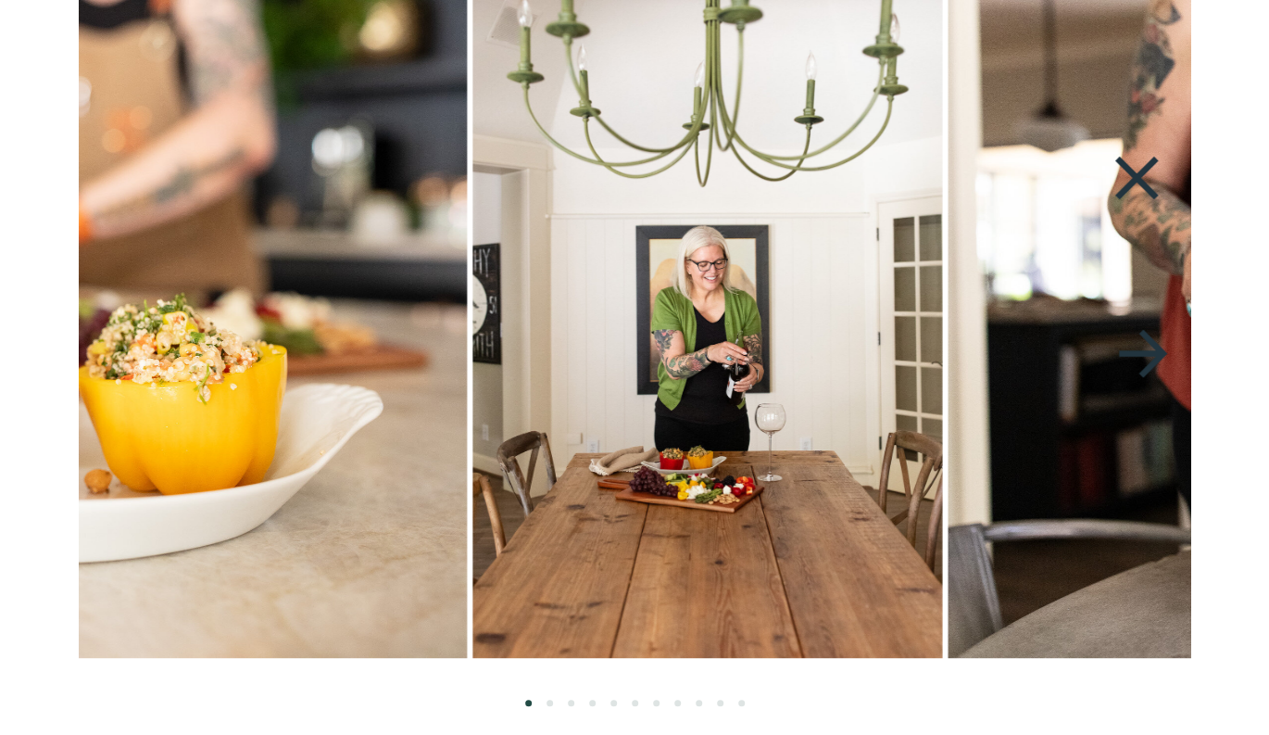
click at [1156, 364] on icon at bounding box center [1143, 353] width 72 height 75
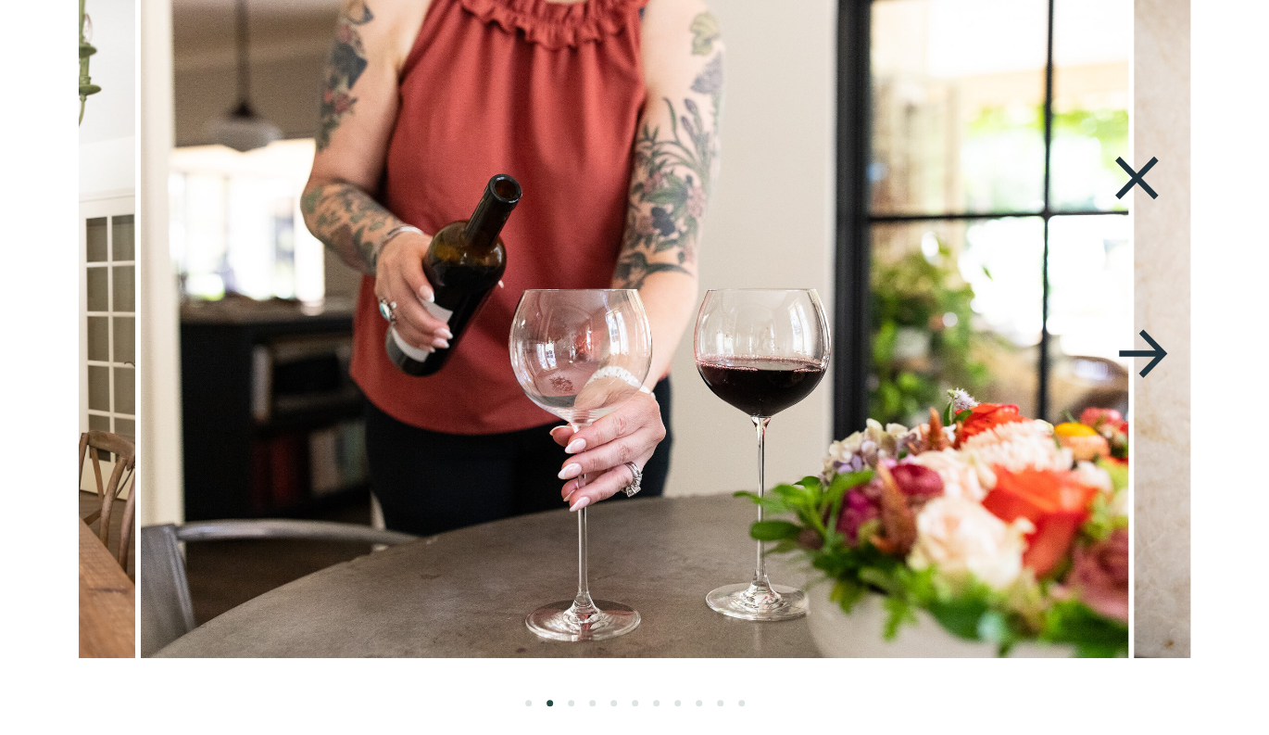
click at [1137, 168] on icon at bounding box center [1136, 178] width 85 height 74
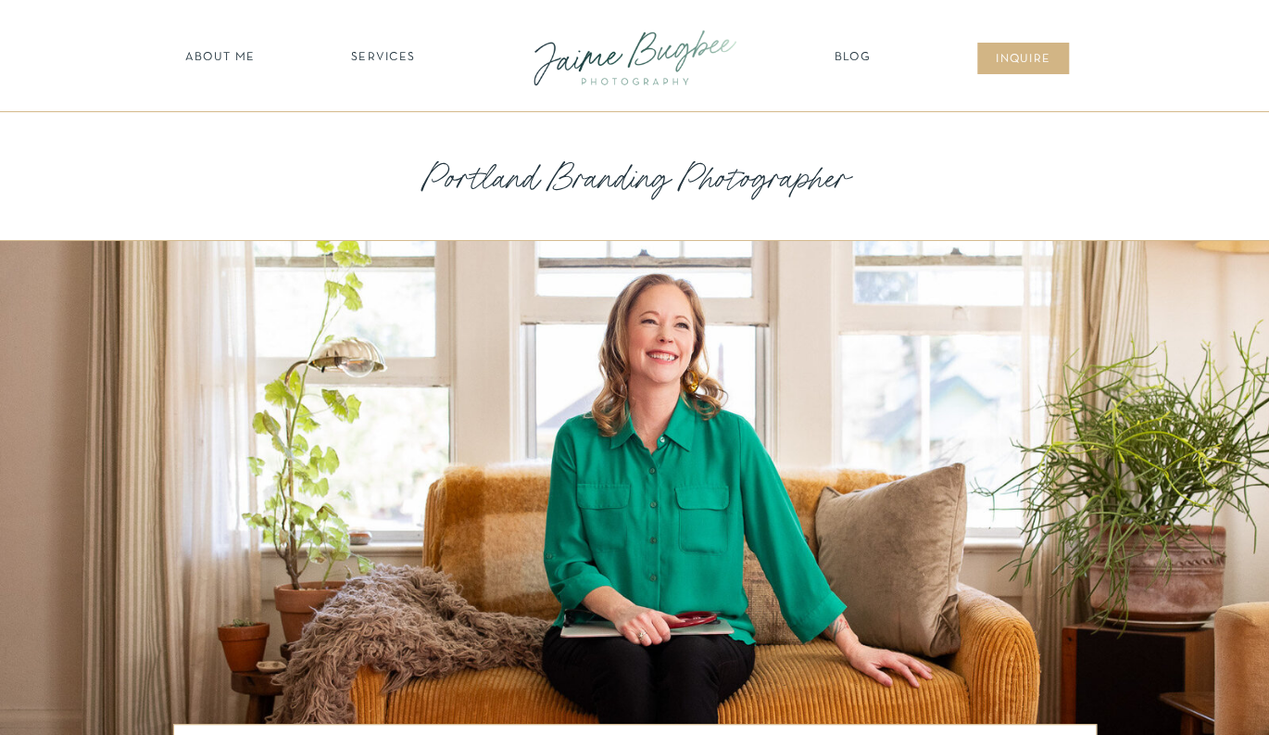
scroll to position [0, 0]
click at [396, 55] on nav "SERVICES" at bounding box center [383, 58] width 105 height 19
click at [359, 213] on nav "FOR PHOTOGS" at bounding box center [383, 216] width 142 height 18
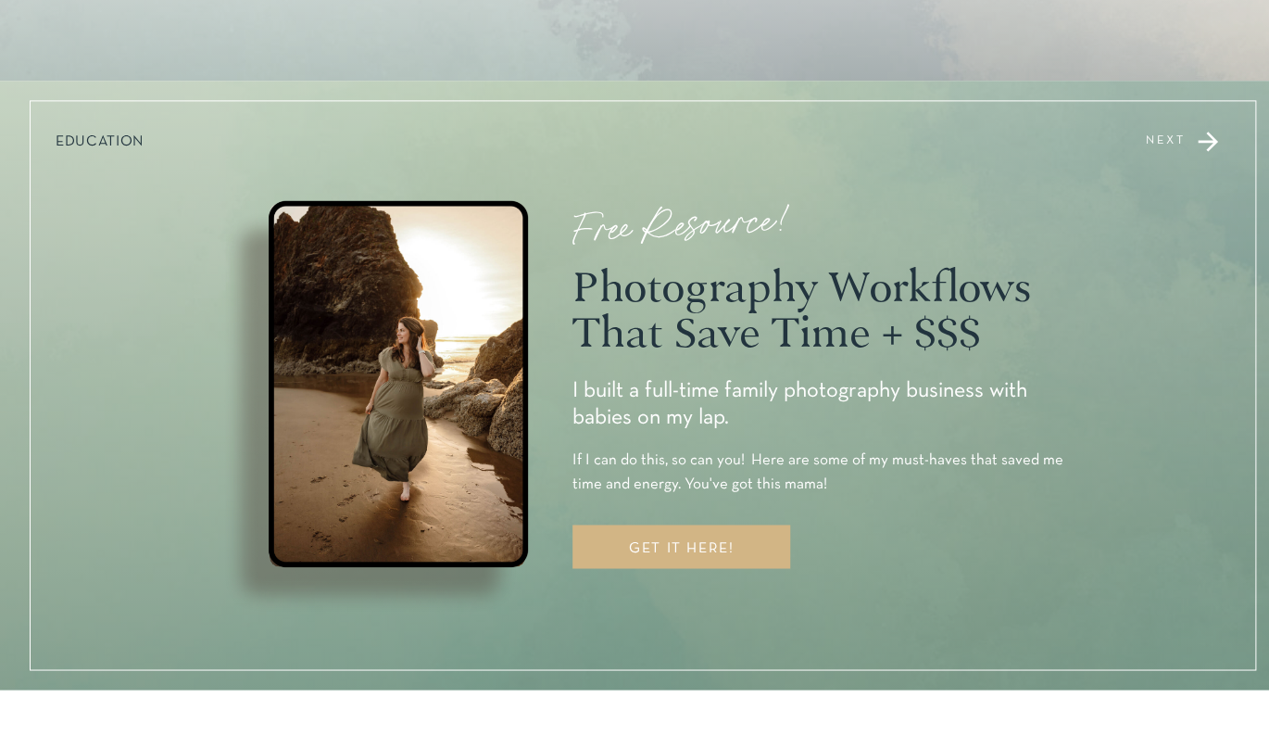
scroll to position [1081, 0]
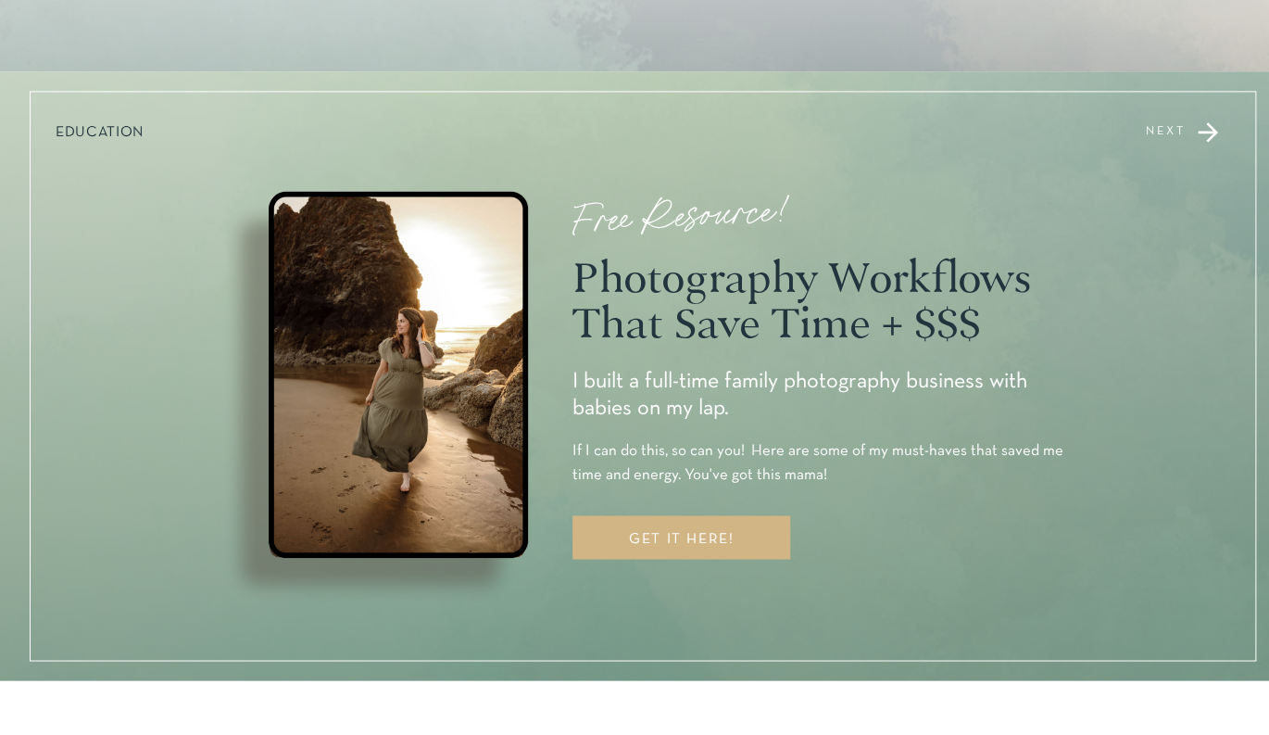
click at [1170, 129] on p "NEXT" at bounding box center [1109, 131] width 152 height 11
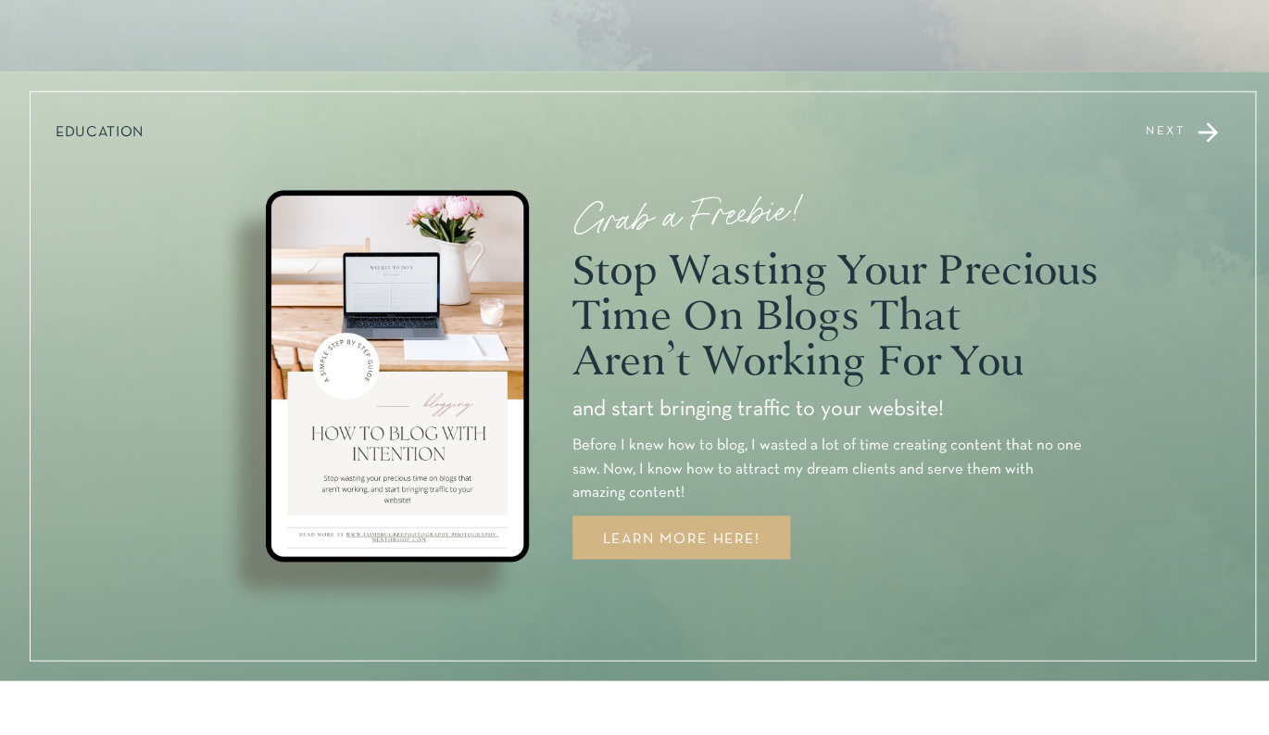
click at [1170, 129] on p "NEXT" at bounding box center [1109, 131] width 152 height 11
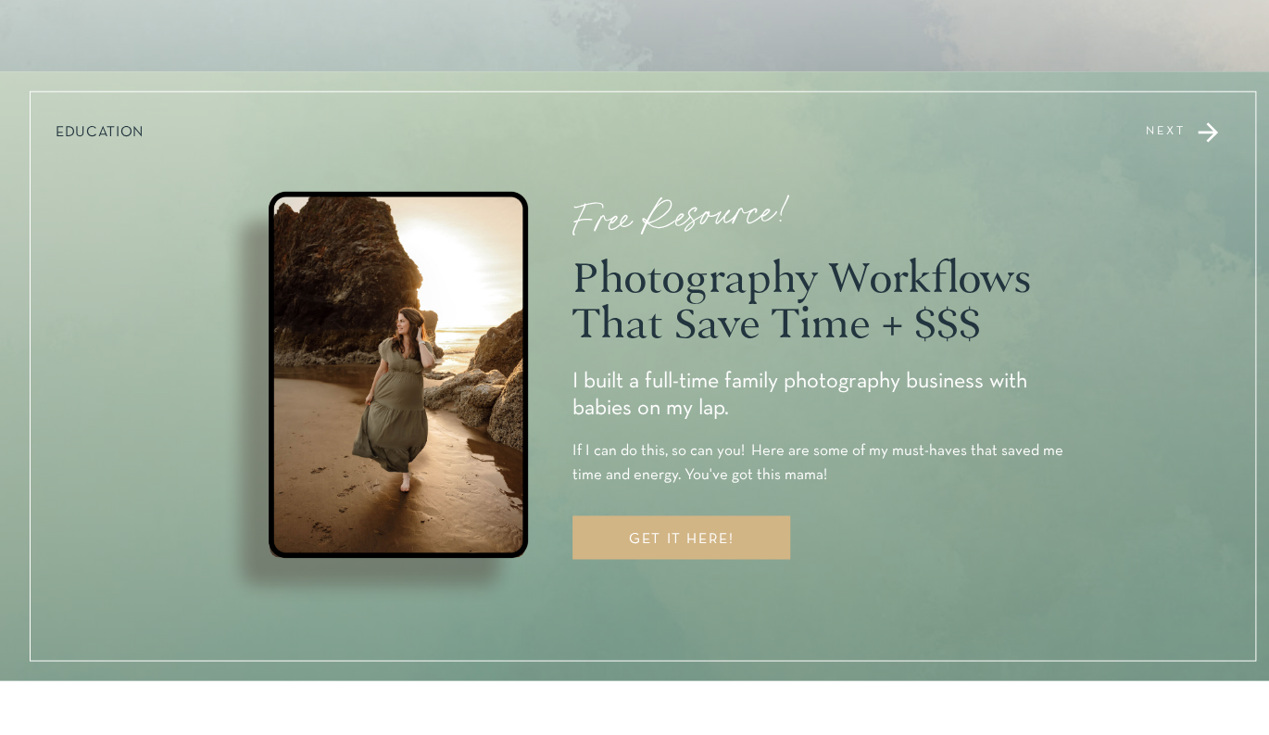
click at [1170, 129] on p "NEXT" at bounding box center [1109, 131] width 152 height 11
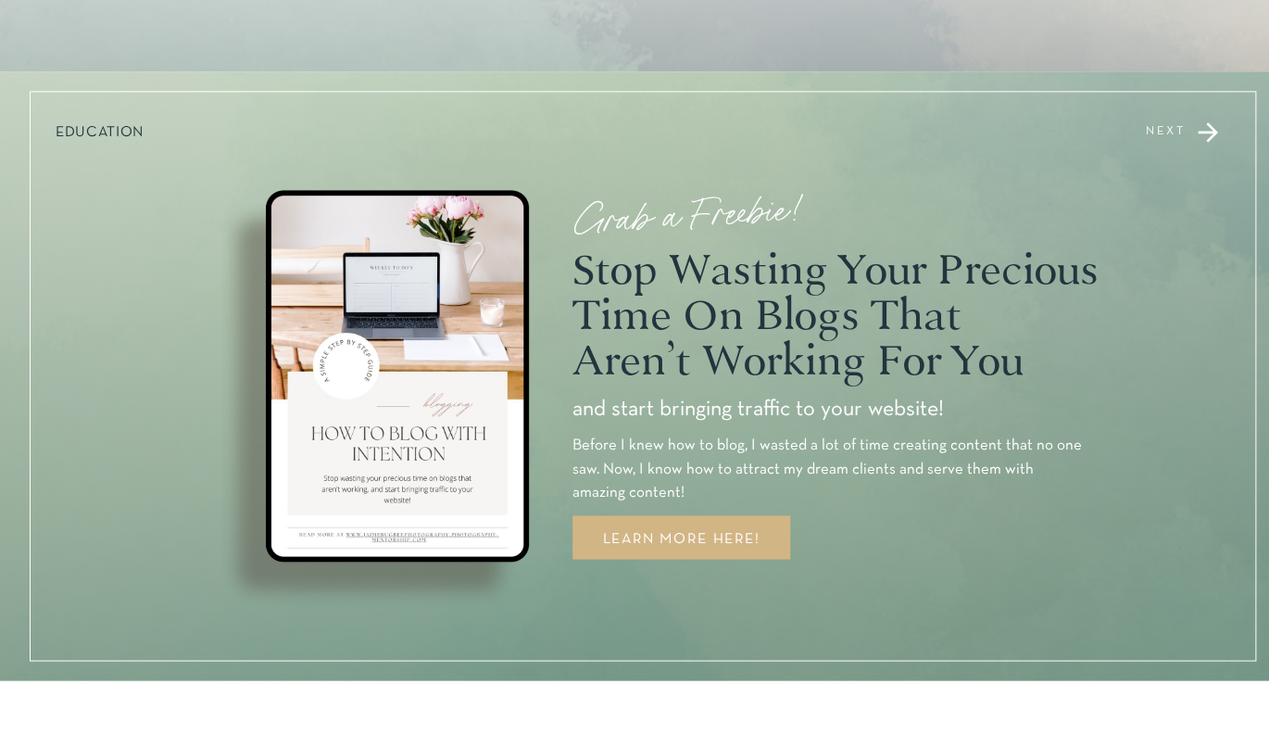
click at [1170, 129] on p "NEXT" at bounding box center [1109, 131] width 152 height 11
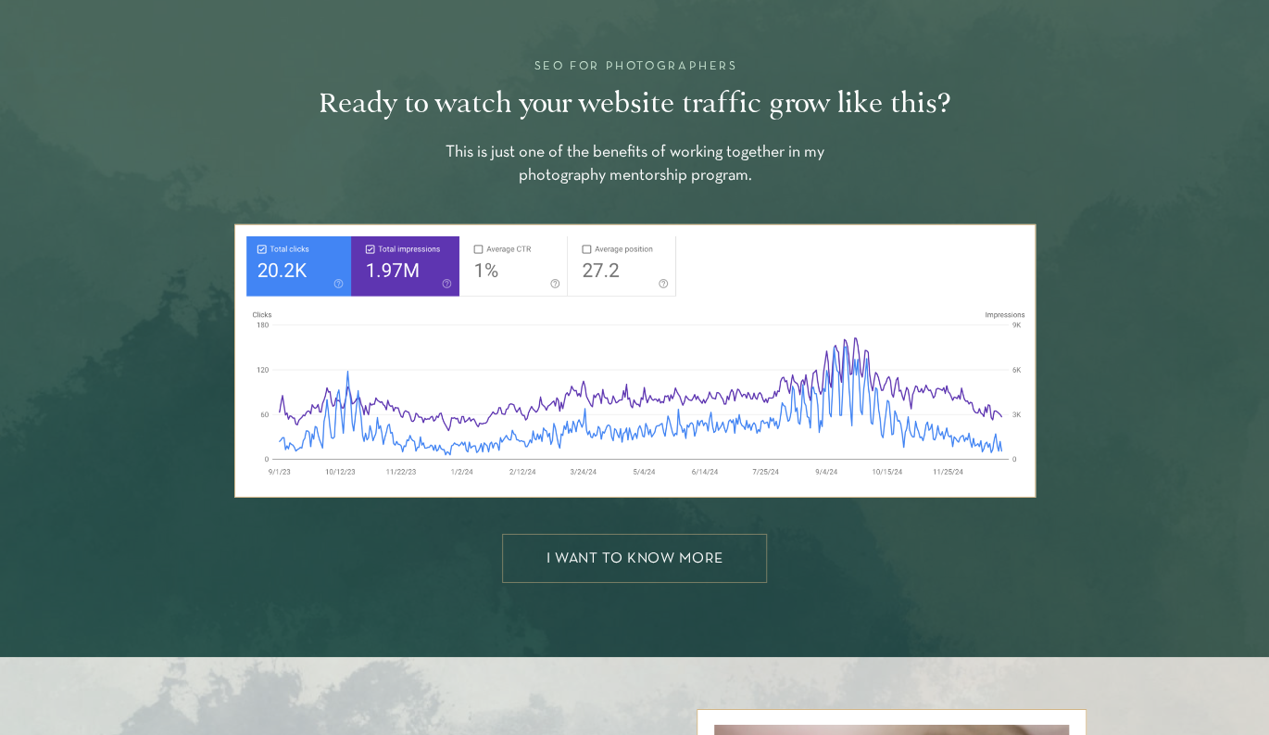
scroll to position [2420, 0]
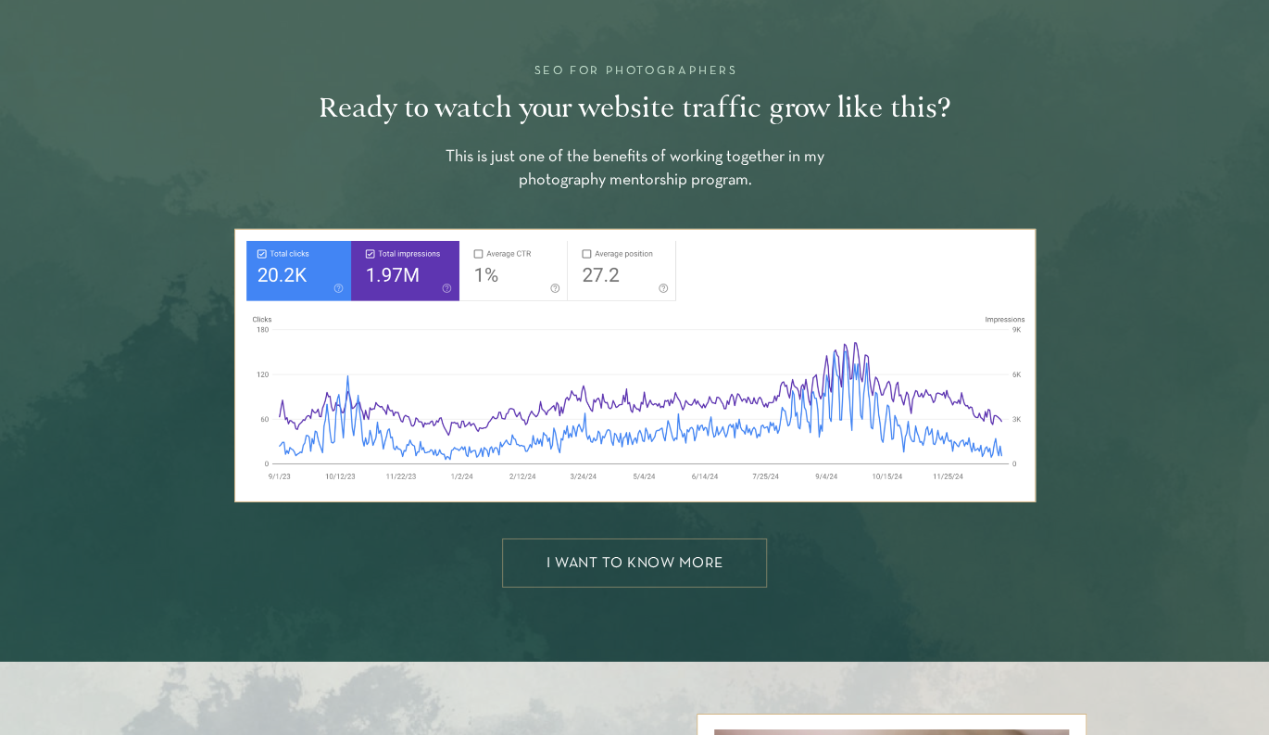
click at [626, 558] on div "I WANT TO KNOW MORE" at bounding box center [634, 563] width 211 height 14
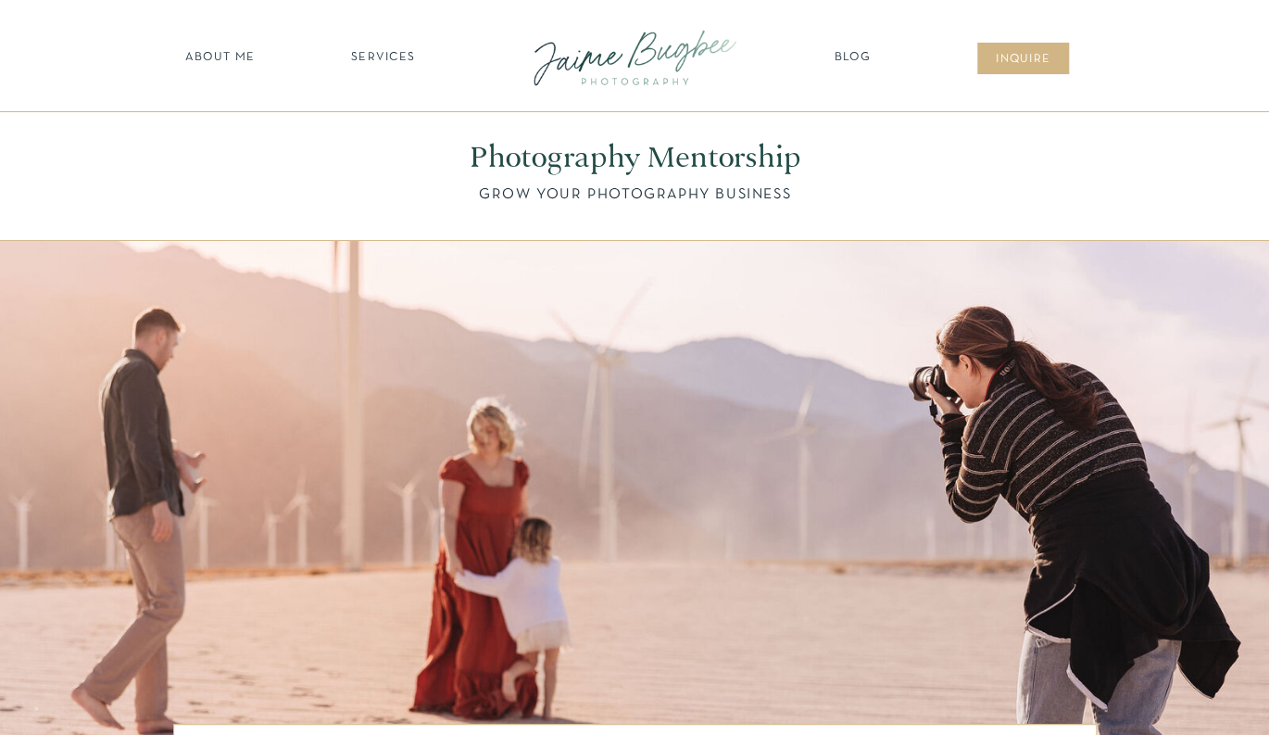
scroll to position [0, 0]
